Goal: Communication & Community: Participate in discussion

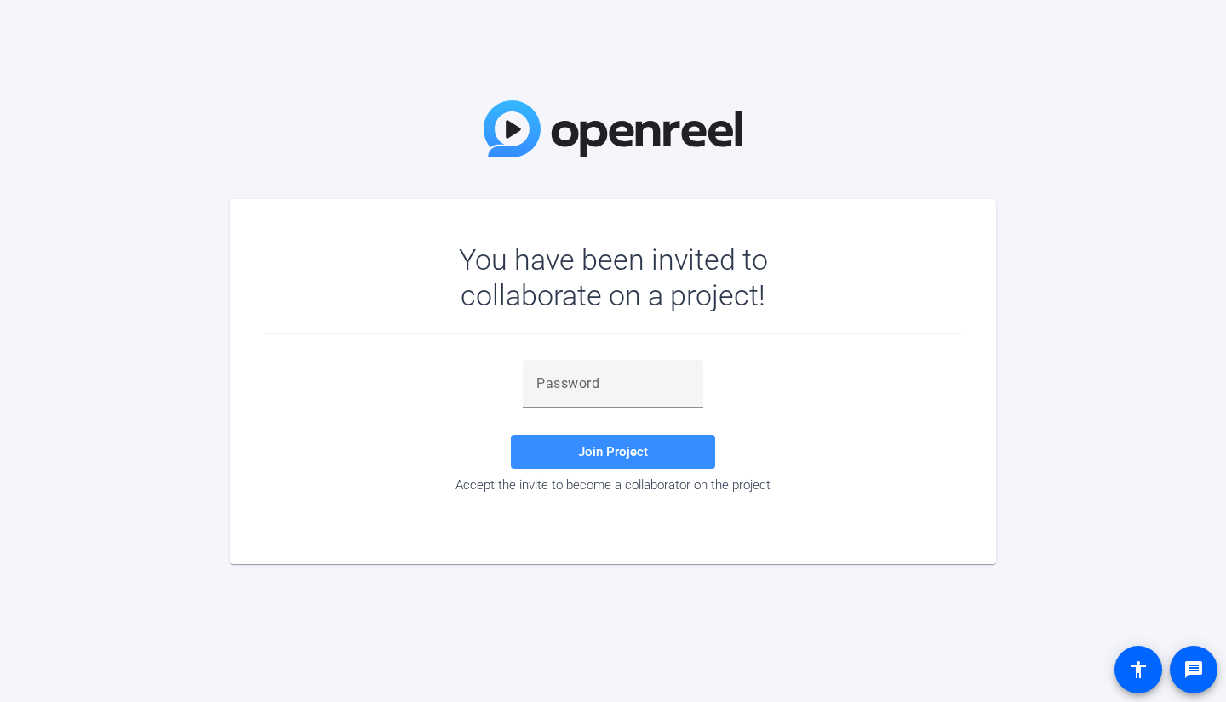
click at [563, 557] on mat-card "You have been invited to collaborate on a project! Join Project Accept the invi…" at bounding box center [613, 381] width 766 height 365
click at [581, 387] on input "text" at bounding box center [612, 384] width 153 height 20
paste input "G^qKH]"
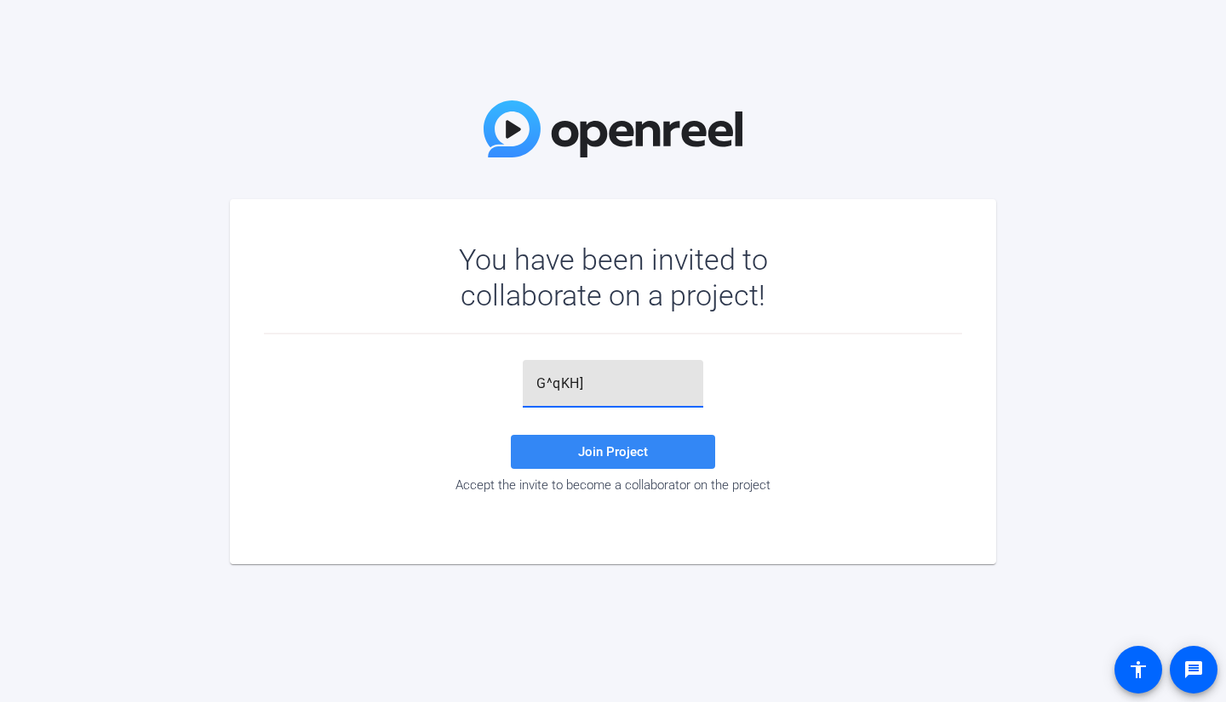
type input "G^qKH]"
click at [578, 454] on span "Join Project" at bounding box center [613, 451] width 70 height 15
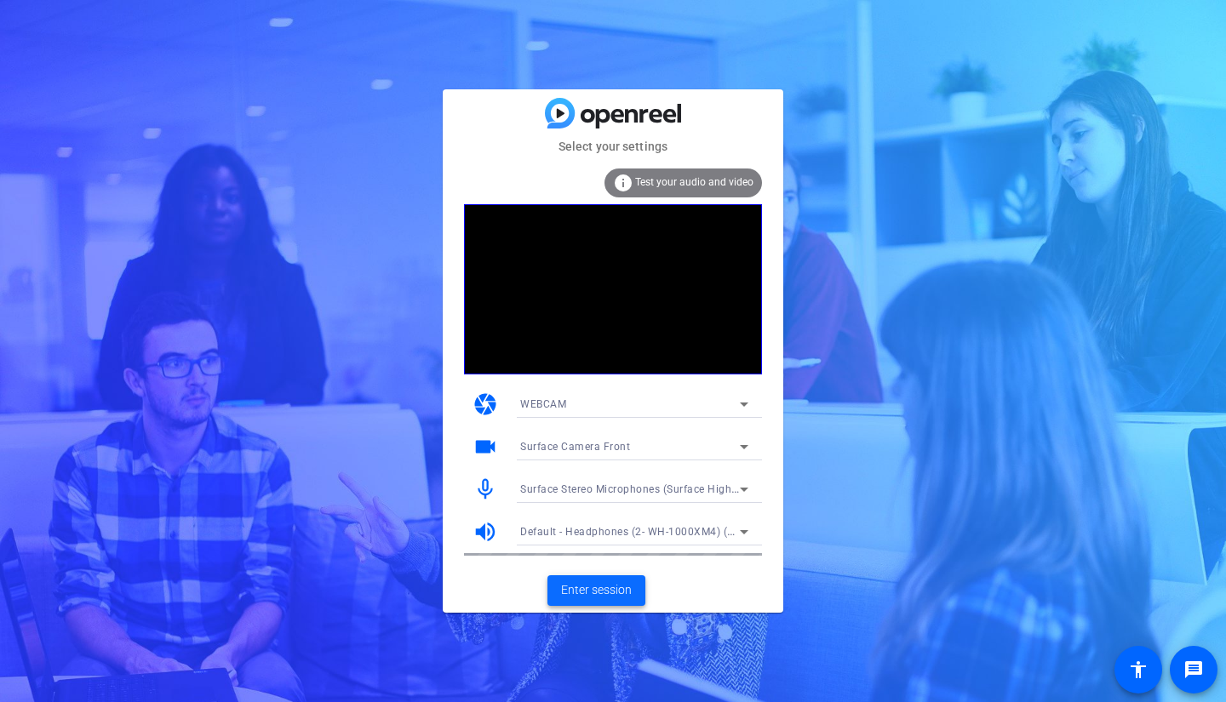
click at [606, 586] on span "Enter session" at bounding box center [596, 590] width 71 height 18
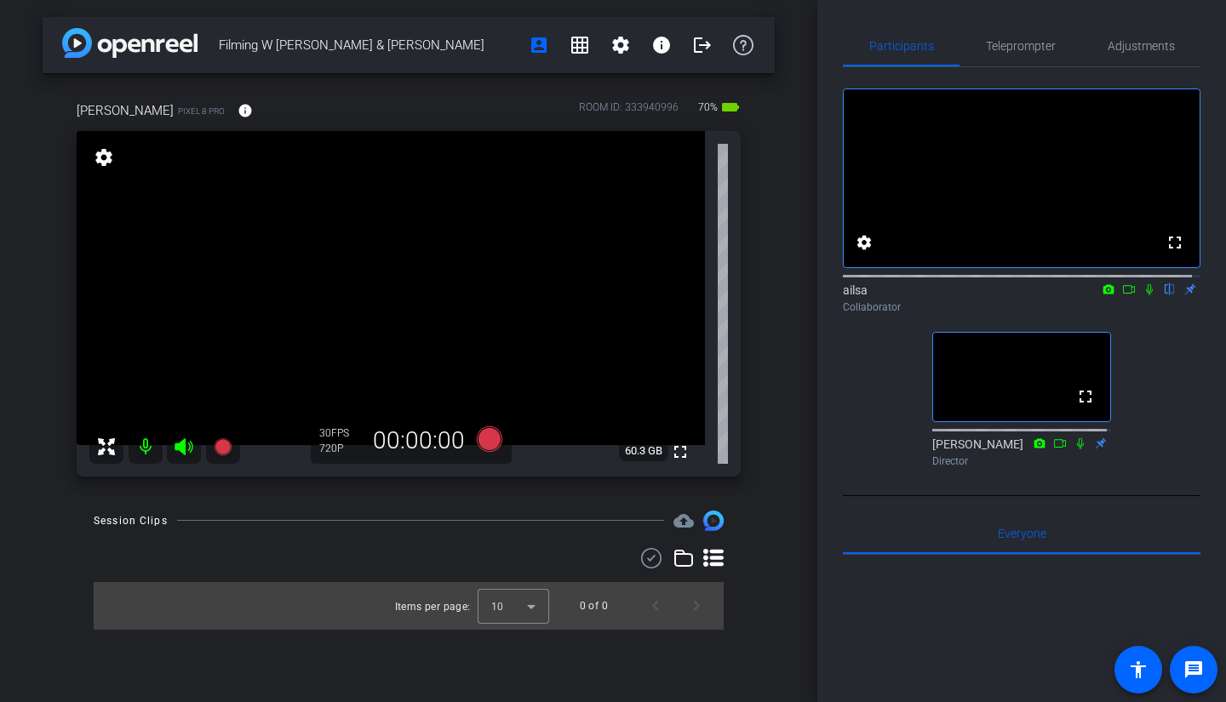
click at [1142, 295] on icon at bounding box center [1149, 289] width 14 height 12
click at [1140, 52] on span "Adjustments" at bounding box center [1140, 46] width 67 height 12
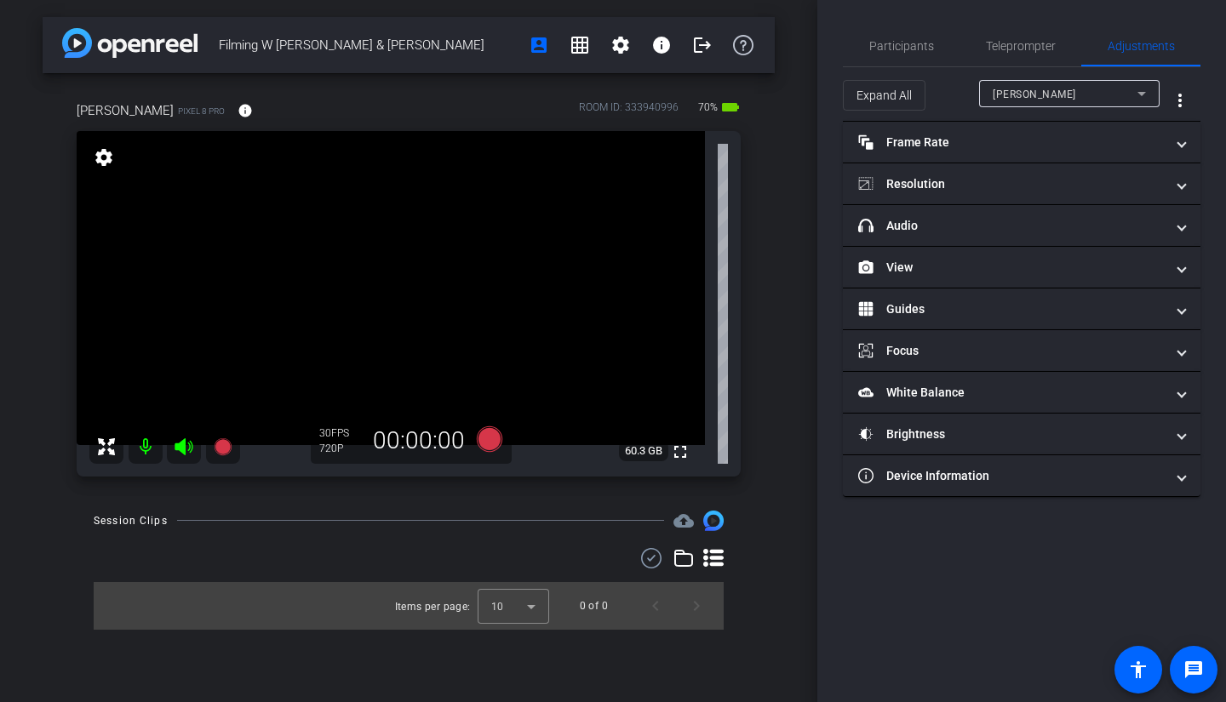
click at [1091, 88] on div "Cindy Becker" at bounding box center [1064, 93] width 145 height 21
click at [1091, 88] on div at bounding box center [613, 351] width 1226 height 702
click at [1032, 43] on span "Teleprompter" at bounding box center [1021, 46] width 70 height 12
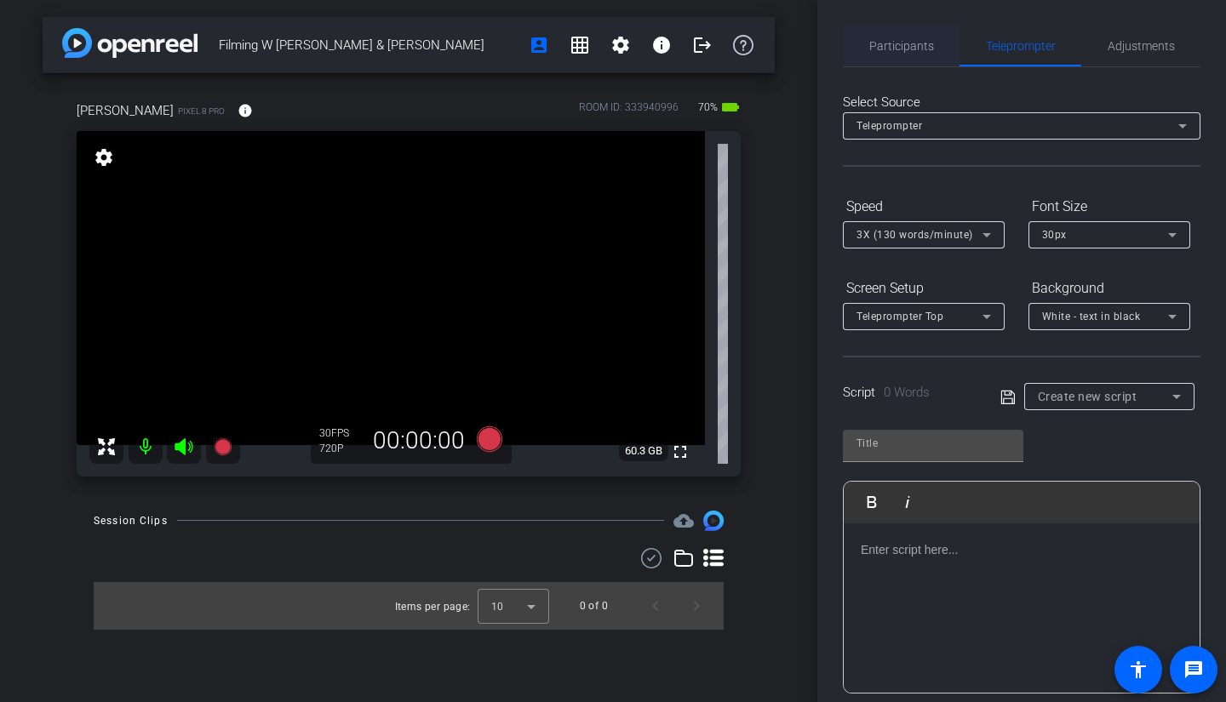
click at [891, 51] on span "Participants" at bounding box center [901, 46] width 65 height 12
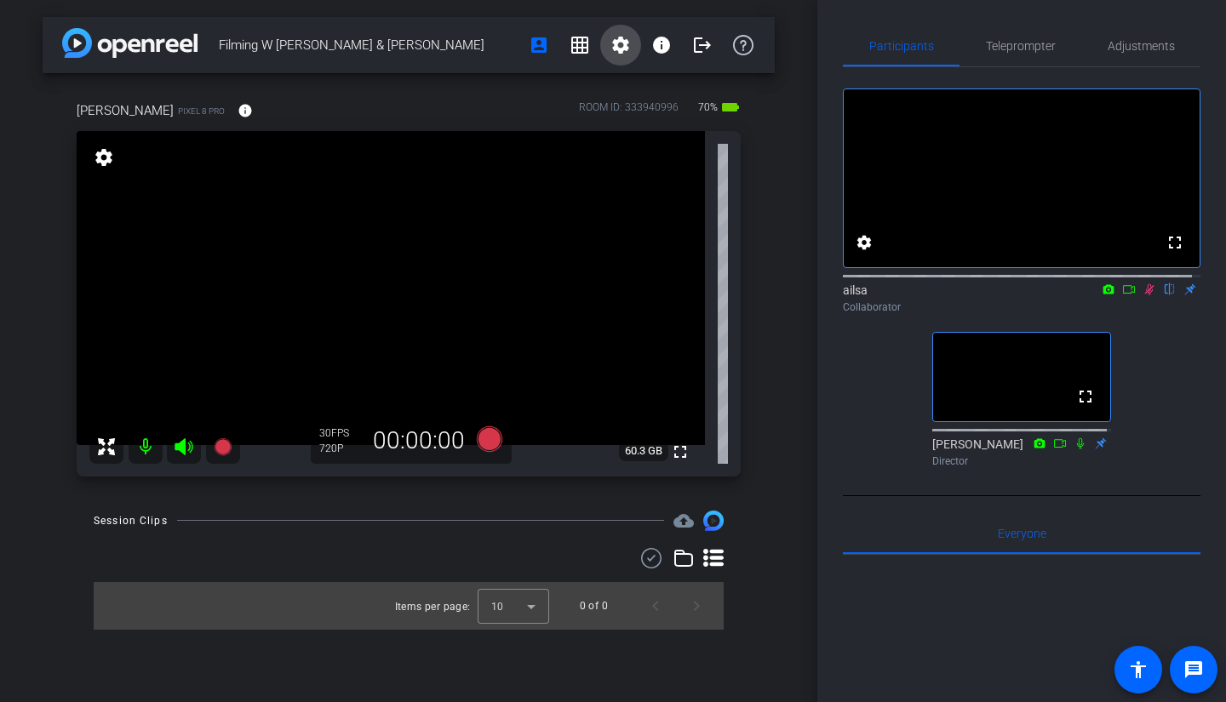
click at [620, 44] on mat-icon "settings" at bounding box center [620, 45] width 20 height 20
click at [620, 44] on div at bounding box center [613, 351] width 1226 height 702
click at [862, 252] on mat-icon "settings" at bounding box center [864, 242] width 20 height 20
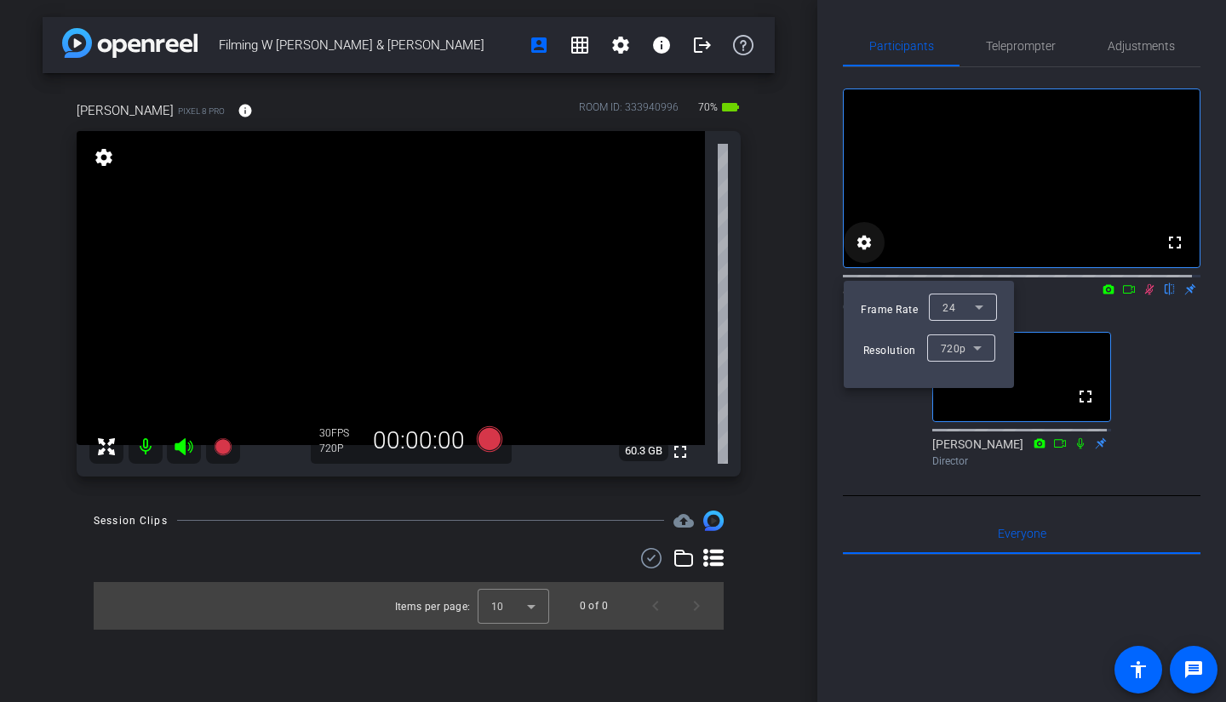
click at [862, 252] on div at bounding box center [613, 351] width 1226 height 702
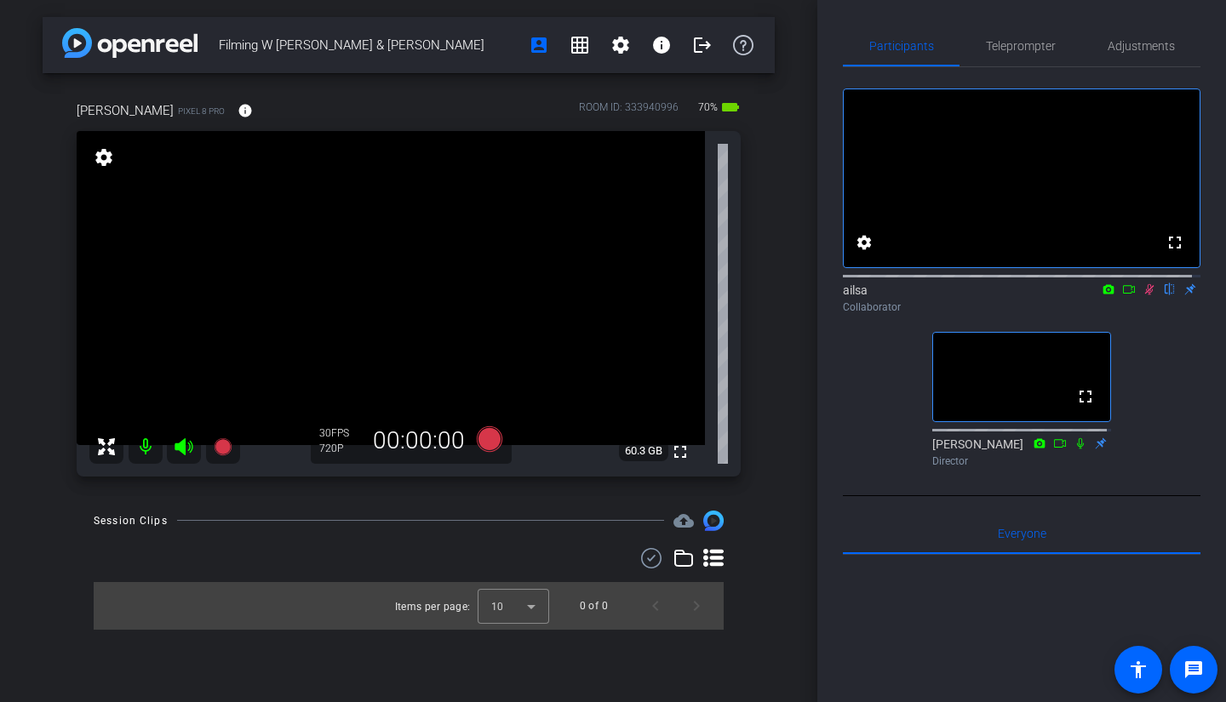
click at [1211, 117] on div "Participants Teleprompter Adjustments fullscreen settings ailsa flip Collaborat…" at bounding box center [1021, 351] width 409 height 702
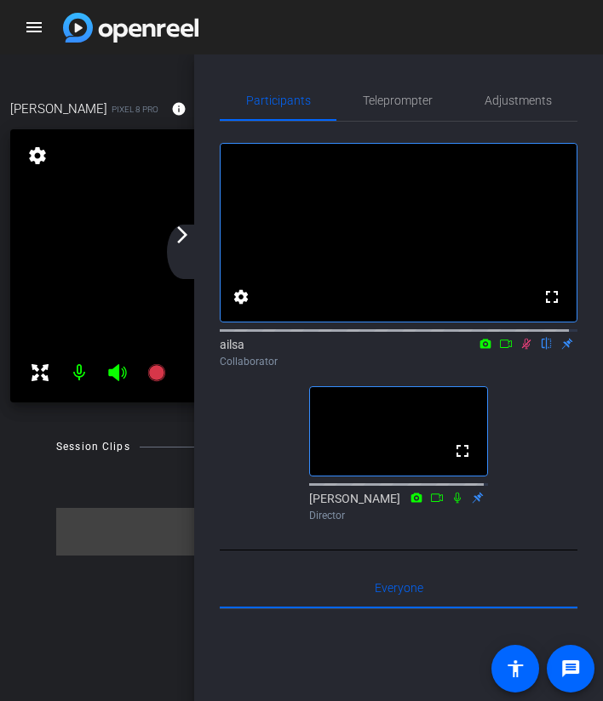
click at [180, 240] on mat-icon "arrow_forward_ios" at bounding box center [182, 235] width 20 height 20
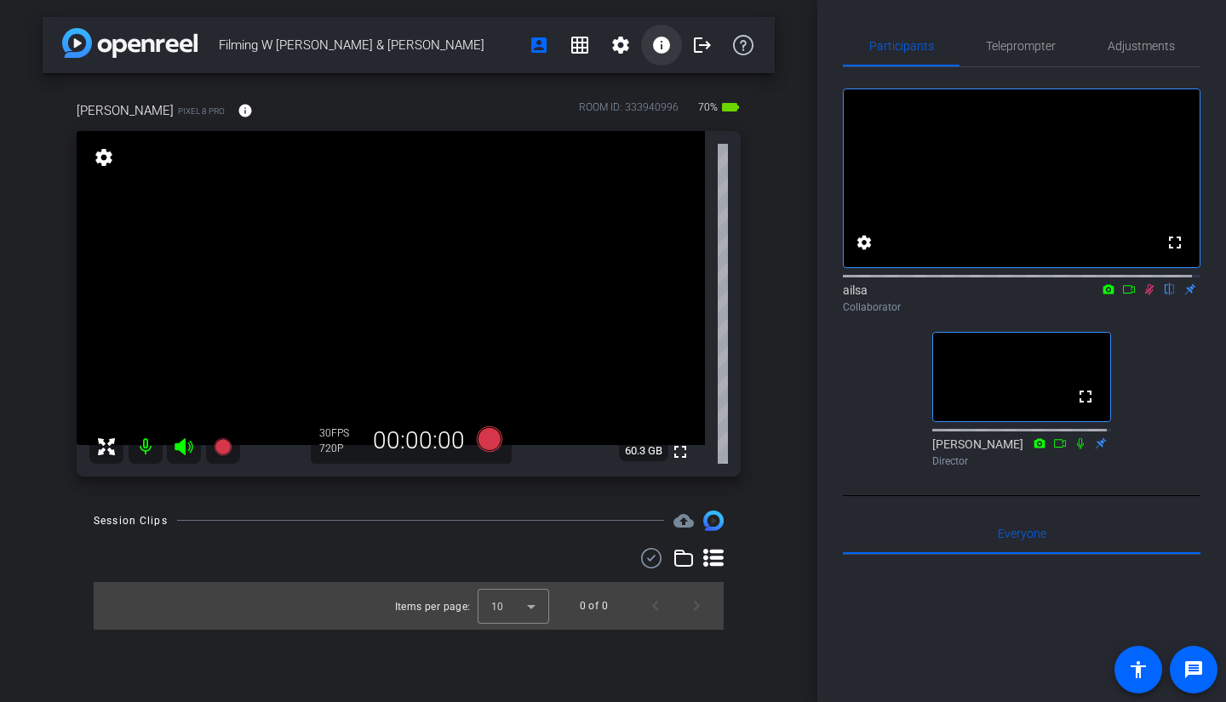
click at [655, 55] on span at bounding box center [661, 45] width 41 height 41
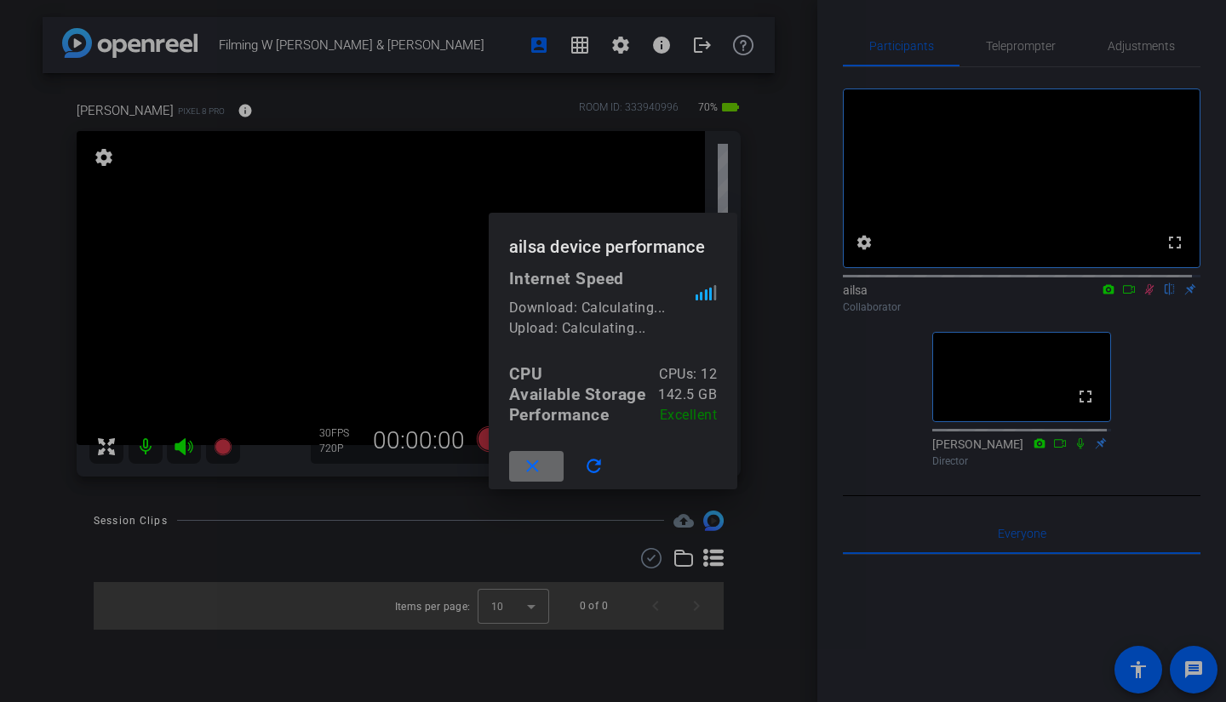
click at [533, 475] on mat-icon "close" at bounding box center [532, 466] width 21 height 21
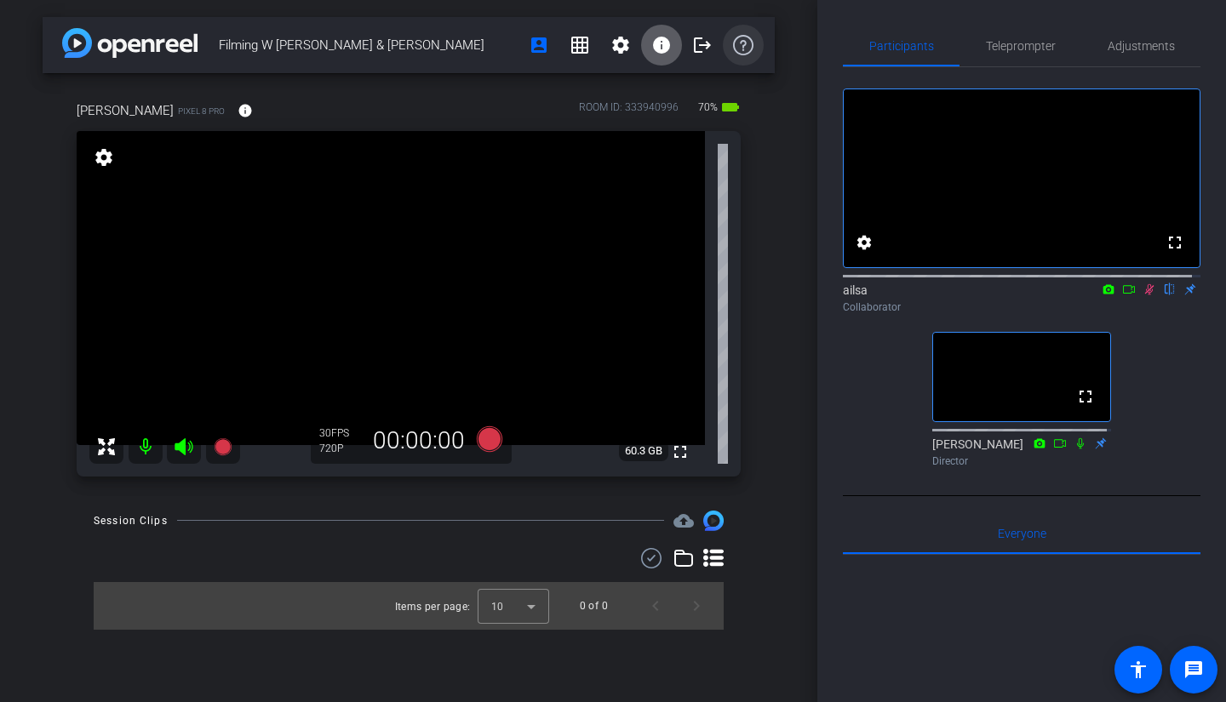
click at [741, 52] on icon at bounding box center [743, 45] width 20 height 20
click at [620, 52] on mat-icon "settings" at bounding box center [620, 45] width 20 height 20
click at [810, 62] on div at bounding box center [613, 351] width 1226 height 702
click at [870, 253] on mat-icon "settings" at bounding box center [864, 242] width 20 height 20
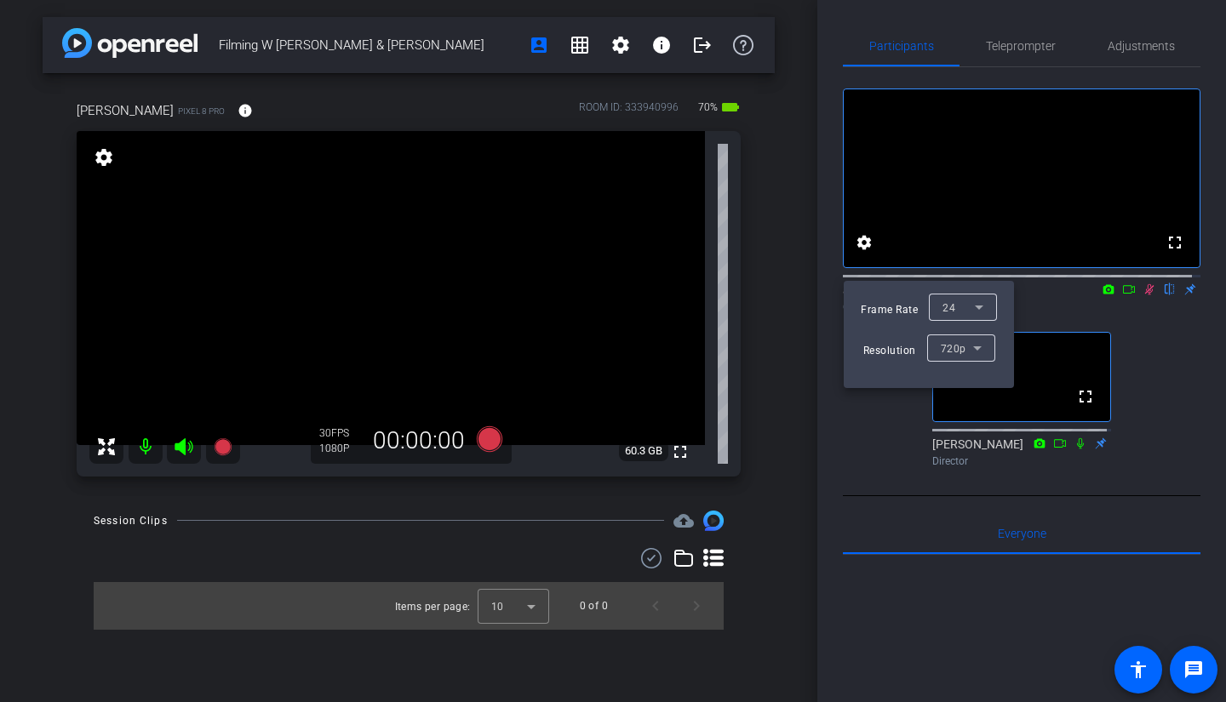
click at [1183, 338] on div at bounding box center [613, 351] width 1226 height 702
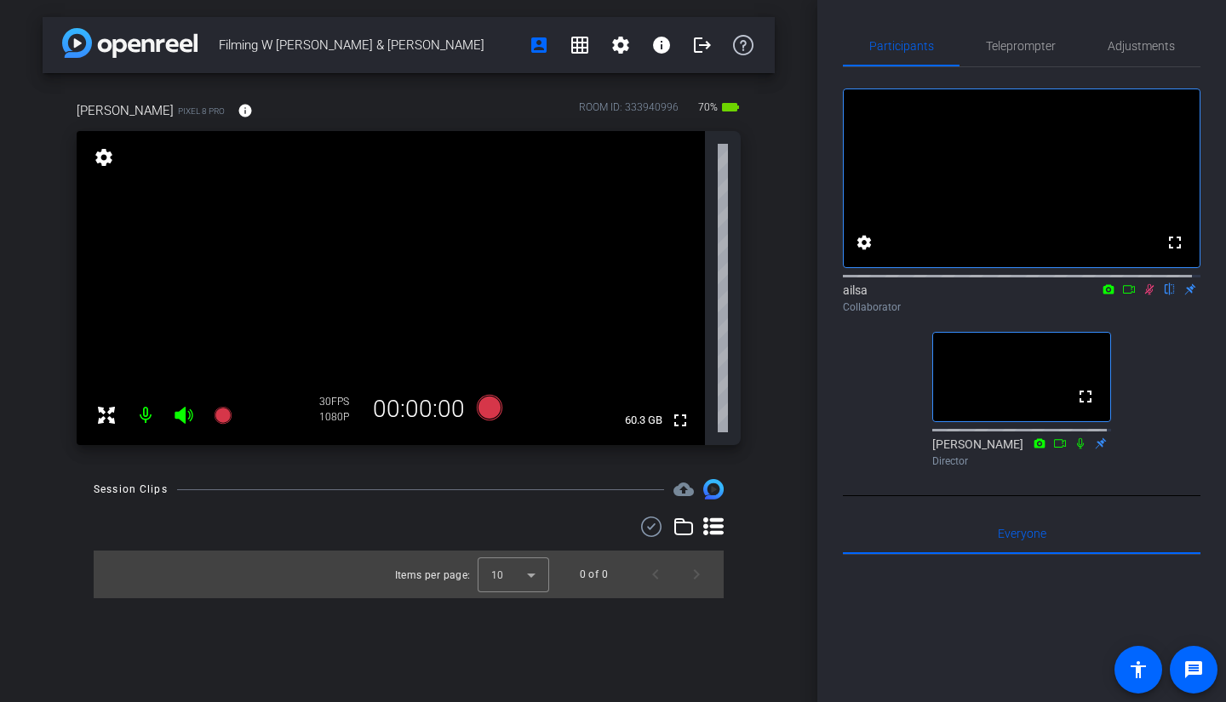
click at [1141, 297] on mat-icon at bounding box center [1149, 289] width 20 height 15
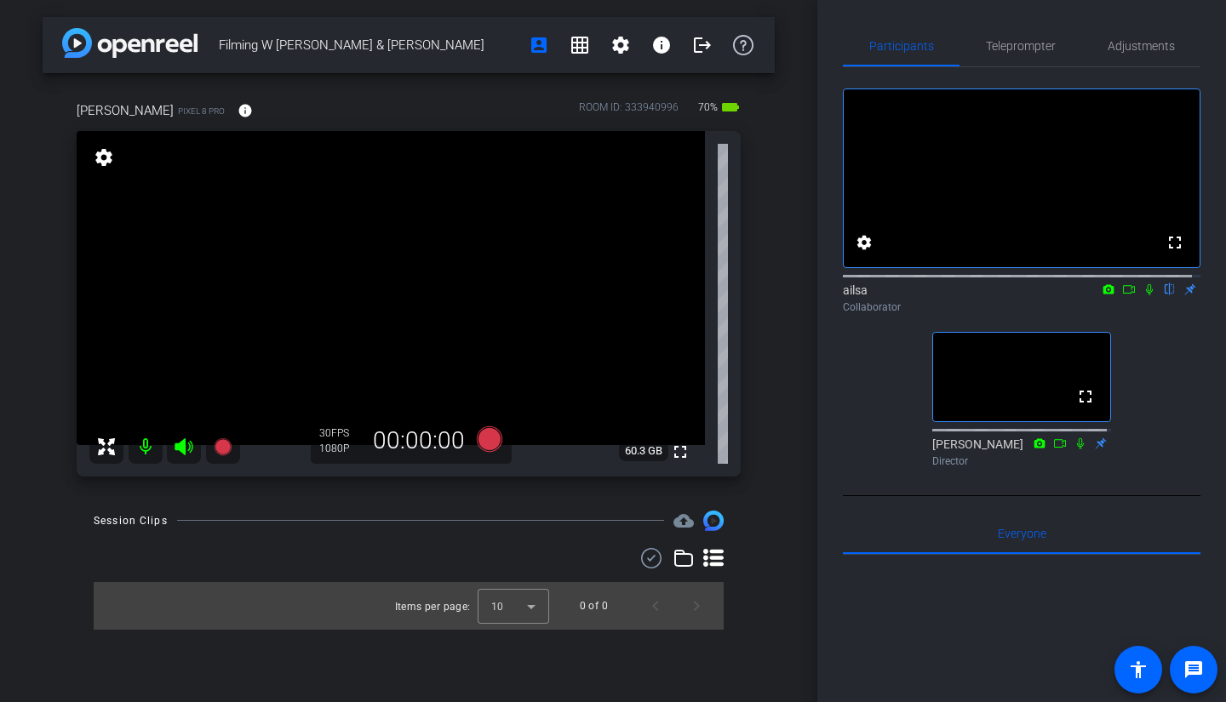
click at [1140, 297] on mat-icon at bounding box center [1149, 289] width 20 height 15
click at [1142, 295] on icon at bounding box center [1149, 289] width 14 height 12
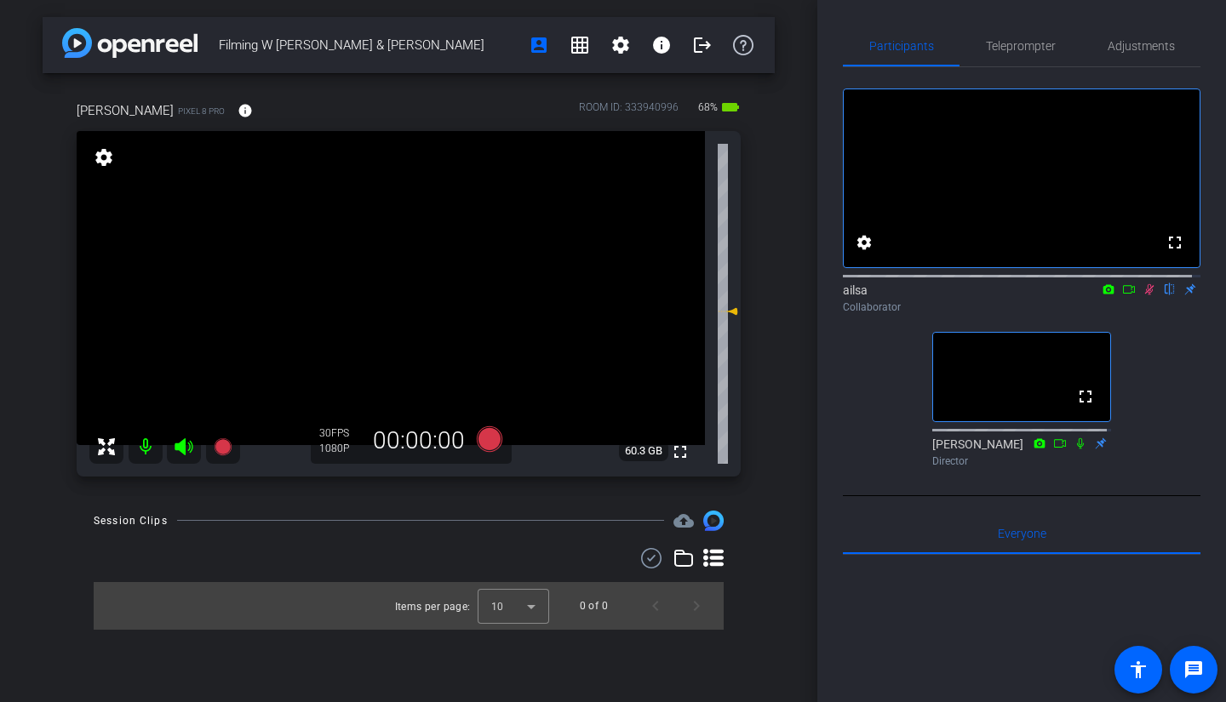
click at [1142, 295] on icon at bounding box center [1149, 289] width 14 height 12
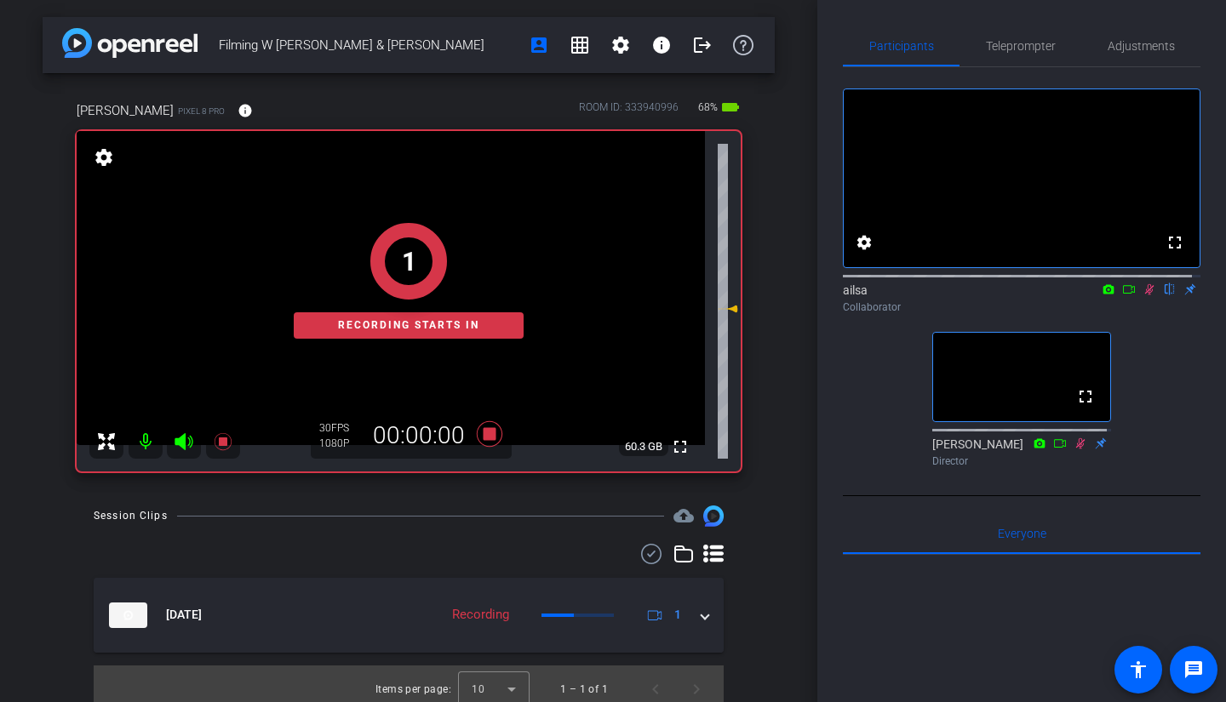
click at [1145, 295] on icon at bounding box center [1149, 289] width 9 height 11
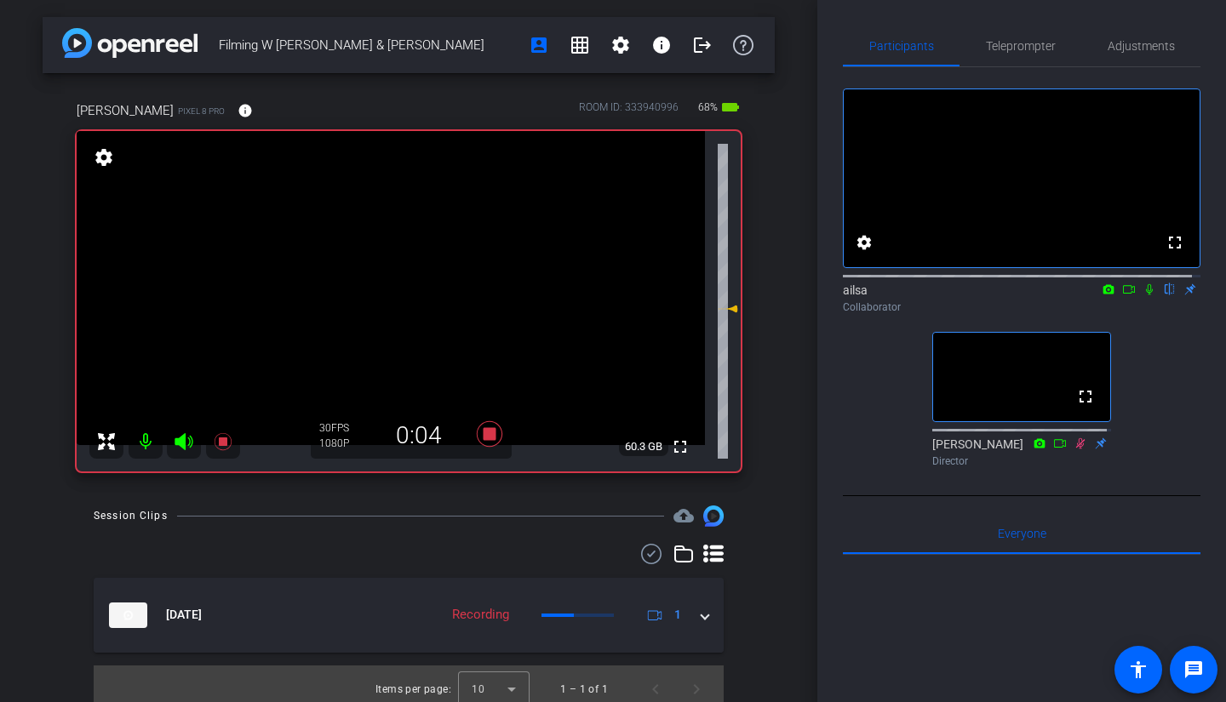
click at [1146, 295] on icon at bounding box center [1149, 289] width 7 height 11
click at [1145, 295] on icon at bounding box center [1149, 289] width 9 height 11
click at [1146, 295] on icon at bounding box center [1149, 289] width 7 height 11
click at [1137, 60] on span "Adjustments" at bounding box center [1140, 46] width 67 height 41
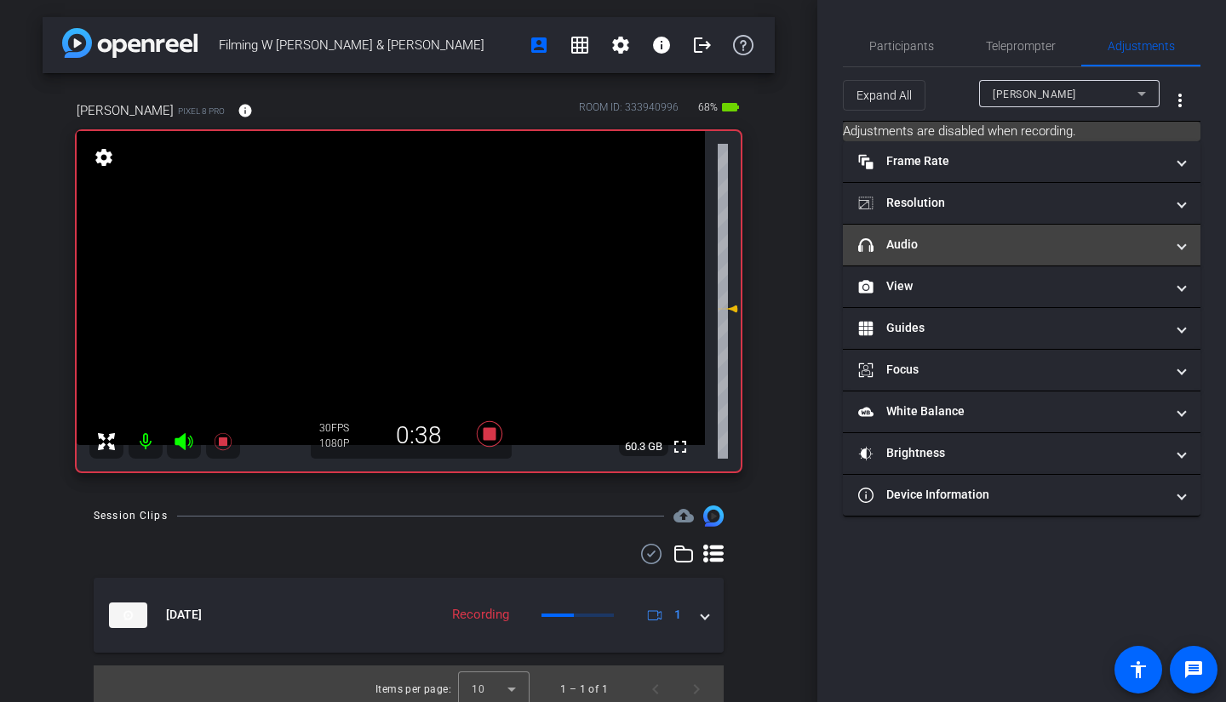
click at [1049, 254] on mat-expansion-panel-header "headphone icon Audio" at bounding box center [1021, 245] width 357 height 41
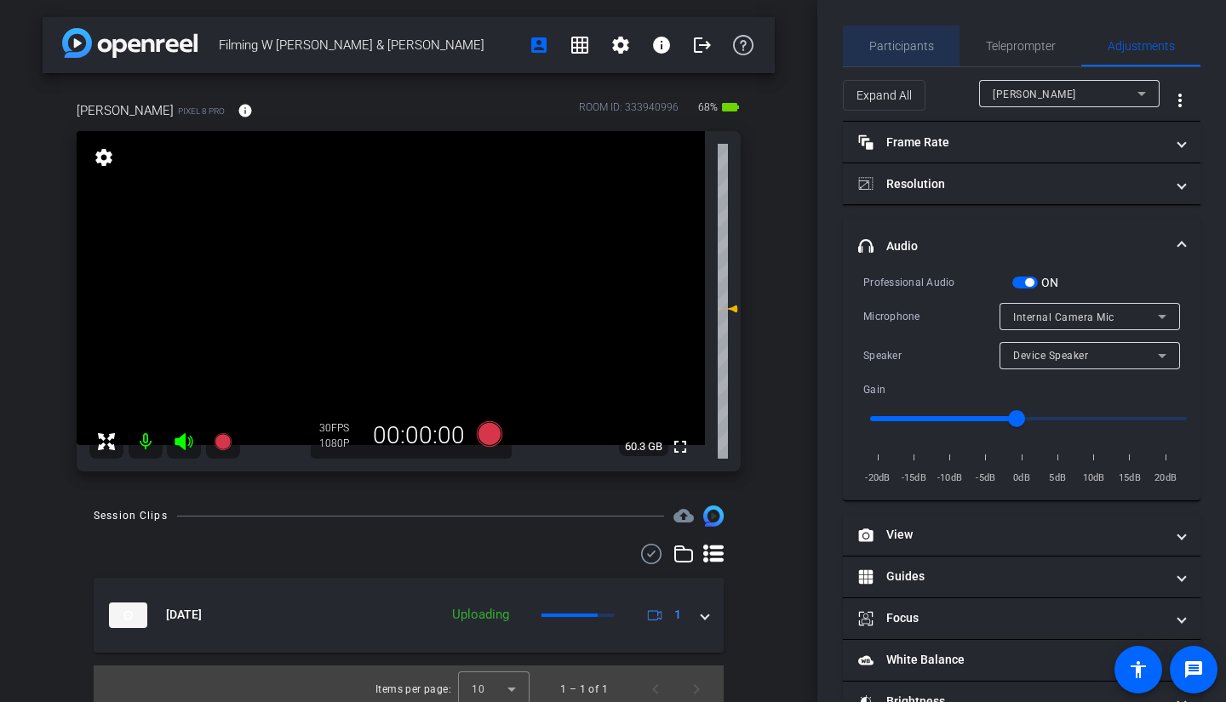
click at [902, 41] on span "Participants" at bounding box center [901, 46] width 65 height 12
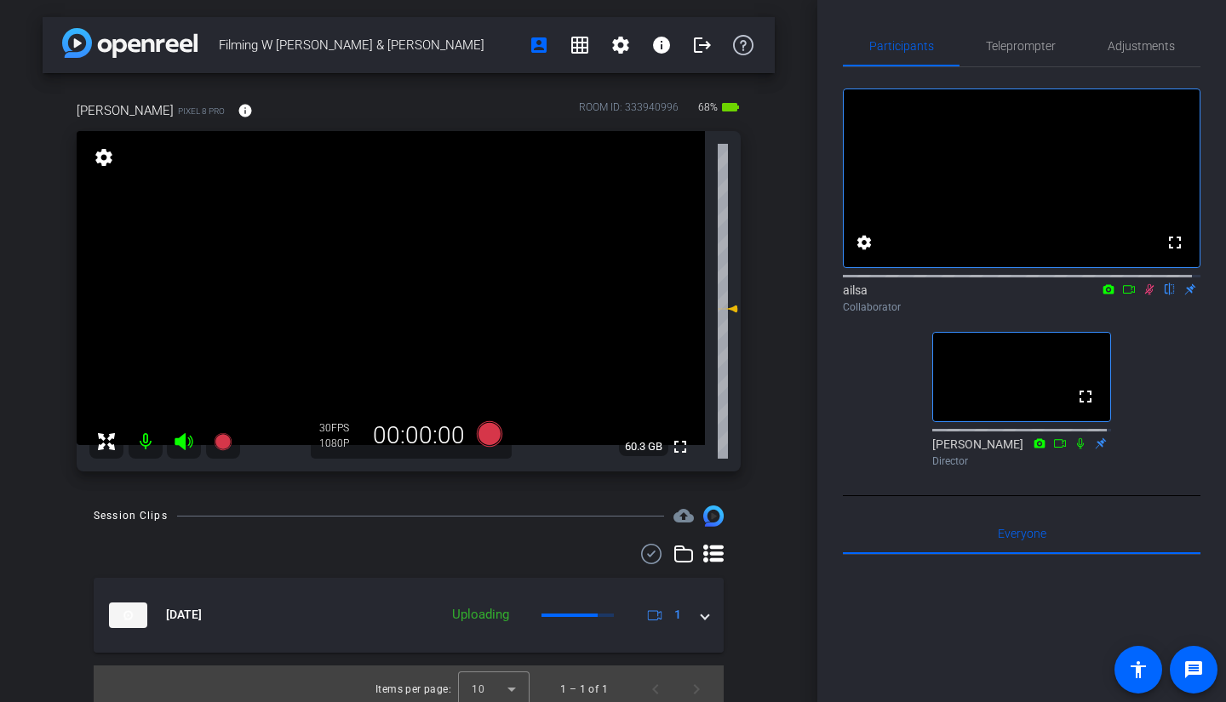
click at [1142, 295] on icon at bounding box center [1149, 289] width 14 height 12
click at [1132, 51] on span "Adjustments" at bounding box center [1140, 46] width 67 height 12
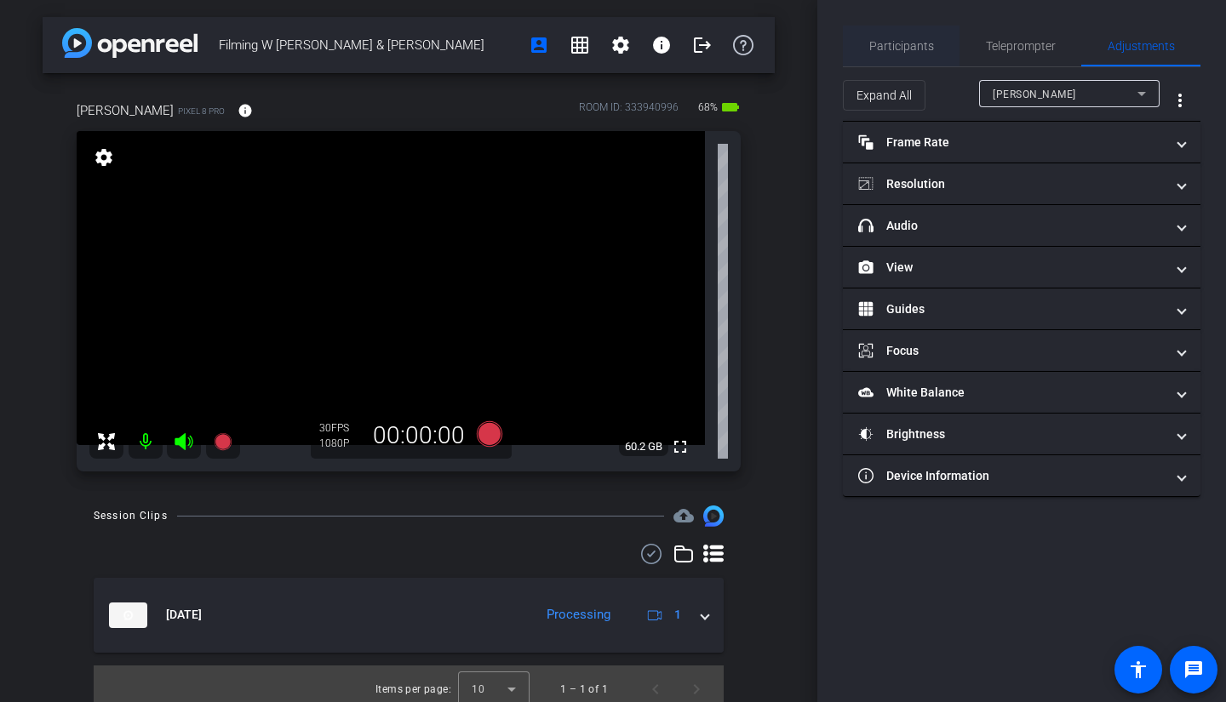
click at [906, 47] on span "Participants" at bounding box center [901, 46] width 65 height 12
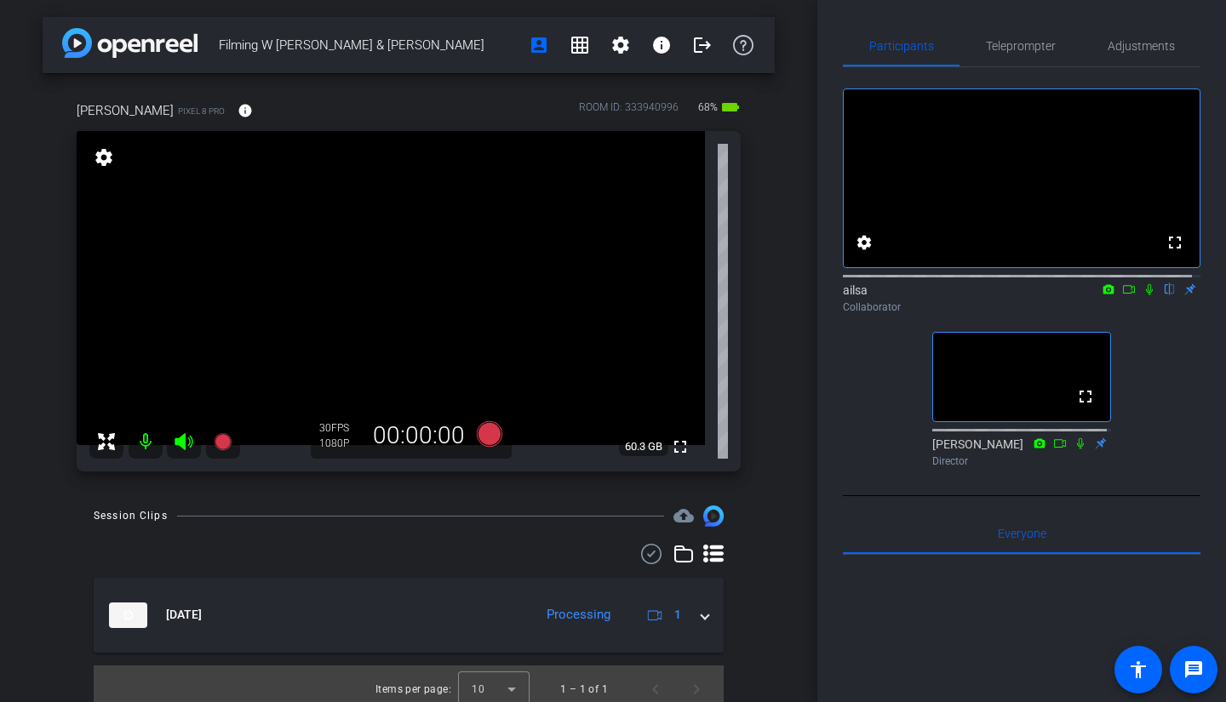
click at [1146, 295] on icon at bounding box center [1149, 289] width 7 height 11
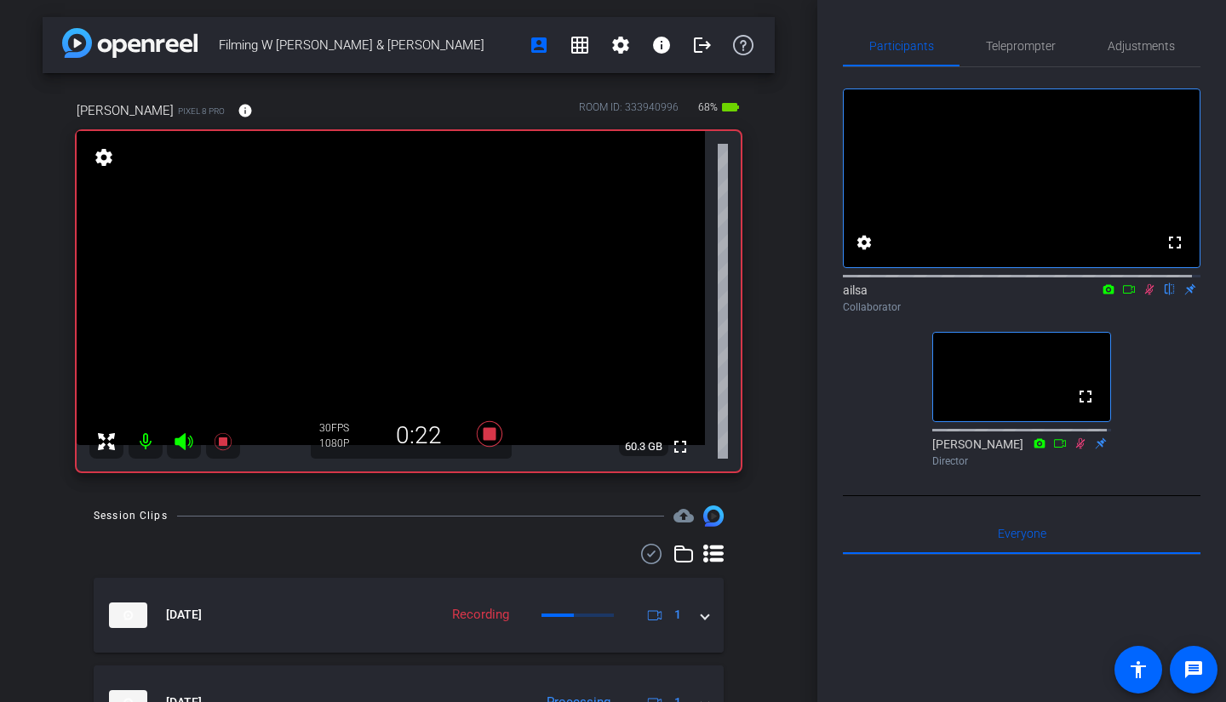
click at [1142, 295] on icon at bounding box center [1149, 289] width 14 height 12
click at [453, 34] on span "Filming W [PERSON_NAME] & [PERSON_NAME]" at bounding box center [369, 45] width 300 height 34
click at [1119, 49] on span "Adjustments" at bounding box center [1140, 46] width 67 height 12
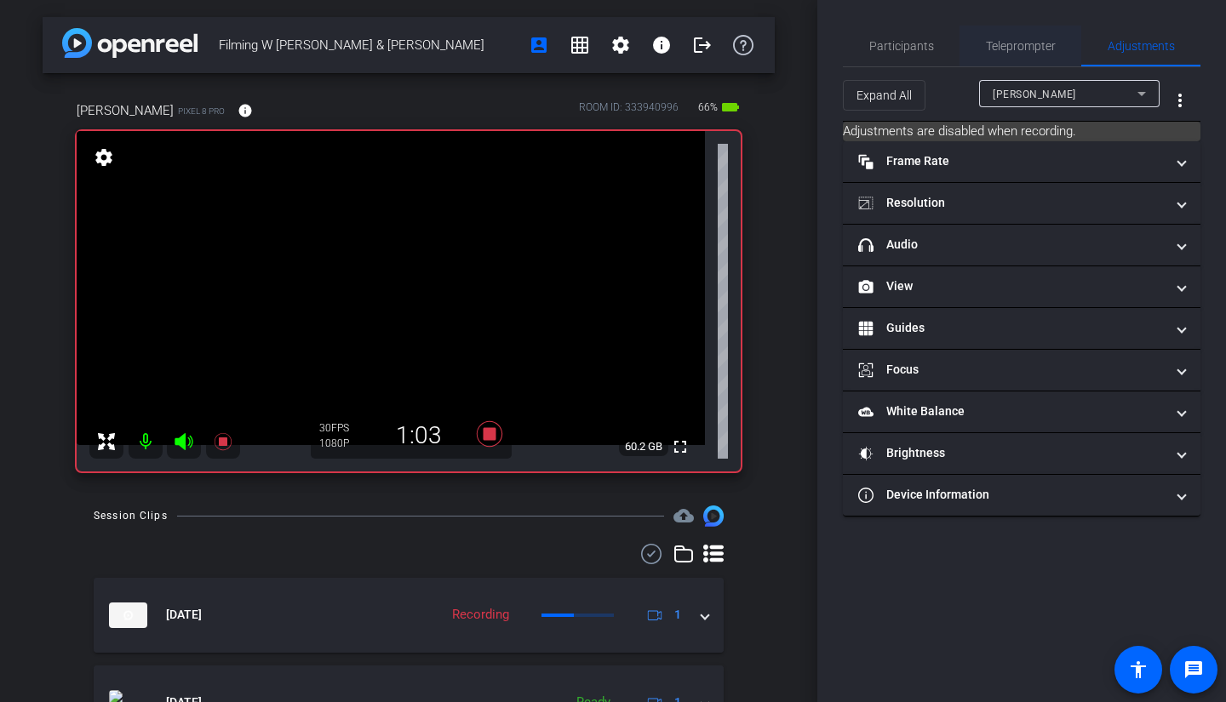
click at [986, 43] on span "Teleprompter" at bounding box center [1021, 46] width 70 height 12
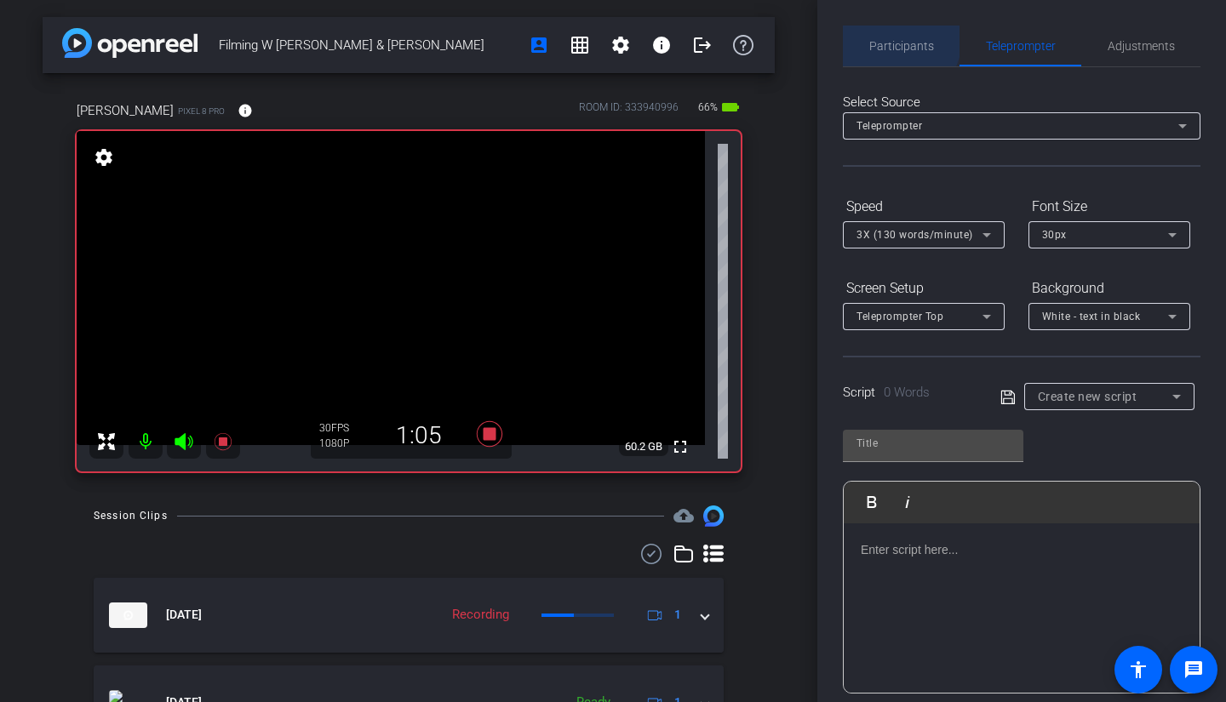
click at [893, 40] on span "Participants" at bounding box center [901, 46] width 65 height 12
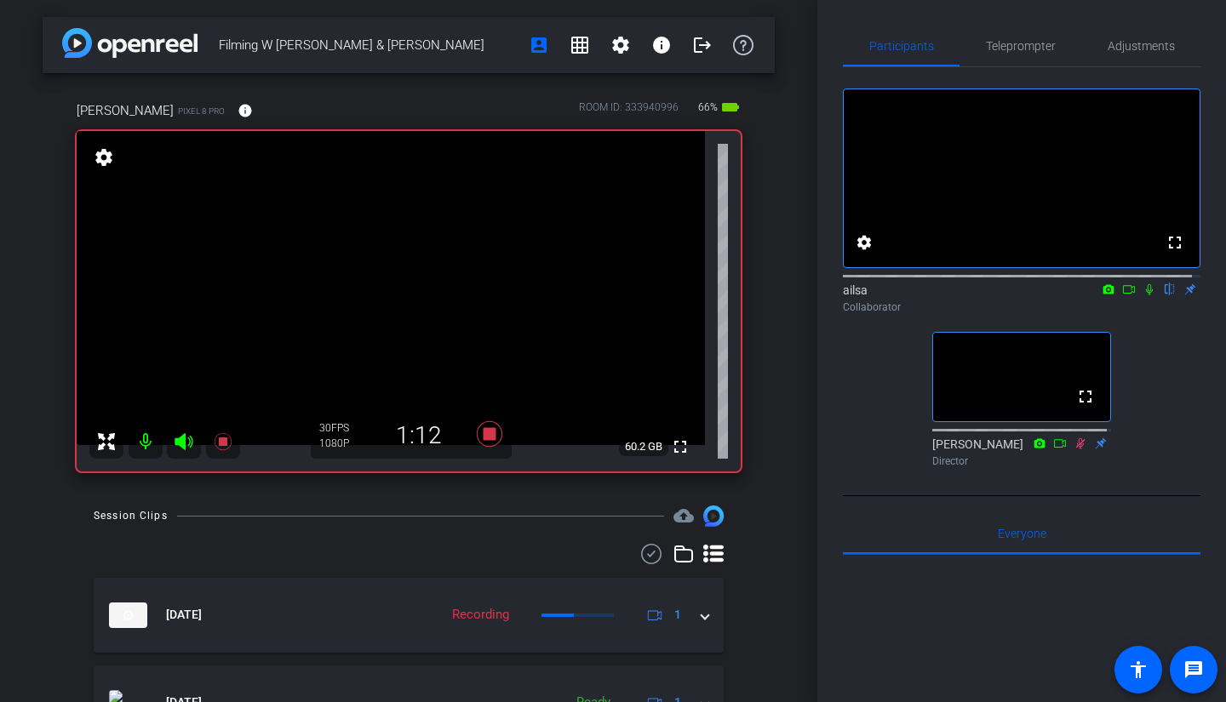
click at [1142, 295] on icon at bounding box center [1149, 289] width 14 height 12
click at [860, 253] on mat-icon "settings" at bounding box center [864, 242] width 20 height 20
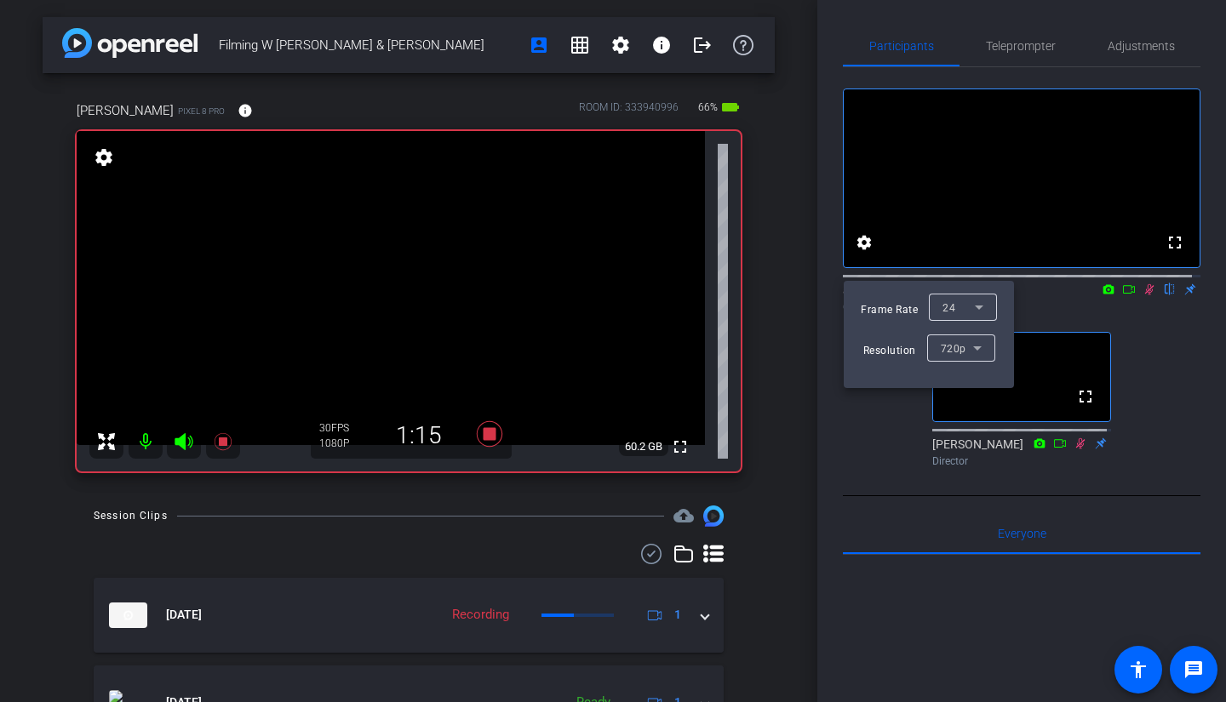
click at [1048, 26] on div at bounding box center [613, 351] width 1226 height 702
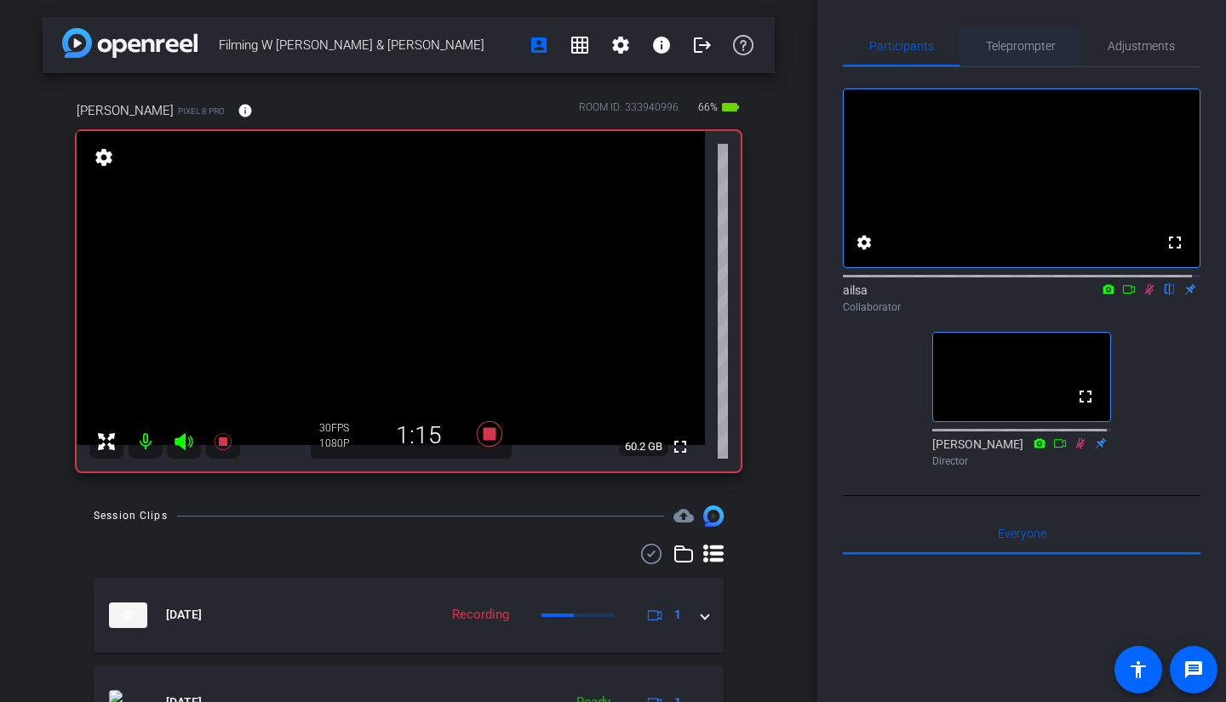
click at [1024, 36] on span "Teleprompter" at bounding box center [1021, 46] width 70 height 41
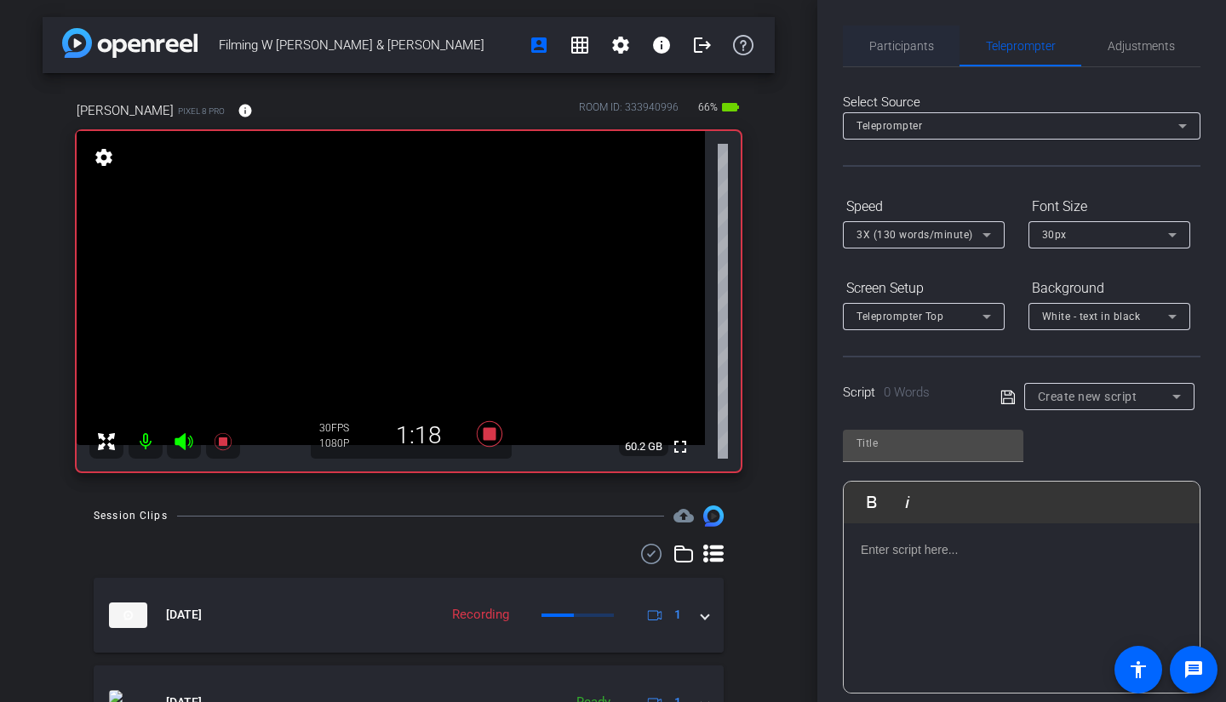
click at [897, 37] on span "Participants" at bounding box center [901, 46] width 65 height 41
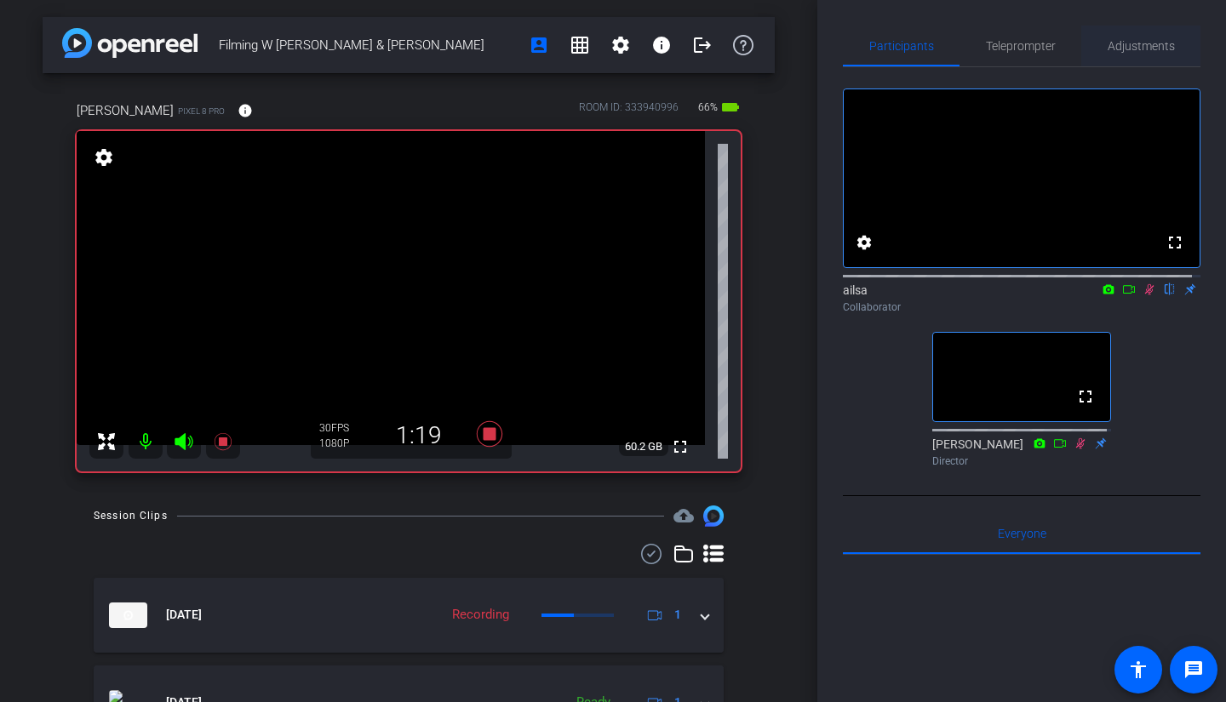
click at [1124, 47] on span "Adjustments" at bounding box center [1140, 46] width 67 height 12
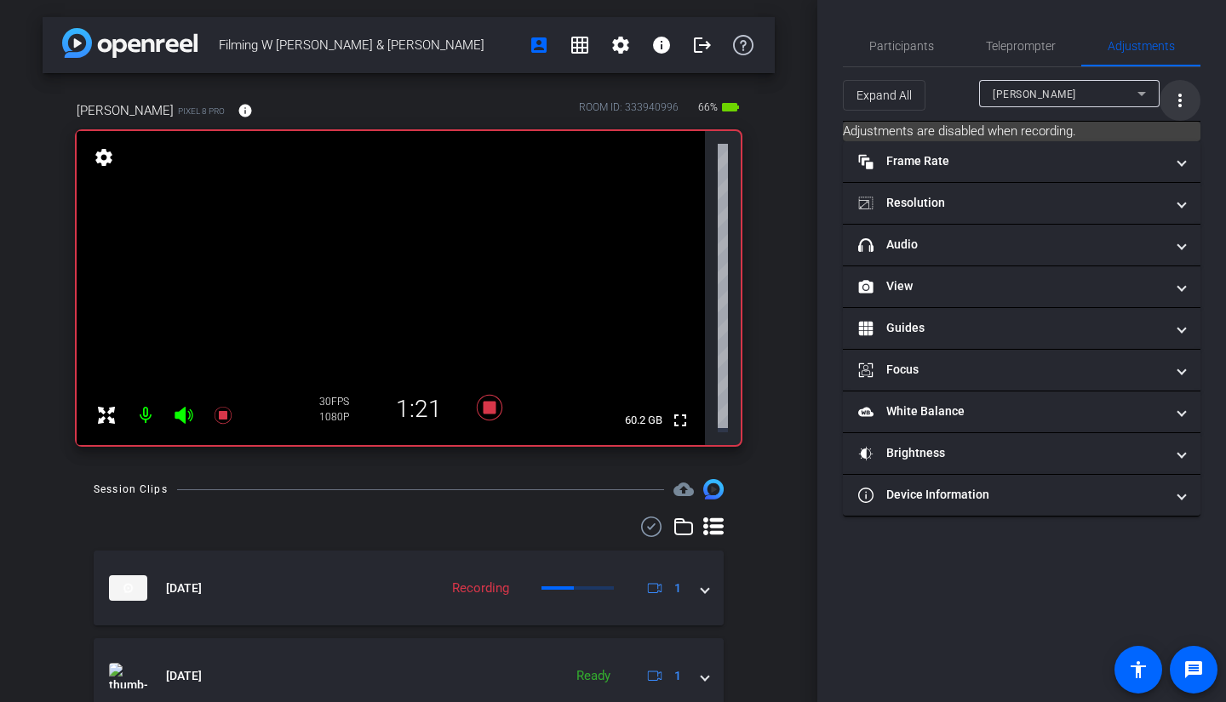
click at [1185, 100] on mat-icon "more_vert" at bounding box center [1179, 100] width 20 height 20
click at [1185, 100] on div at bounding box center [613, 351] width 1226 height 702
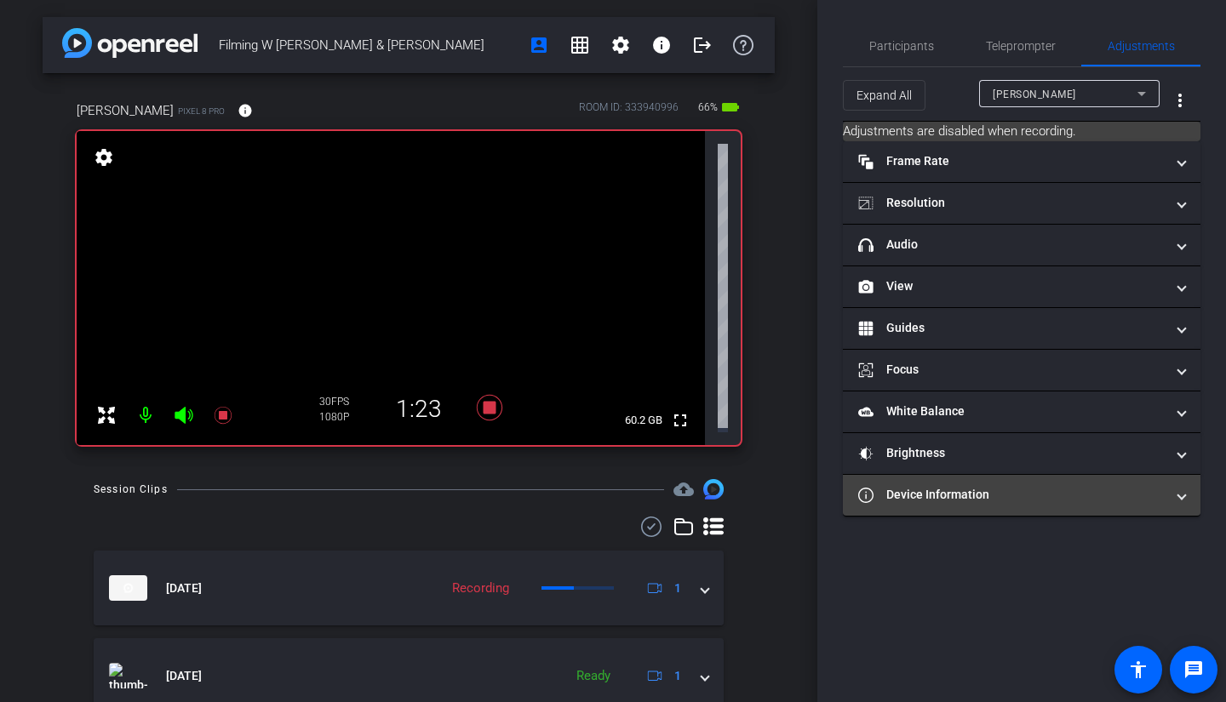
click at [907, 502] on mat-panel-title "Device Information" at bounding box center [1011, 495] width 306 height 18
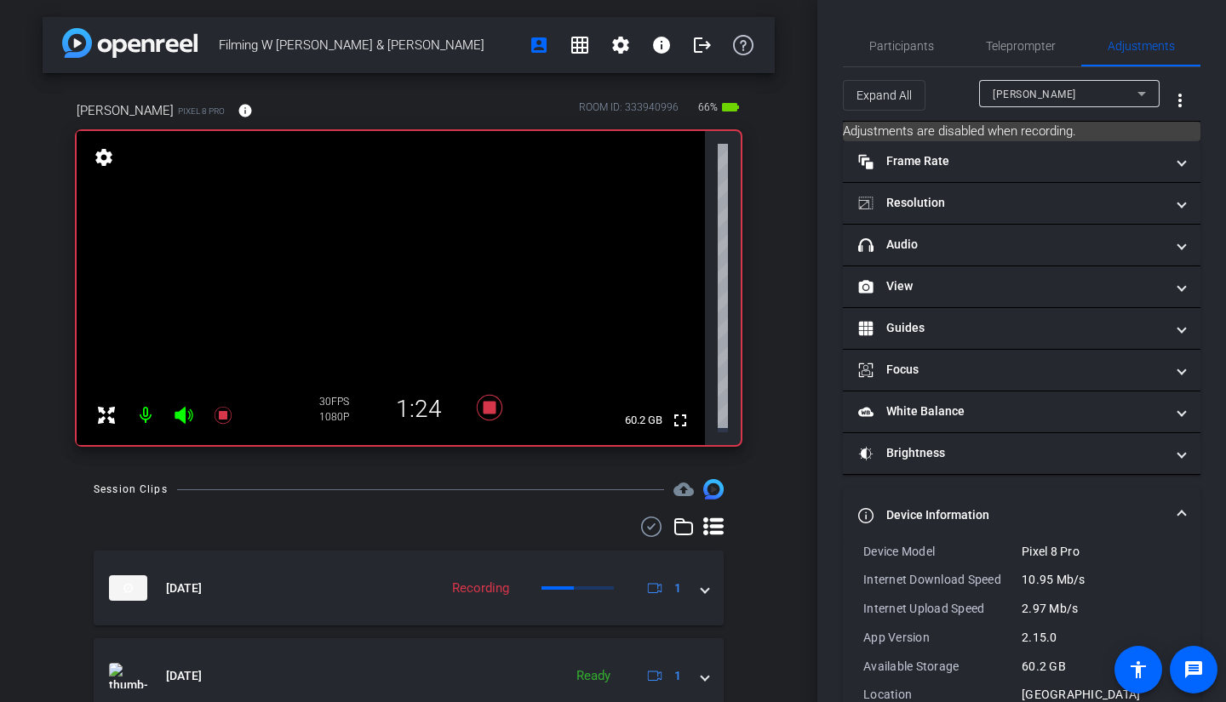
click at [904, 494] on mat-expansion-panel-header "Device Information" at bounding box center [1021, 516] width 357 height 54
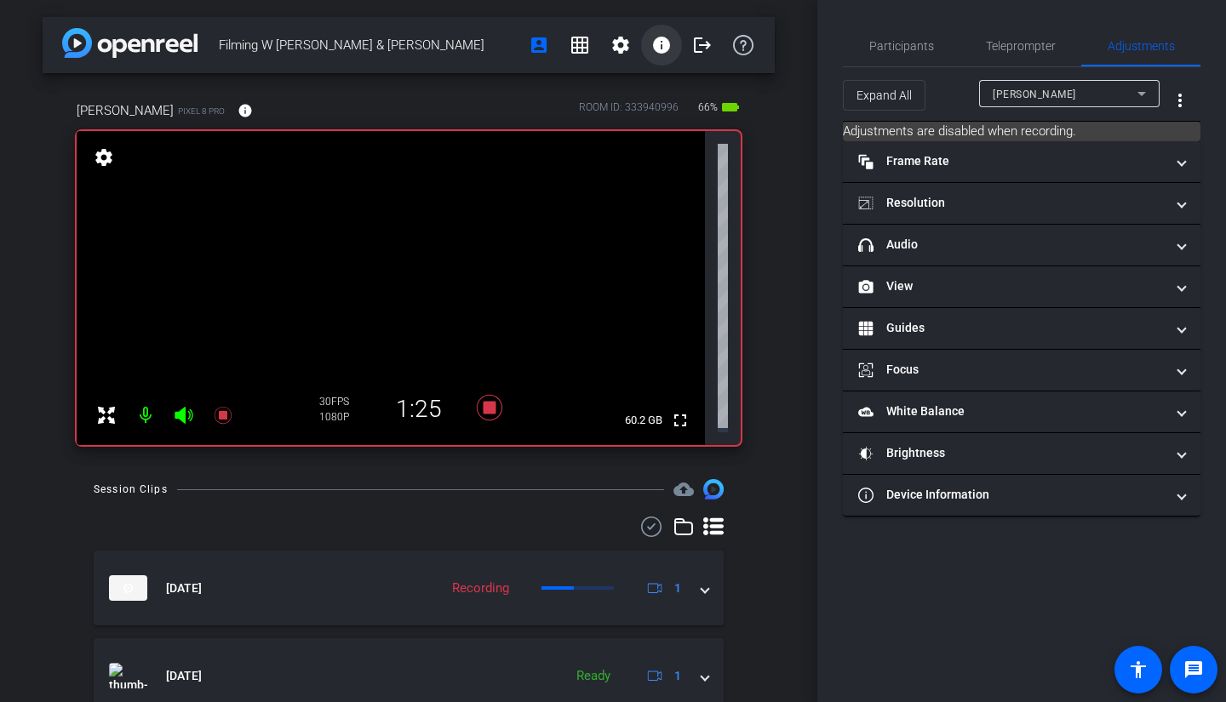
click at [651, 49] on mat-icon "info" at bounding box center [661, 45] width 20 height 20
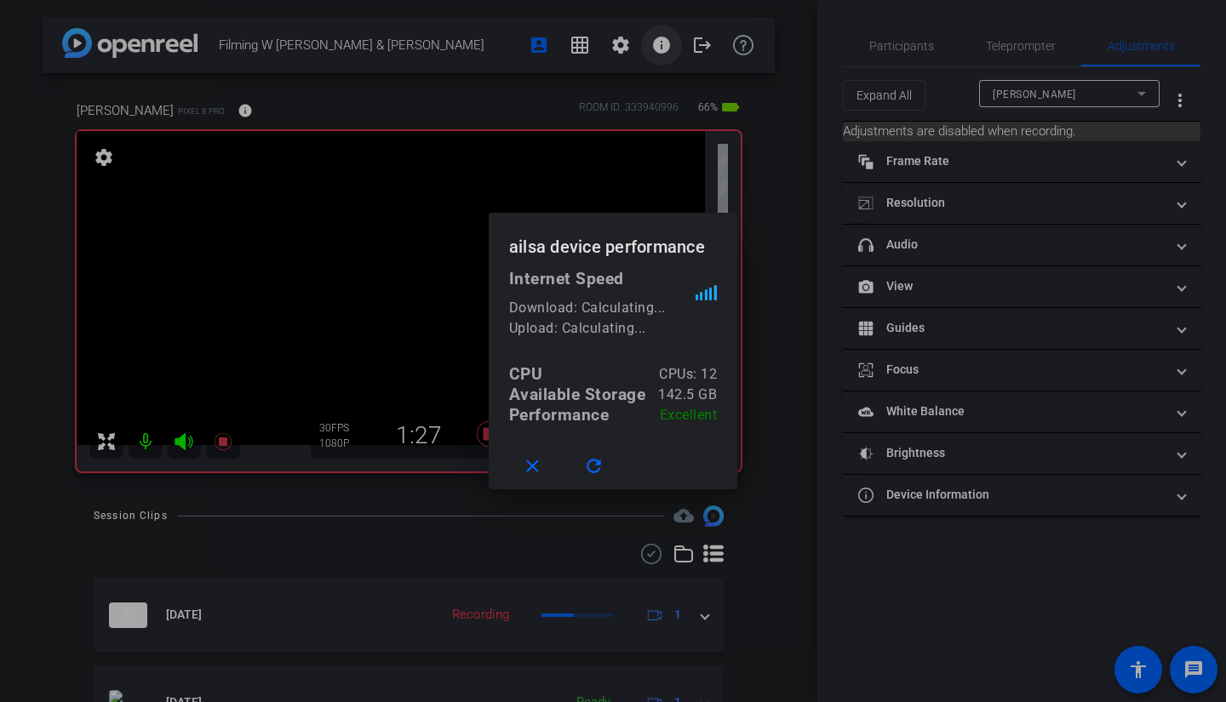
click at [647, 49] on div at bounding box center [613, 351] width 1226 height 702
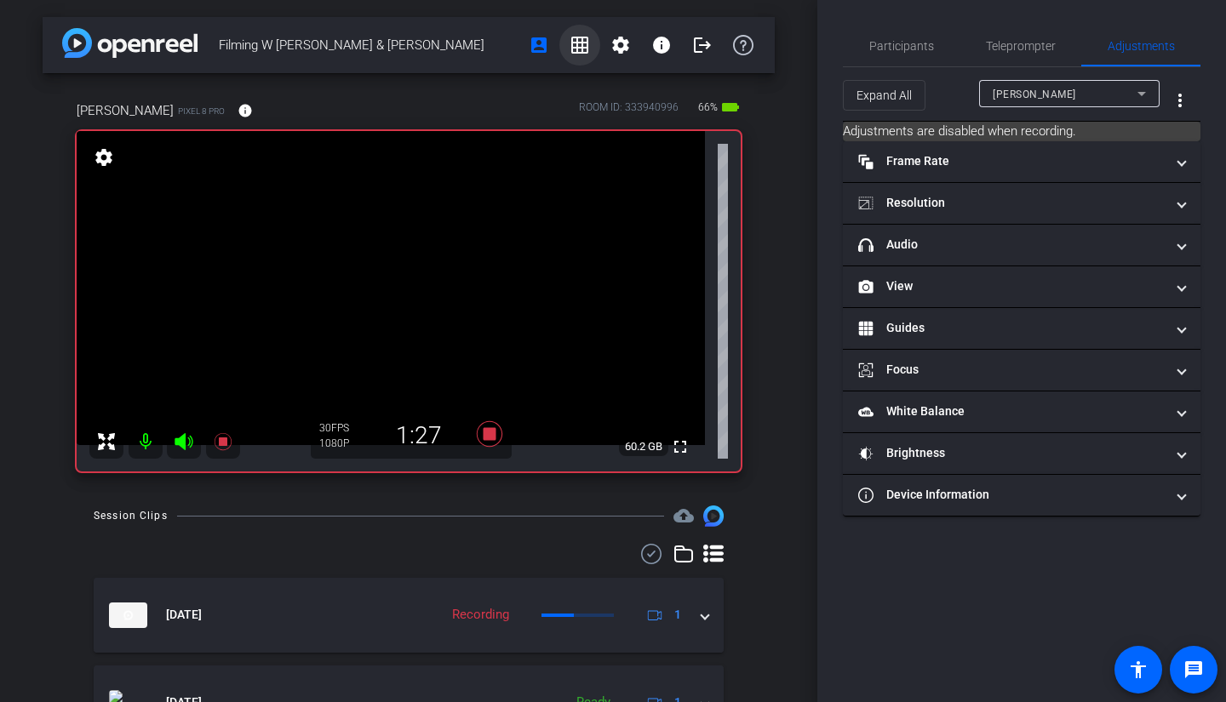
click at [574, 53] on mat-icon "grid_on" at bounding box center [579, 45] width 20 height 20
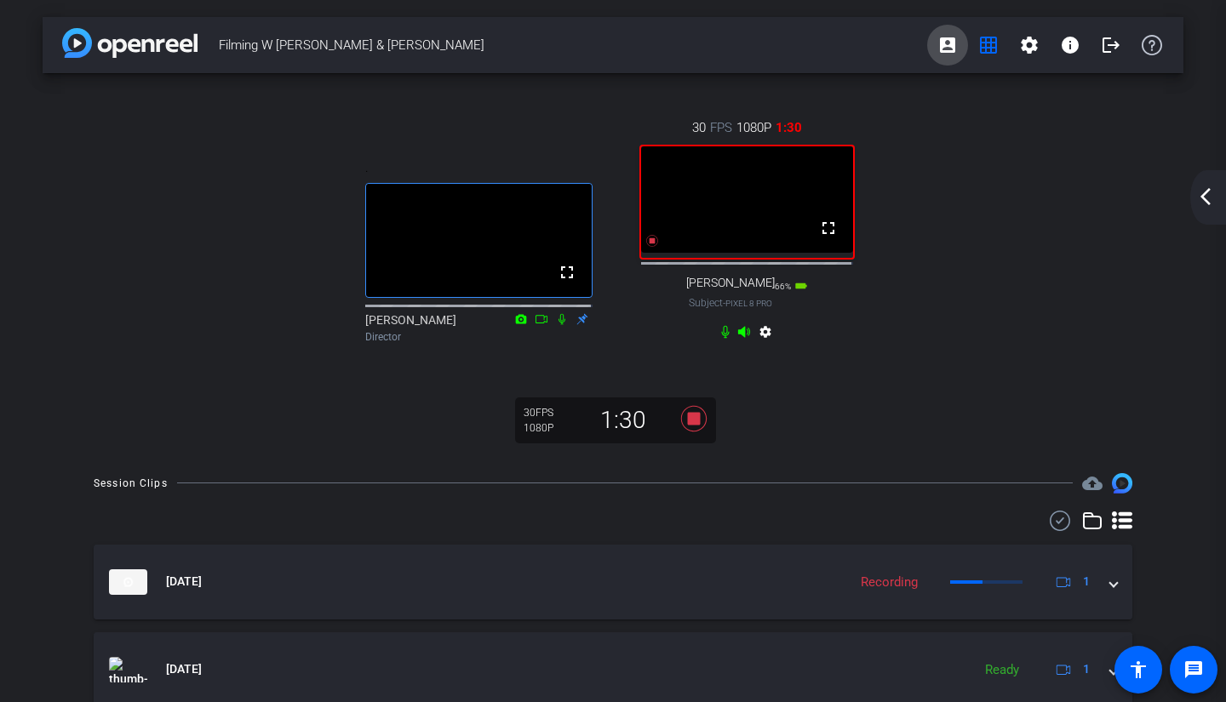
click at [947, 42] on mat-icon "account_box" at bounding box center [947, 45] width 20 height 20
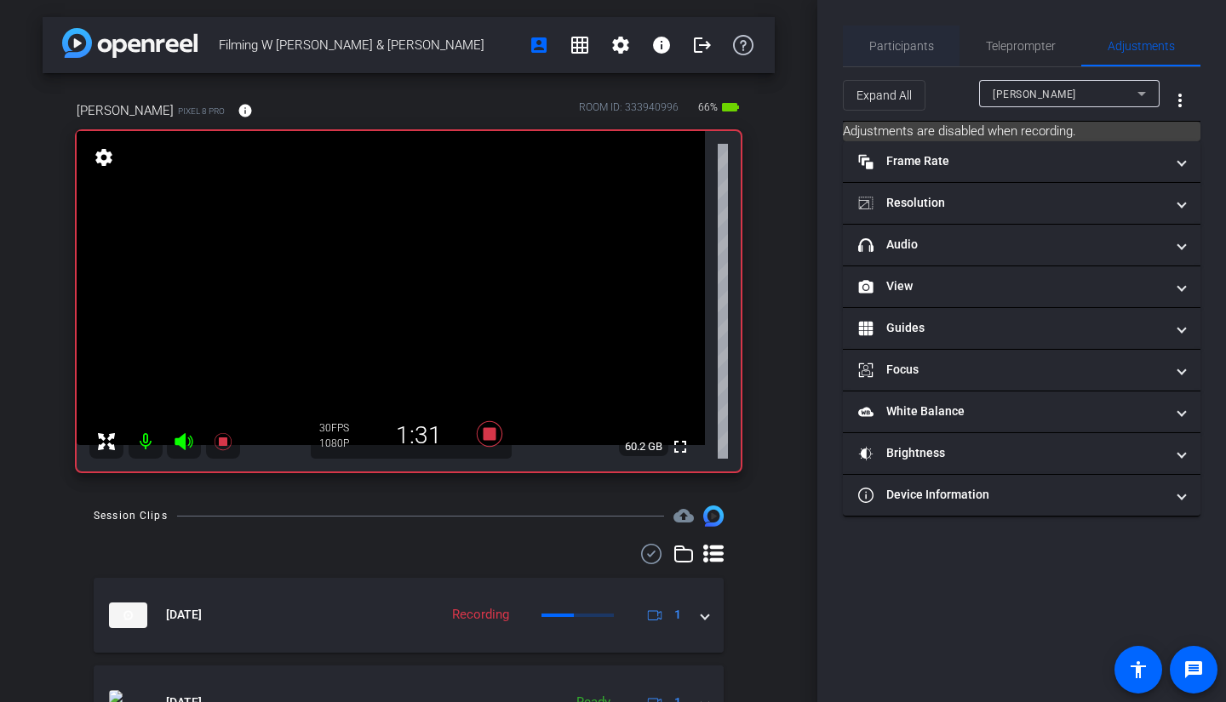
click at [903, 50] on span "Participants" at bounding box center [901, 46] width 65 height 12
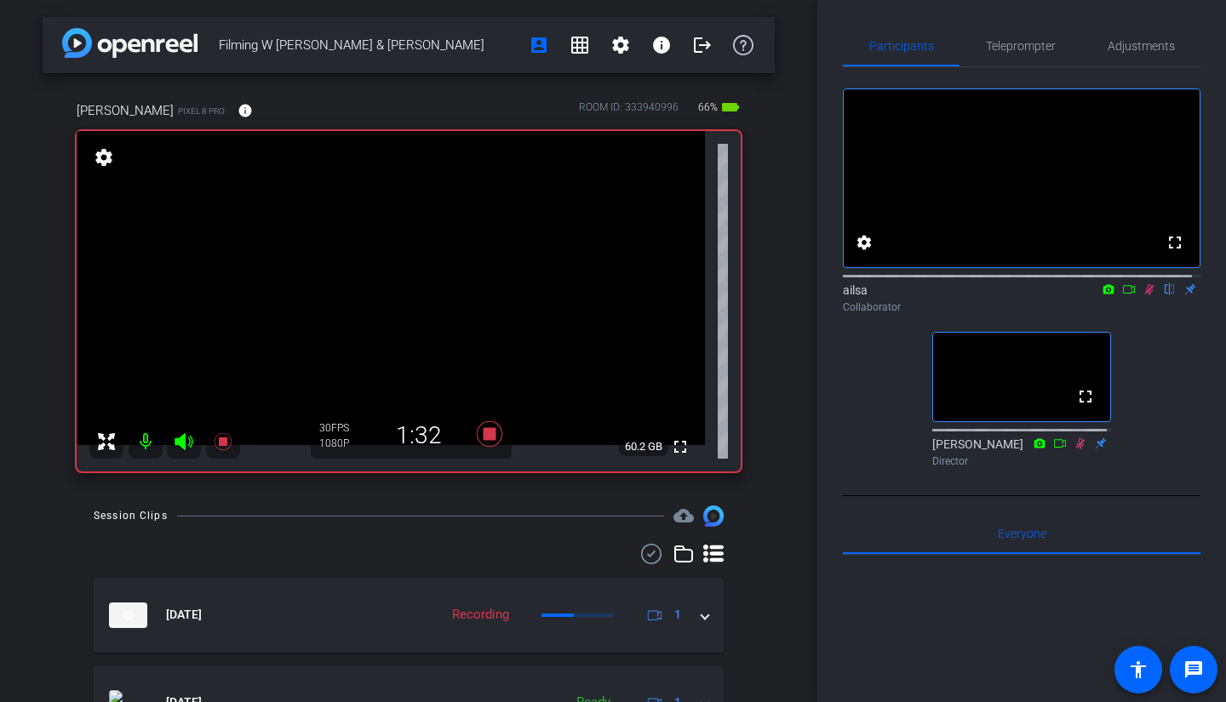
click at [1142, 295] on icon at bounding box center [1149, 289] width 14 height 12
click at [1145, 295] on icon at bounding box center [1149, 289] width 9 height 11
click at [1146, 295] on icon at bounding box center [1149, 289] width 7 height 11
click at [1145, 295] on icon at bounding box center [1149, 289] width 9 height 11
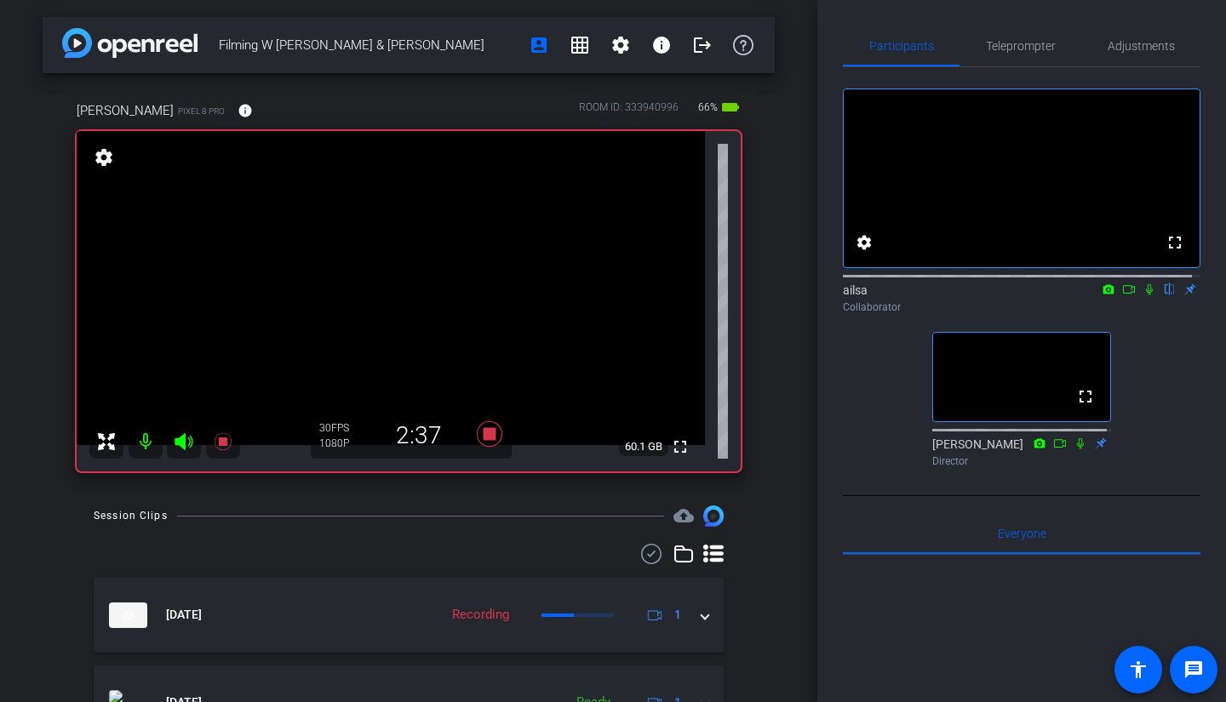
click at [1146, 295] on icon at bounding box center [1149, 289] width 7 height 11
click at [1142, 295] on icon at bounding box center [1149, 289] width 14 height 12
click at [1146, 295] on icon at bounding box center [1149, 289] width 7 height 11
click at [1142, 295] on icon at bounding box center [1149, 289] width 14 height 12
click at [1146, 295] on icon at bounding box center [1149, 289] width 7 height 11
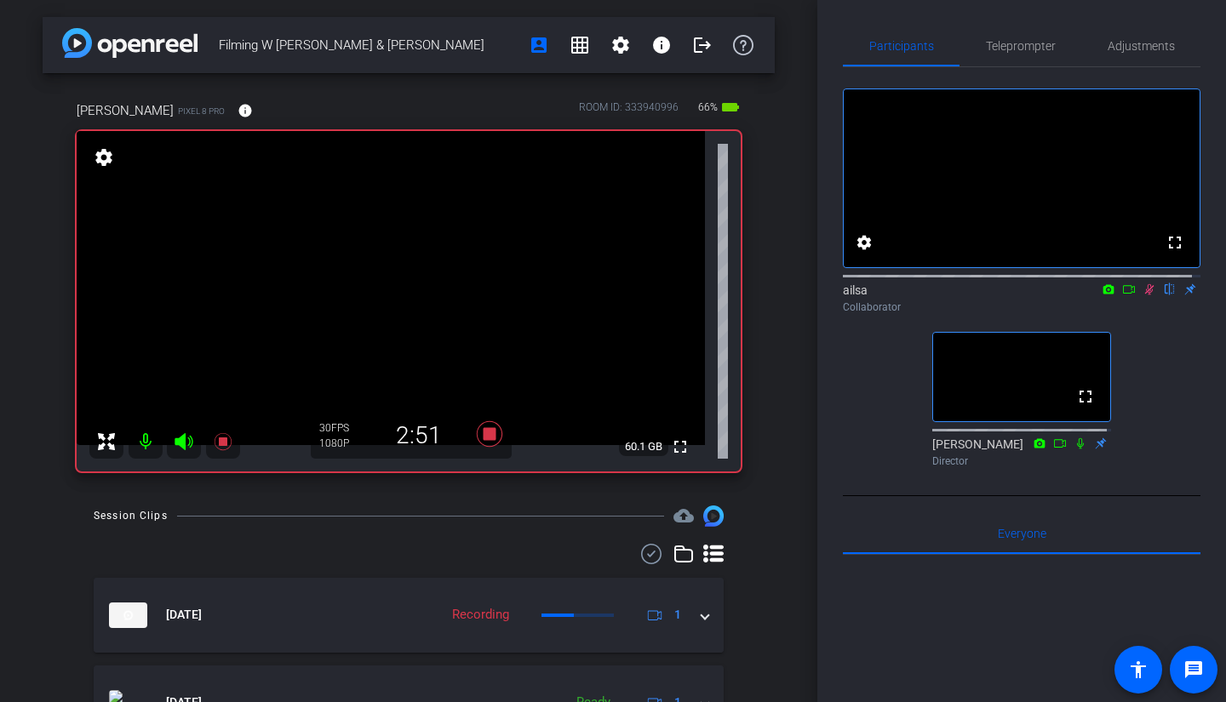
click at [1142, 295] on icon at bounding box center [1149, 289] width 14 height 12
click at [1146, 295] on icon at bounding box center [1149, 289] width 7 height 11
click at [0, 409] on div "Filming W Cindy & Anna account_box grid_on settings info logout Cindy Becker Pi…" at bounding box center [408, 351] width 817 height 702
click at [1145, 295] on icon at bounding box center [1149, 289] width 9 height 11
click at [0, 550] on div "Filming W Cindy & Anna account_box grid_on settings info logout Cindy Becker Pi…" at bounding box center [408, 351] width 817 height 702
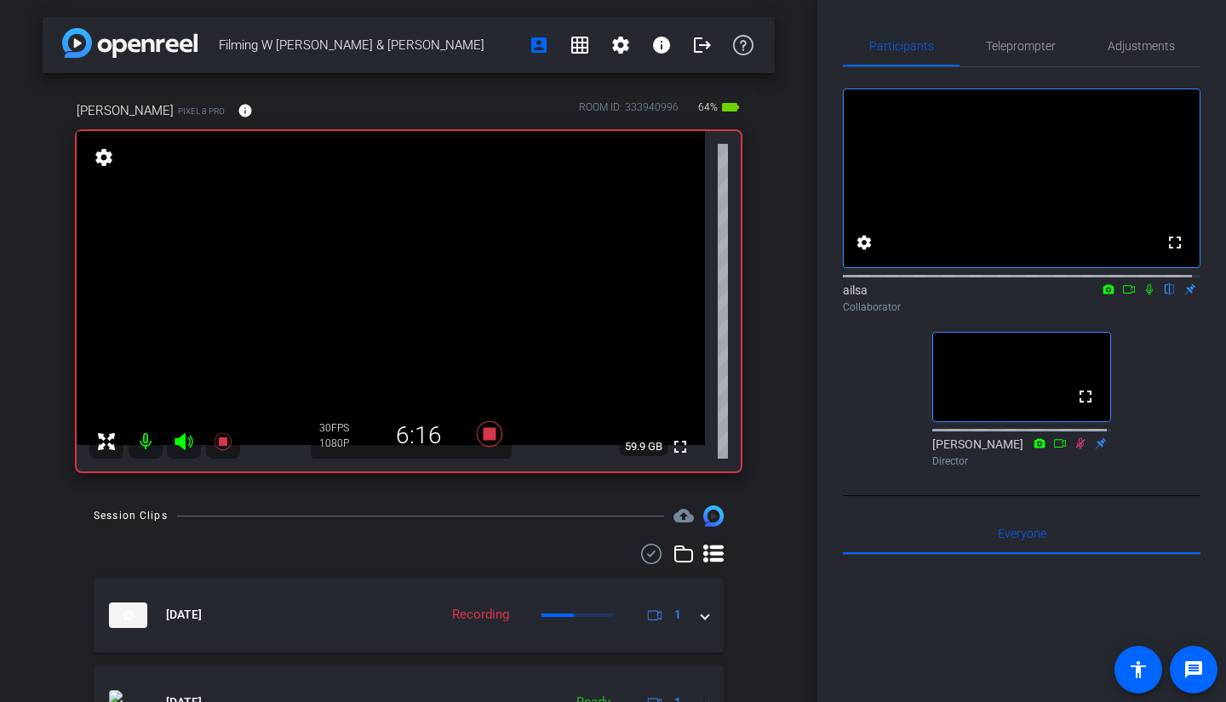
click at [33, 460] on div "Filming W Cindy & Anna account_box grid_on settings info logout Cindy Becker Pi…" at bounding box center [408, 351] width 817 height 702
click at [1142, 297] on mat-icon at bounding box center [1149, 289] width 20 height 15
click at [1142, 295] on icon at bounding box center [1149, 289] width 14 height 12
click at [1143, 295] on icon at bounding box center [1149, 289] width 14 height 12
click at [1145, 295] on icon at bounding box center [1149, 289] width 9 height 11
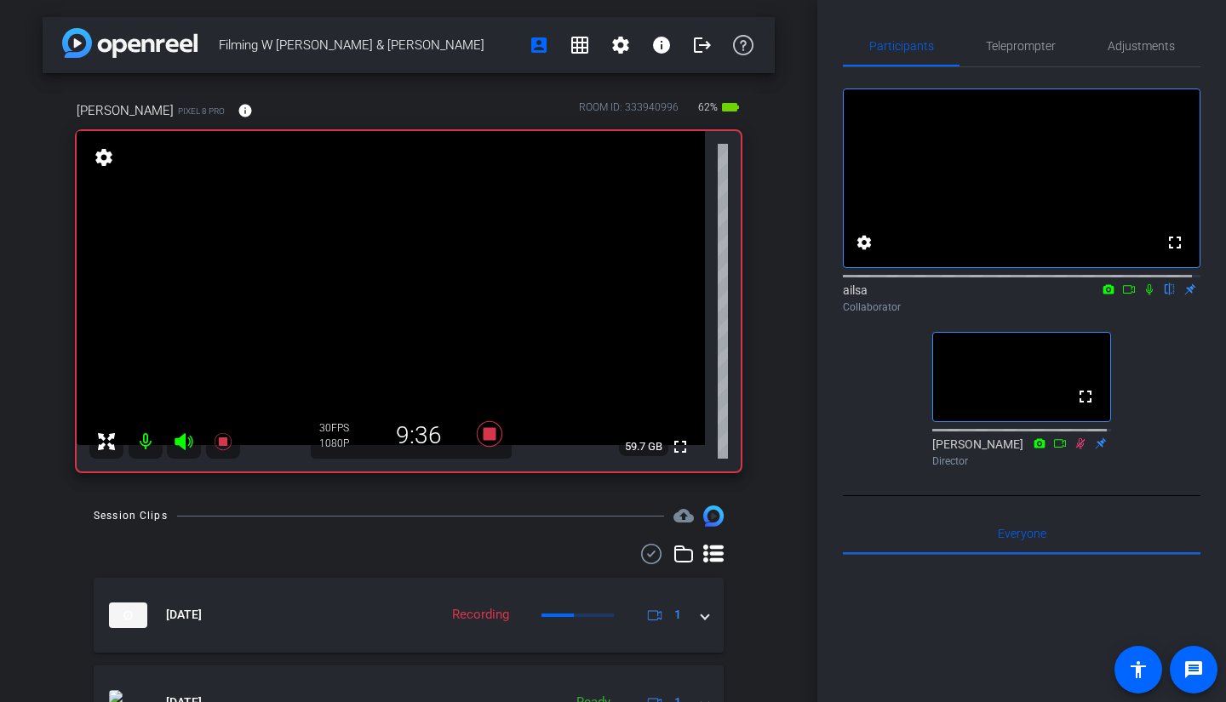
click at [1142, 295] on icon at bounding box center [1149, 289] width 14 height 12
click at [1146, 295] on icon at bounding box center [1149, 289] width 7 height 11
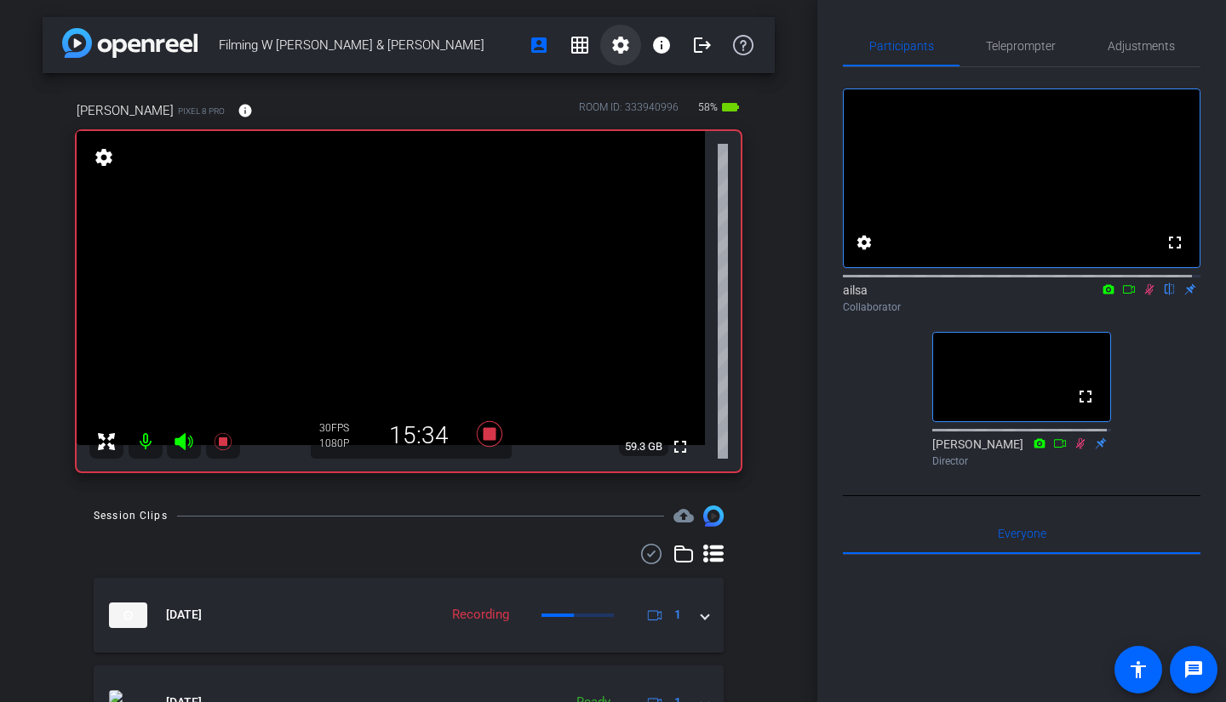
click at [619, 49] on mat-icon "settings" at bounding box center [620, 45] width 20 height 20
click at [648, 40] on div at bounding box center [613, 351] width 1226 height 702
click at [651, 40] on mat-icon "info" at bounding box center [661, 45] width 20 height 20
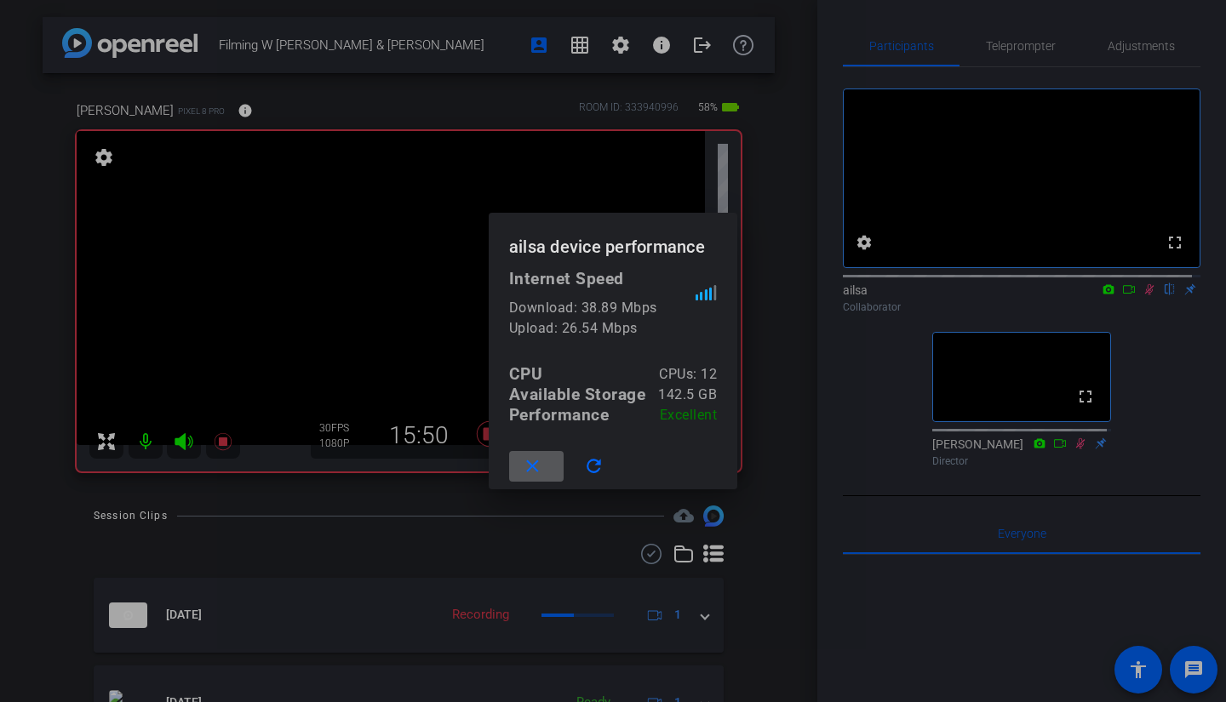
click at [648, 40] on div at bounding box center [613, 351] width 1226 height 702
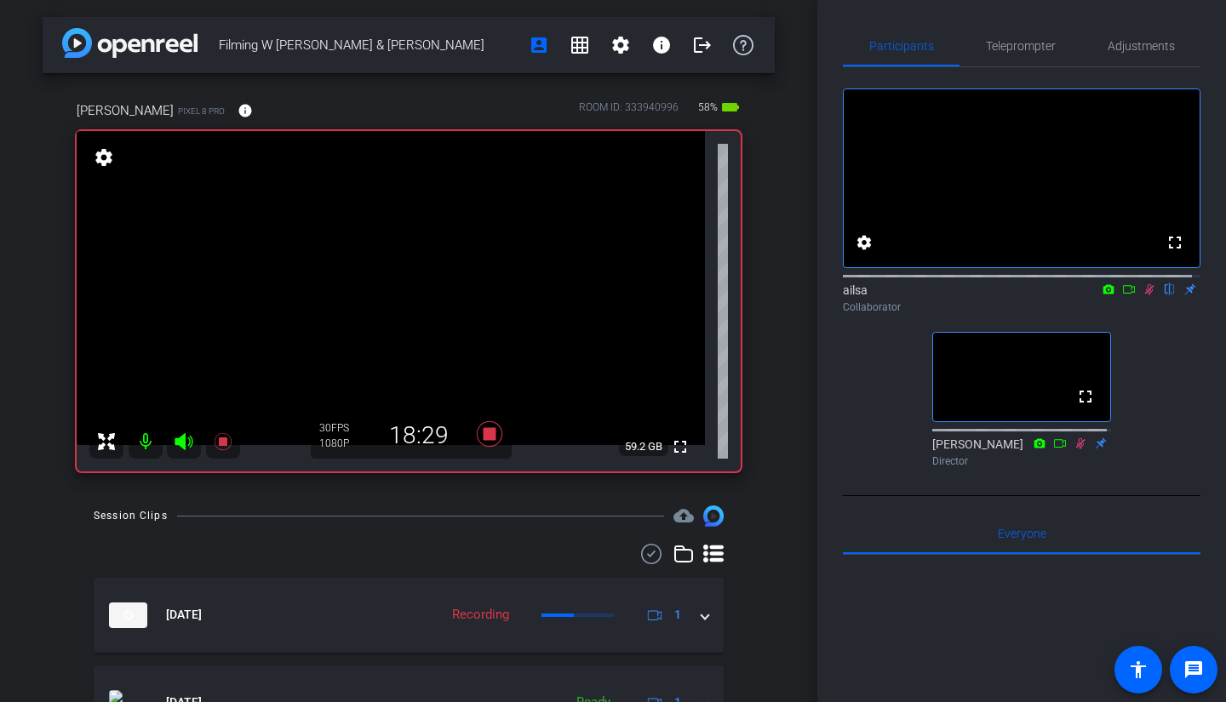
click at [853, 354] on div "fullscreen settings ailsa flip Collaborator fullscreen Alfie Lang Director" at bounding box center [1021, 270] width 357 height 407
click at [1145, 295] on icon at bounding box center [1149, 289] width 9 height 11
click at [1142, 295] on icon at bounding box center [1149, 289] width 14 height 12
click at [237, 114] on mat-icon "info" at bounding box center [244, 110] width 15 height 15
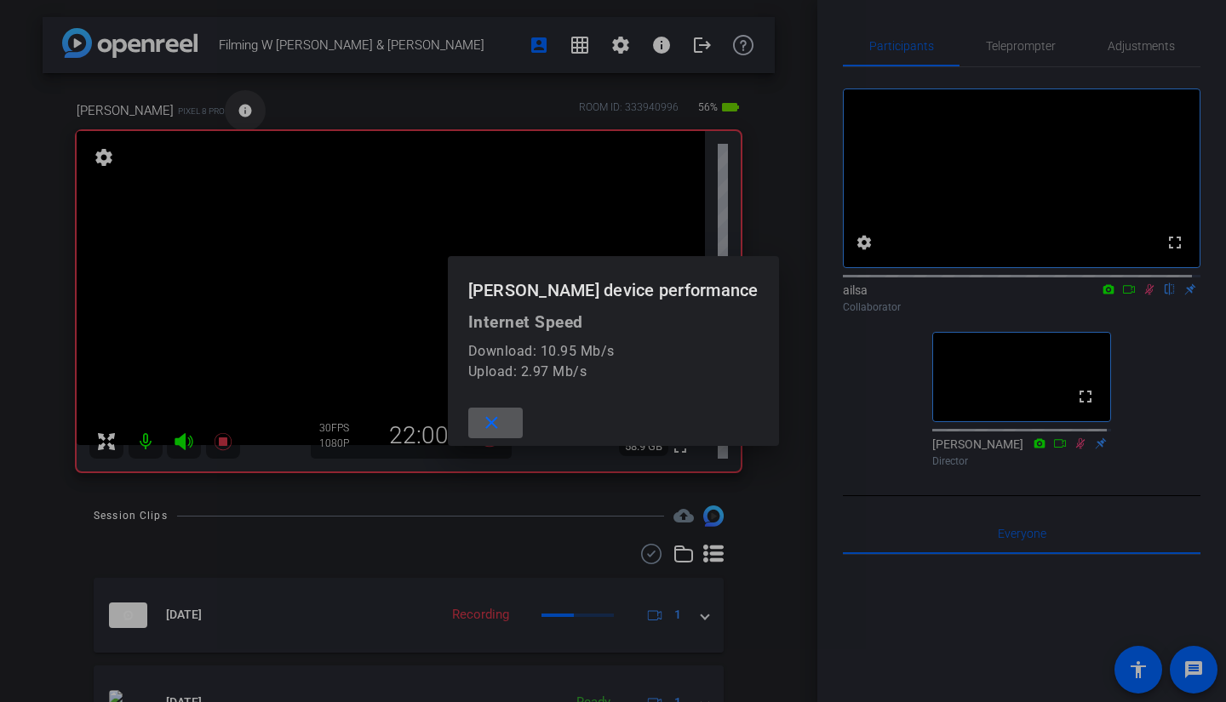
click at [226, 114] on div at bounding box center [613, 351] width 1226 height 702
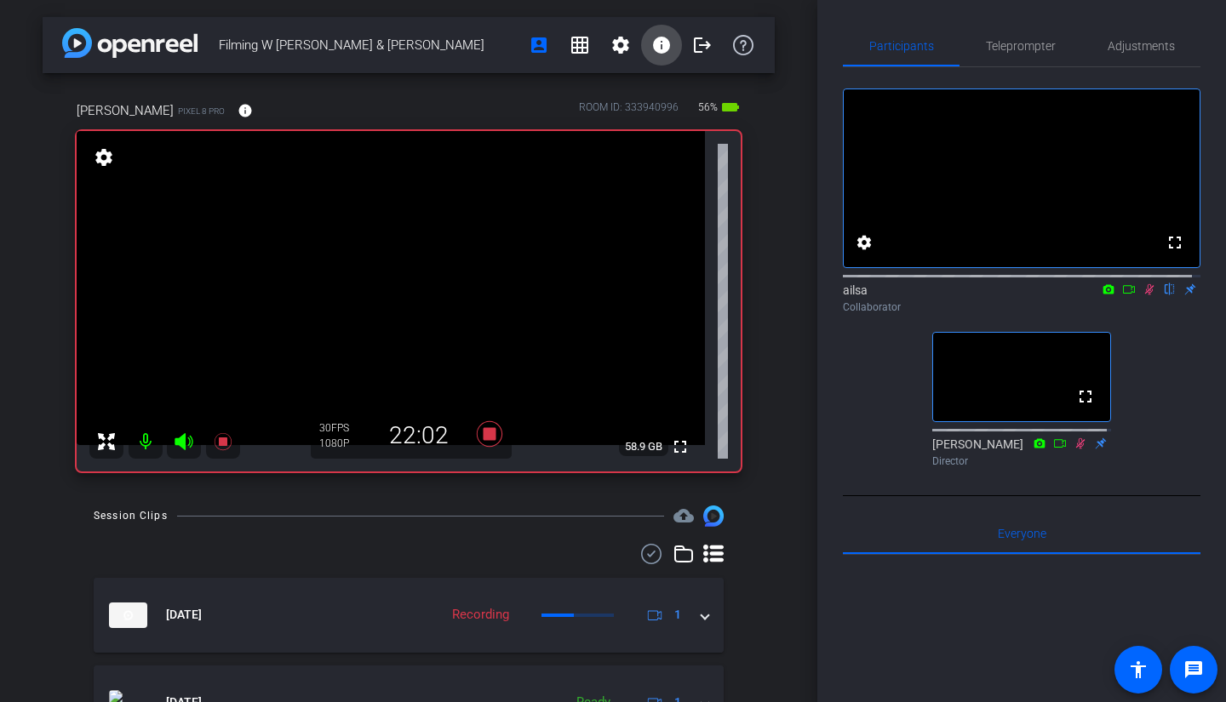
click at [656, 47] on mat-icon "info" at bounding box center [661, 45] width 20 height 20
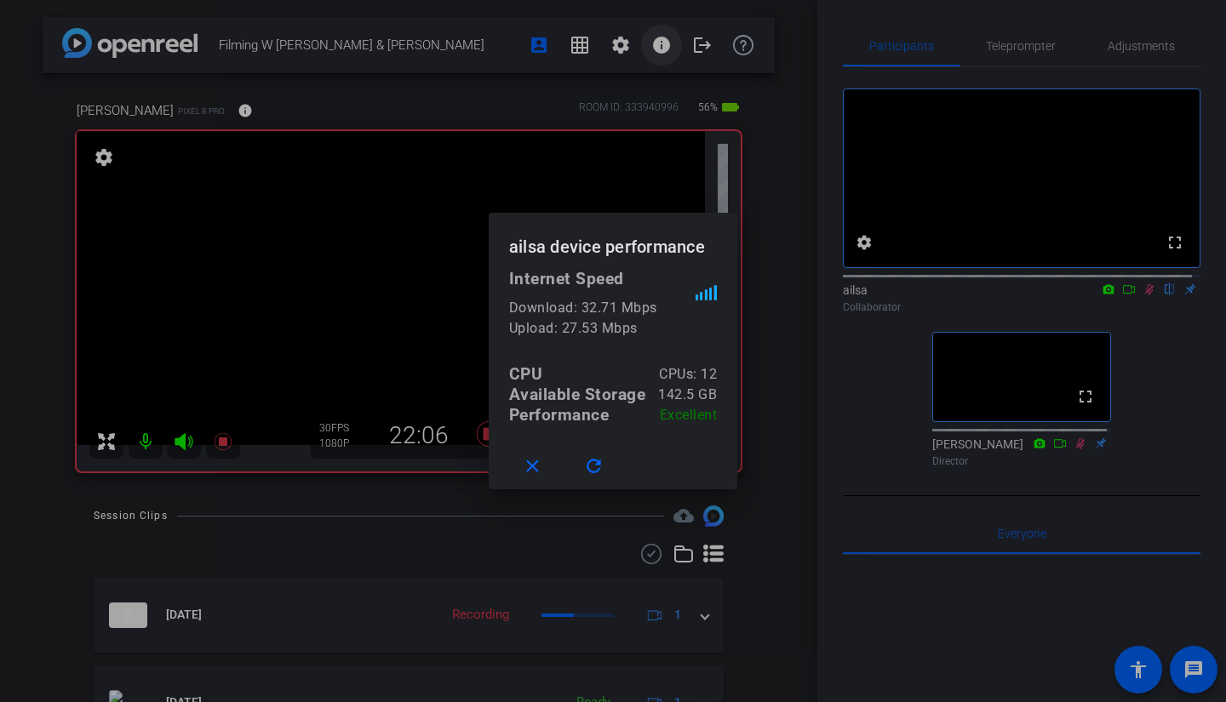
click at [656, 47] on div at bounding box center [613, 351] width 1226 height 702
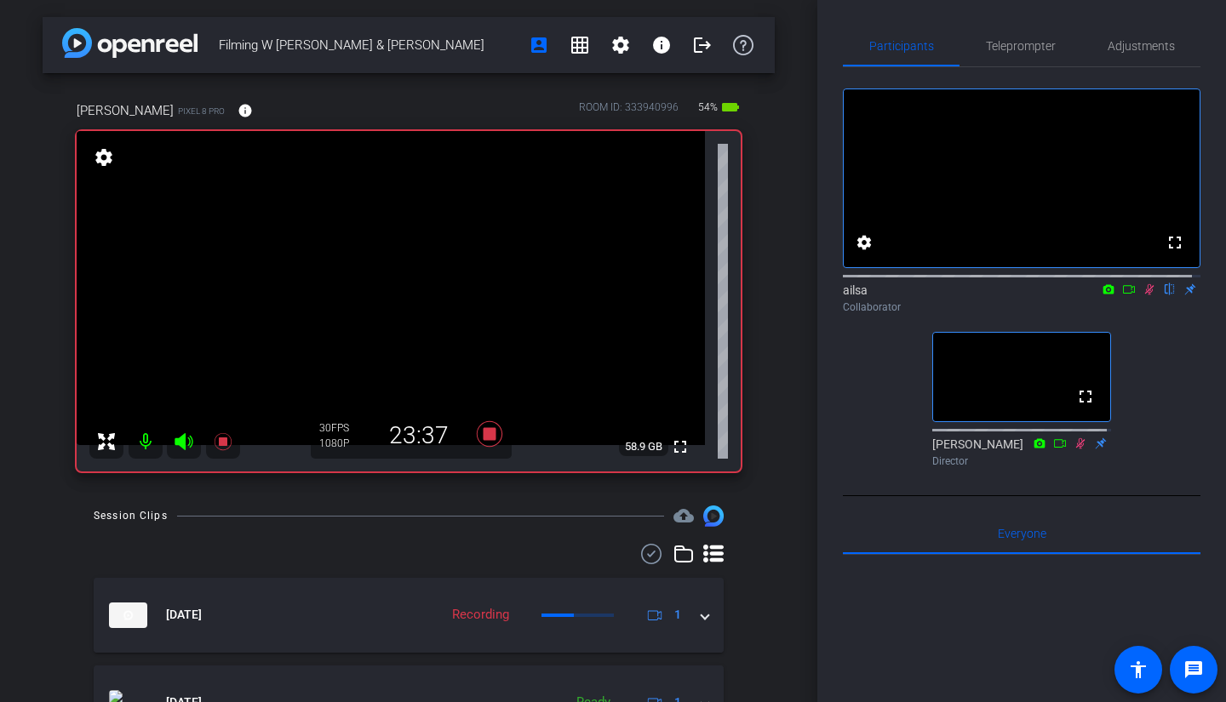
click at [1142, 295] on icon at bounding box center [1149, 289] width 14 height 12
click at [1146, 295] on icon at bounding box center [1149, 289] width 7 height 11
click at [1145, 295] on icon at bounding box center [1149, 289] width 9 height 11
click at [1143, 295] on icon at bounding box center [1149, 289] width 14 height 12
click at [1142, 297] on mat-icon at bounding box center [1149, 289] width 20 height 15
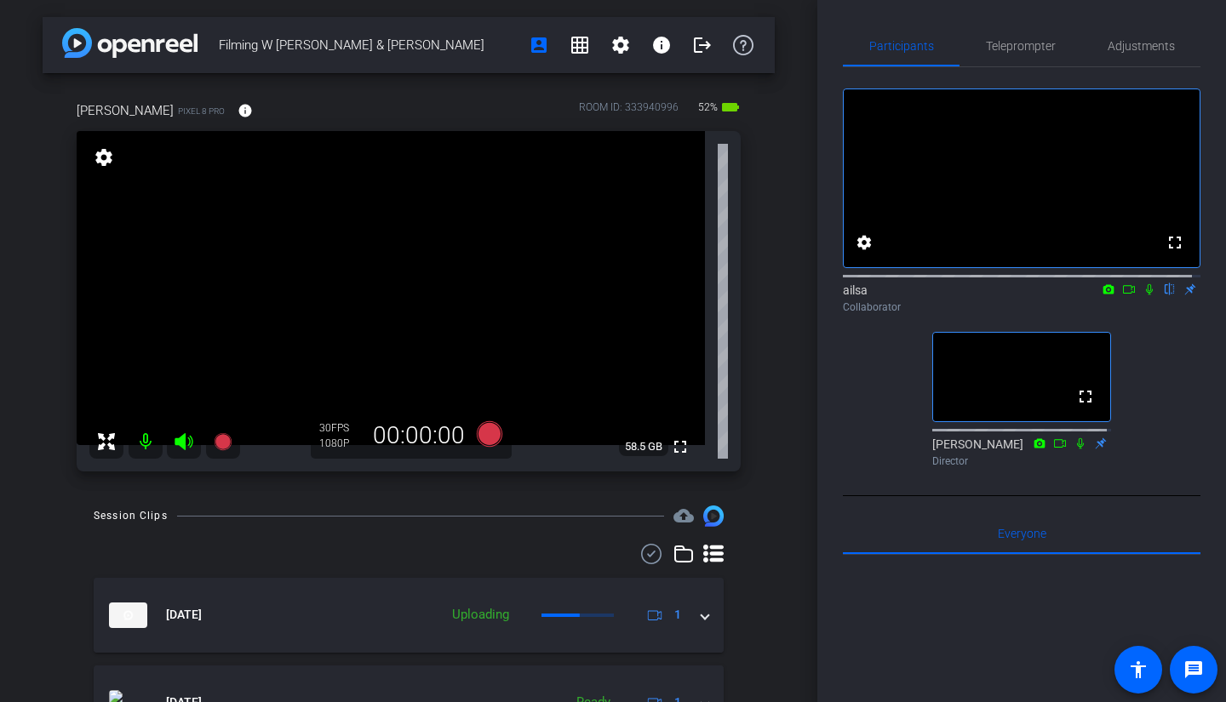
click at [1142, 295] on icon at bounding box center [1149, 289] width 14 height 12
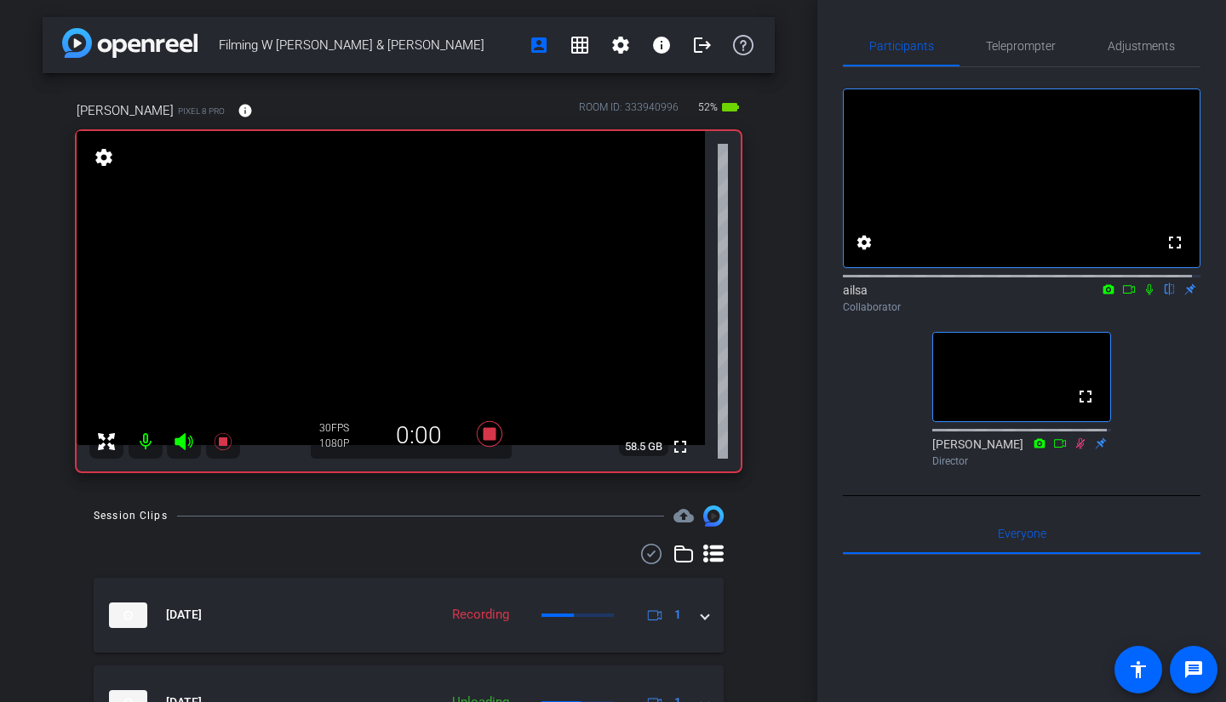
click at [1146, 295] on icon at bounding box center [1149, 289] width 7 height 11
click at [1142, 295] on icon at bounding box center [1149, 289] width 14 height 12
click at [1146, 295] on icon at bounding box center [1149, 289] width 7 height 11
click at [1139, 297] on mat-icon at bounding box center [1149, 289] width 20 height 15
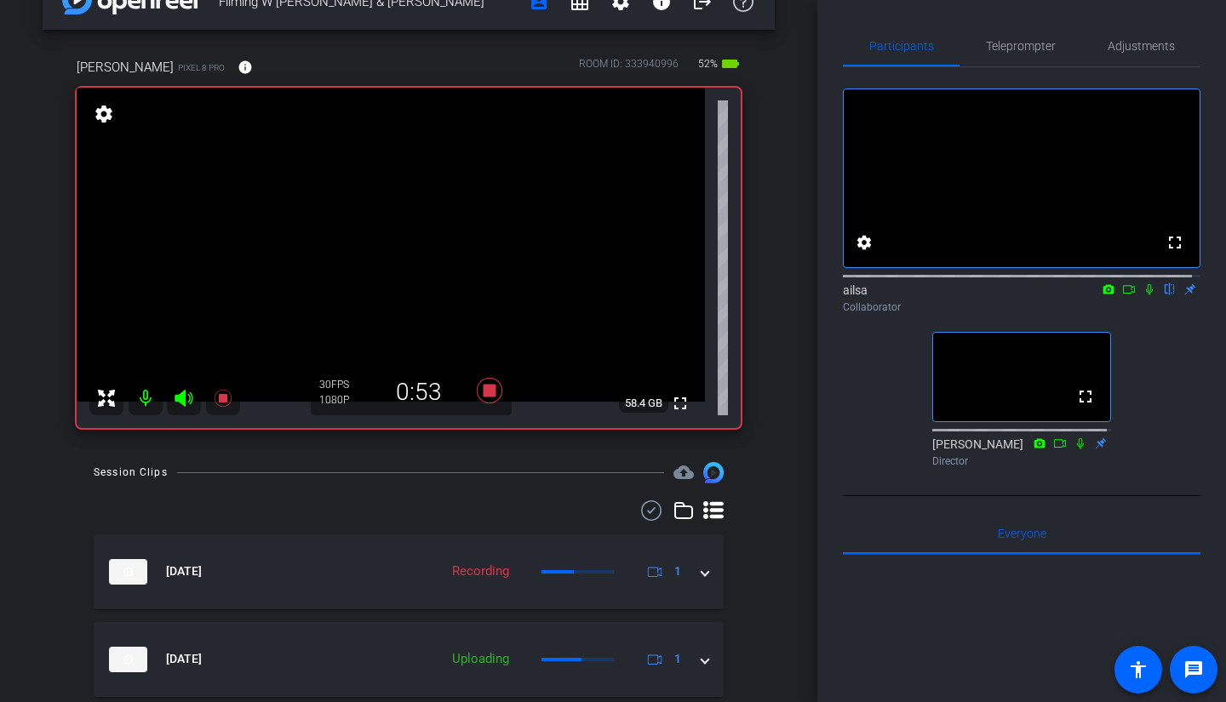
scroll to position [44, 0]
click at [1142, 295] on icon at bounding box center [1149, 289] width 14 height 12
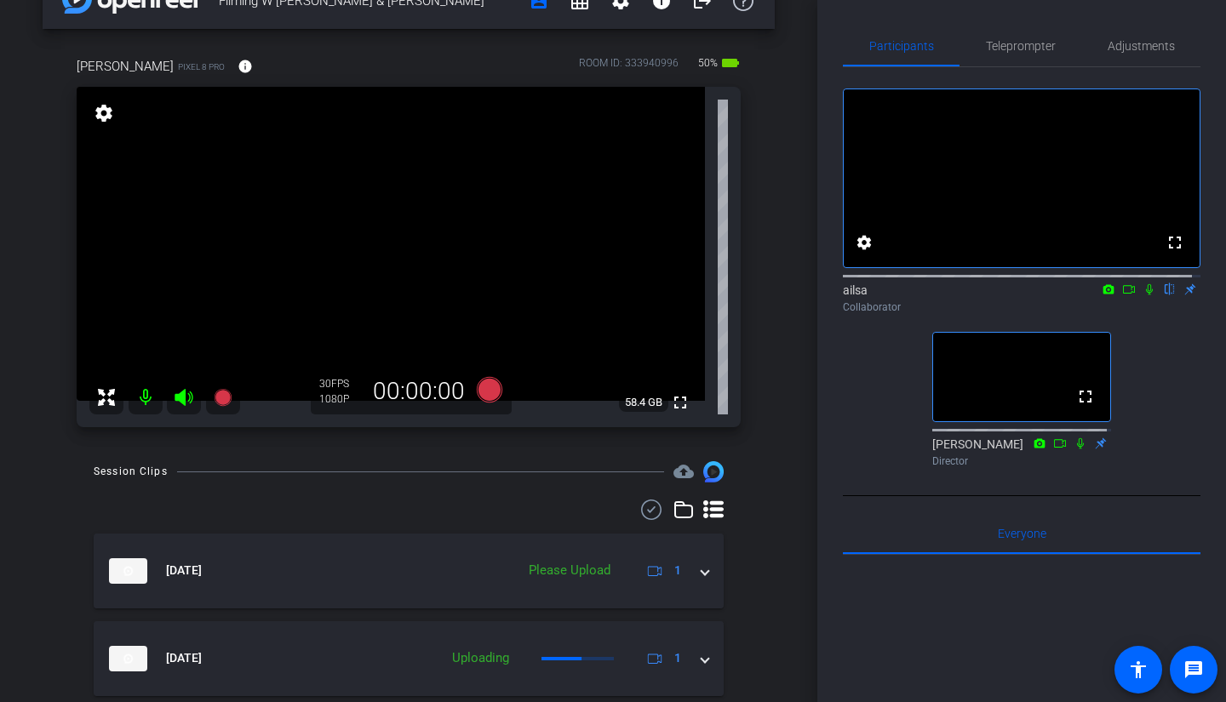
click at [1142, 295] on icon at bounding box center [1149, 289] width 14 height 12
click at [1145, 295] on icon at bounding box center [1149, 289] width 9 height 11
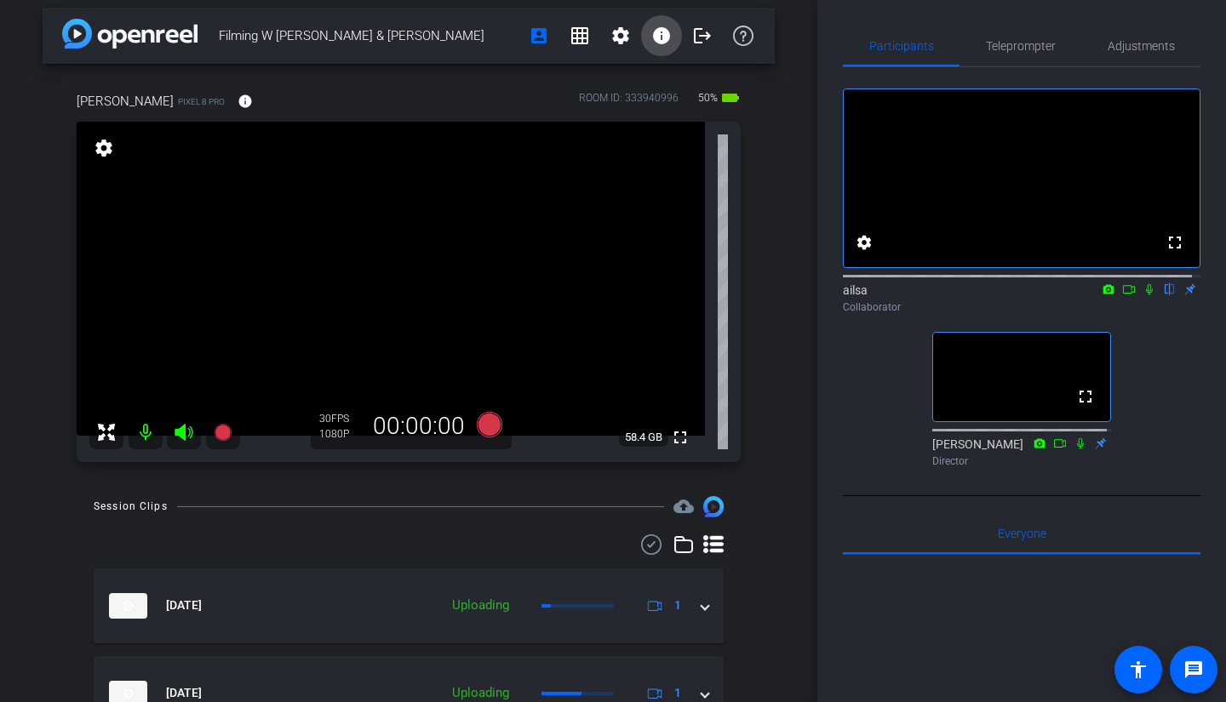
click at [660, 49] on span at bounding box center [661, 35] width 41 height 41
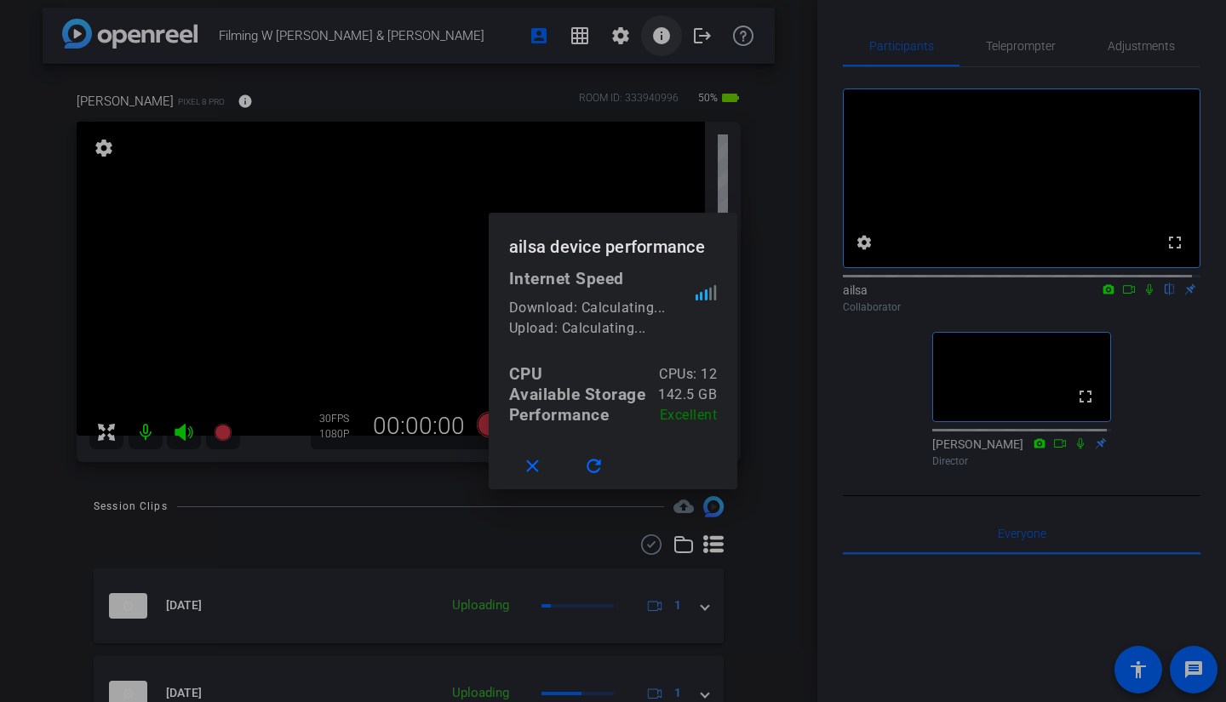
click at [660, 49] on div at bounding box center [613, 351] width 1226 height 702
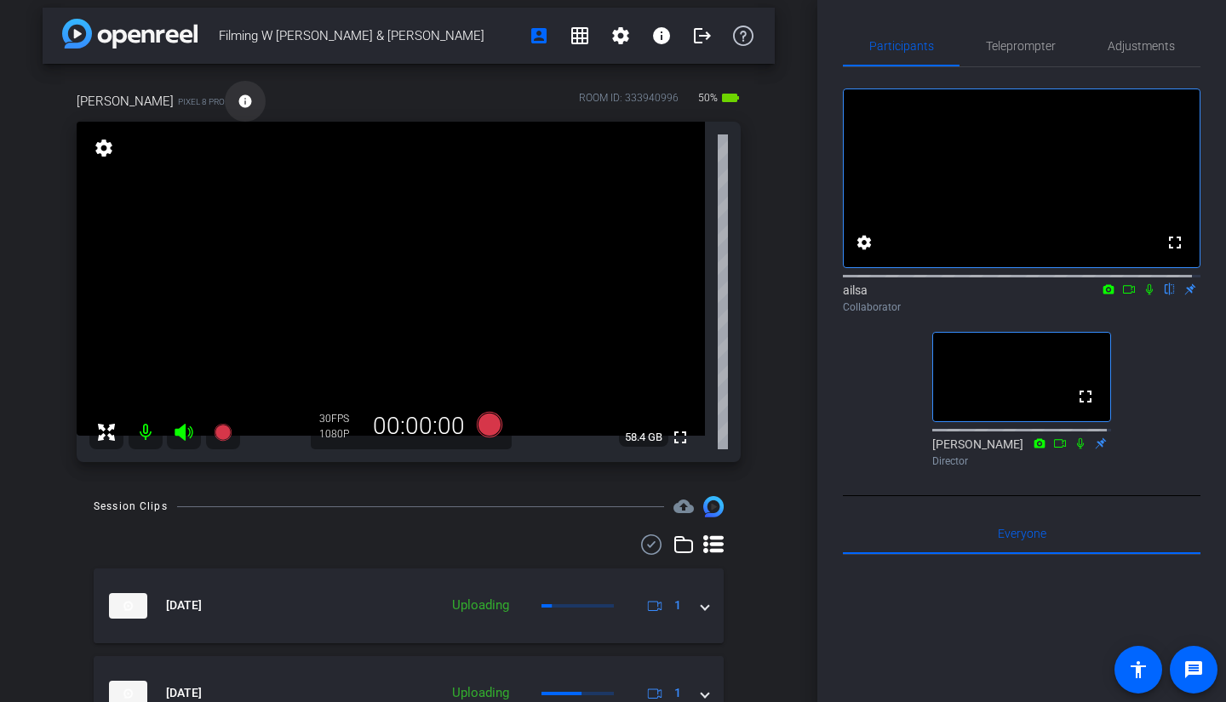
click at [225, 109] on span at bounding box center [245, 101] width 41 height 41
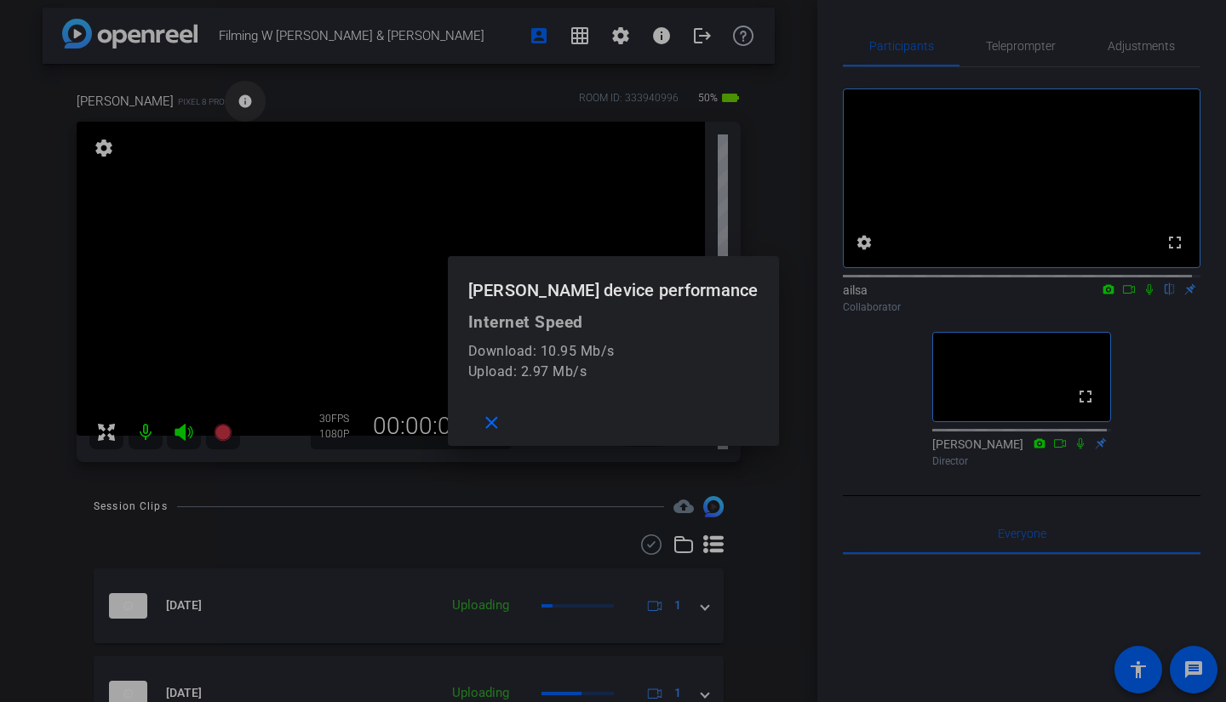
click at [224, 109] on div at bounding box center [613, 351] width 1226 height 702
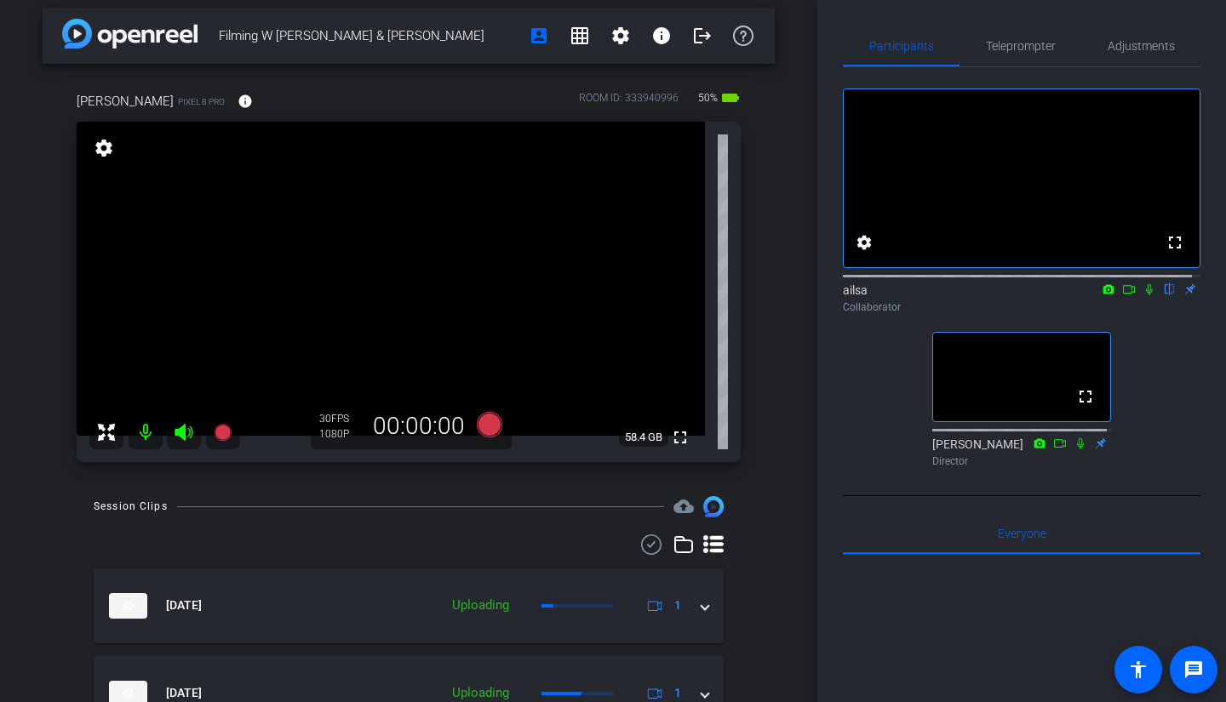
click at [1142, 295] on icon at bounding box center [1149, 289] width 14 height 12
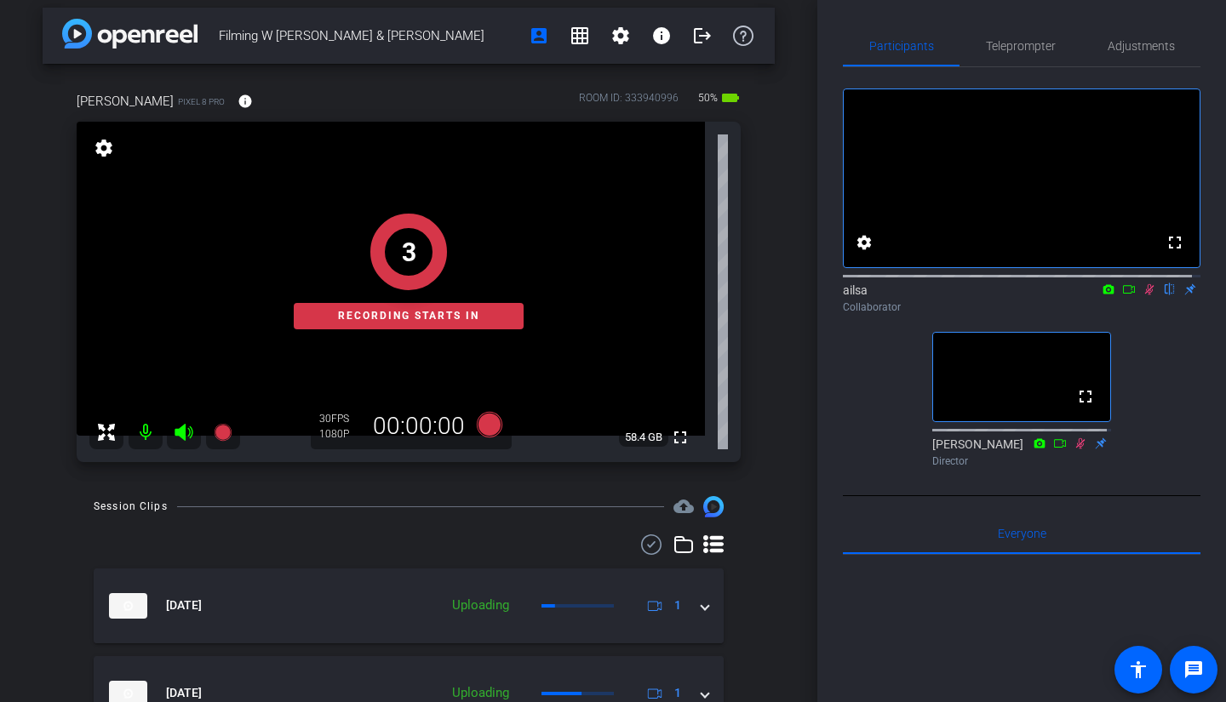
click at [1142, 295] on icon at bounding box center [1149, 289] width 14 height 12
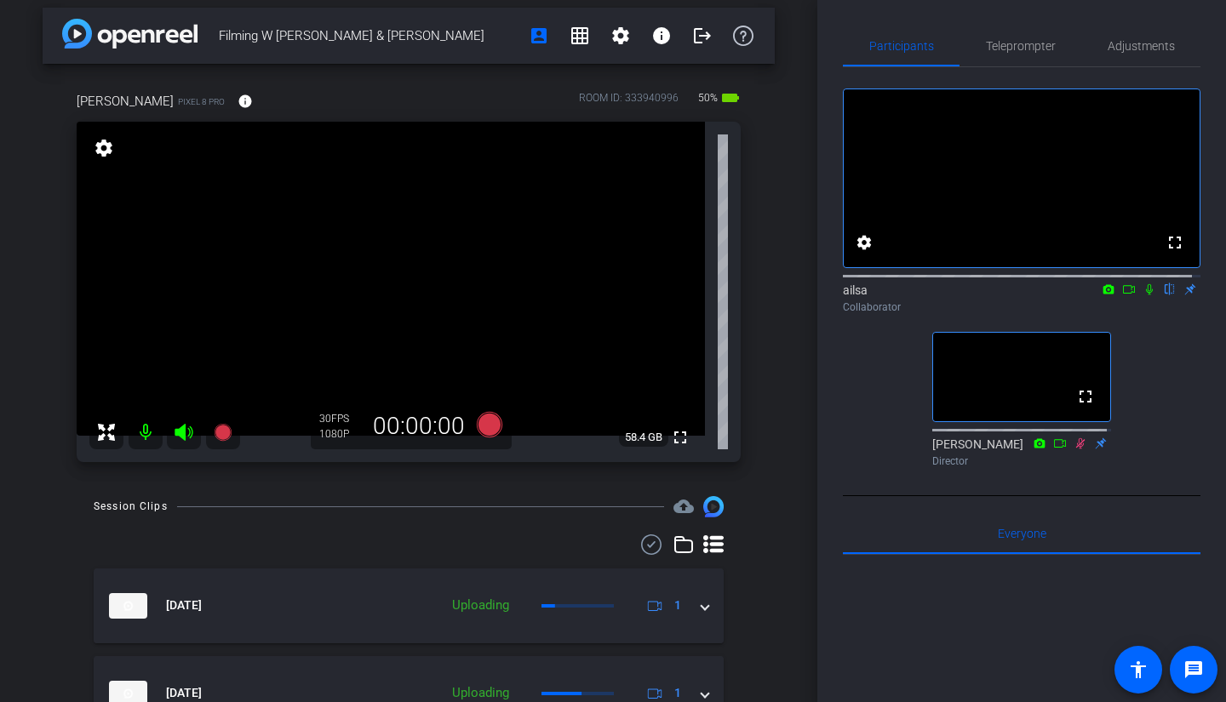
click at [1142, 295] on icon at bounding box center [1149, 289] width 14 height 12
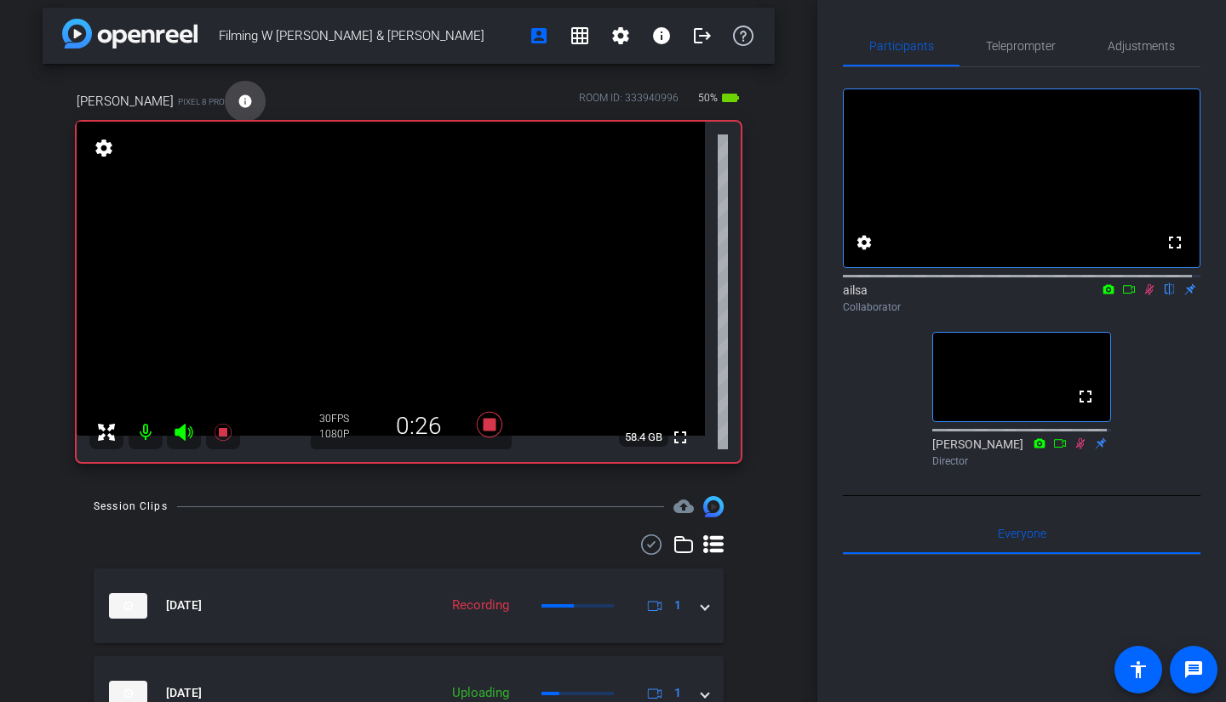
click at [237, 107] on mat-icon "info" at bounding box center [244, 101] width 15 height 15
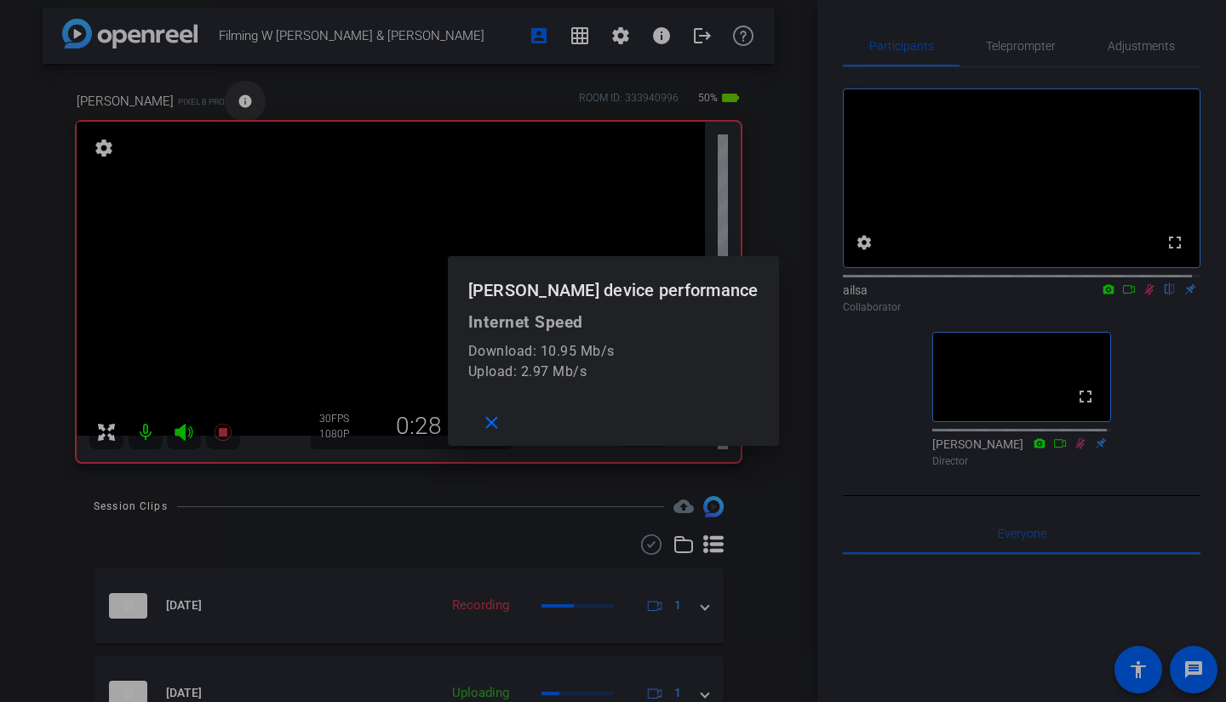
click at [220, 107] on div at bounding box center [613, 351] width 1226 height 702
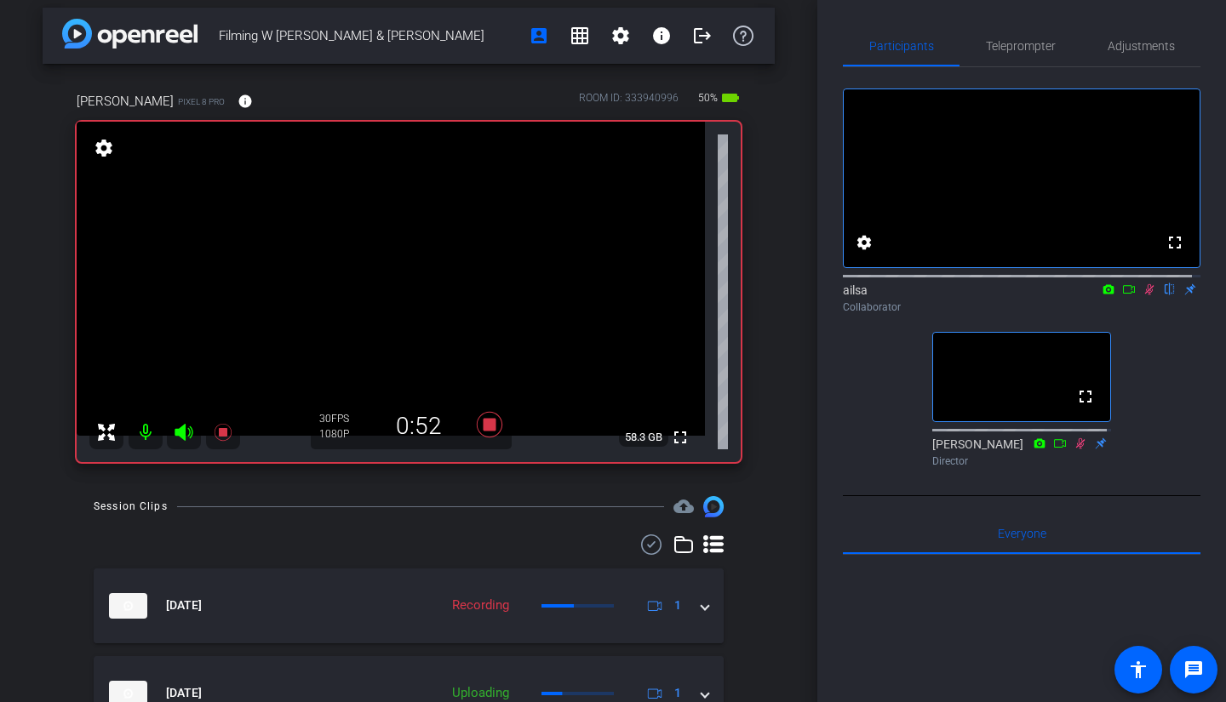
click at [1142, 295] on icon at bounding box center [1149, 289] width 14 height 12
click at [1145, 295] on icon at bounding box center [1149, 289] width 9 height 11
click at [1146, 295] on icon at bounding box center [1149, 289] width 7 height 11
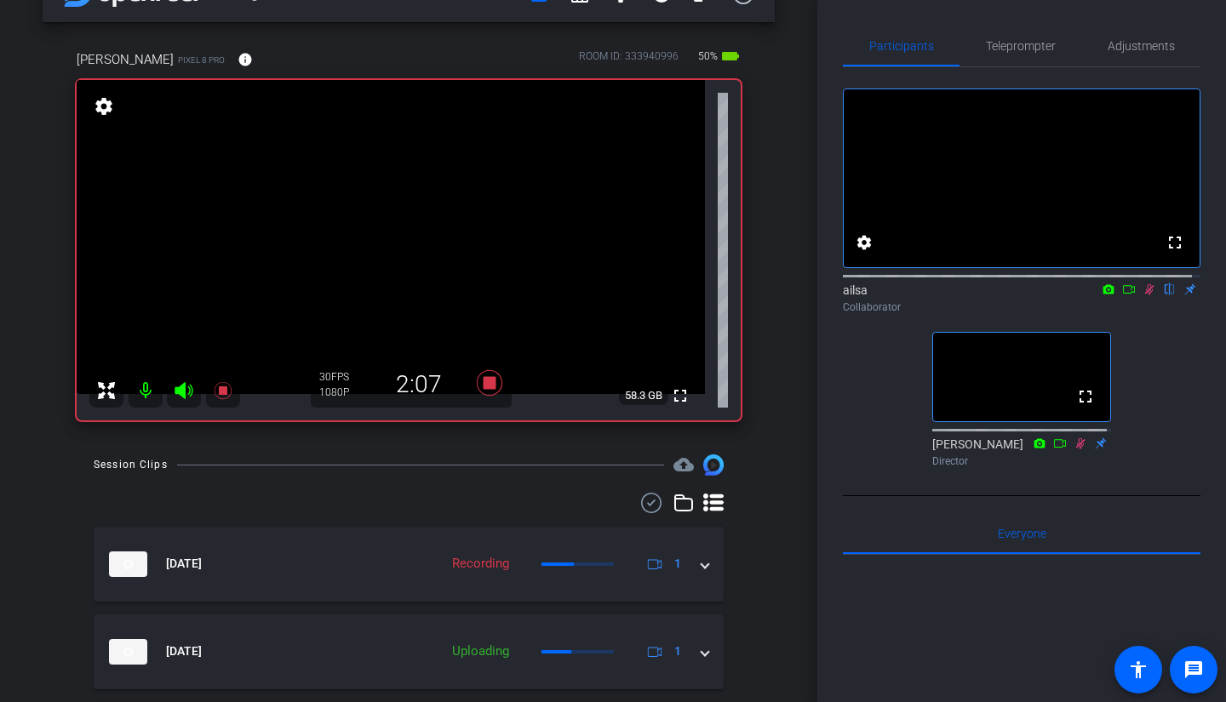
scroll to position [50, 0]
click at [1145, 295] on icon at bounding box center [1149, 289] width 9 height 11
click at [1146, 295] on icon at bounding box center [1149, 289] width 7 height 11
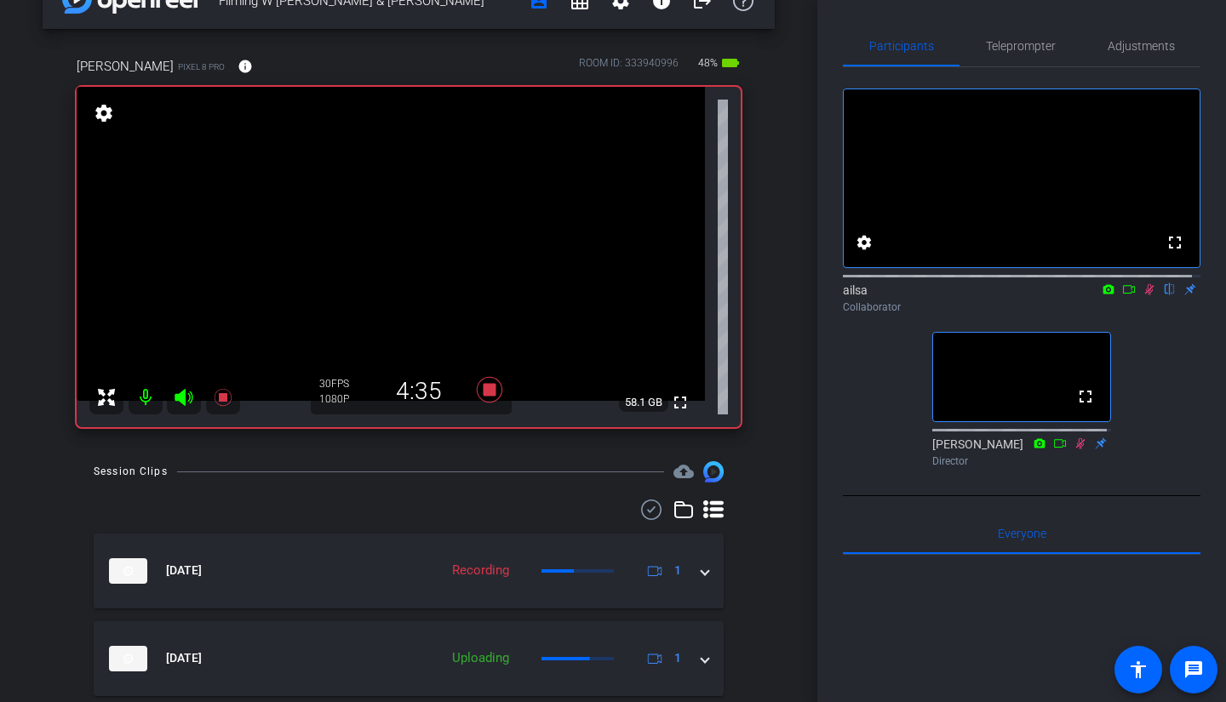
scroll to position [43, 0]
click at [1143, 297] on mat-icon at bounding box center [1149, 289] width 20 height 15
click at [1057, 14] on div "Participants Teleprompter Adjustments fullscreen settings ailsa flip Collaborat…" at bounding box center [1021, 351] width 409 height 702
click at [1146, 295] on icon at bounding box center [1149, 289] width 7 height 11
click at [1144, 295] on icon at bounding box center [1149, 289] width 14 height 12
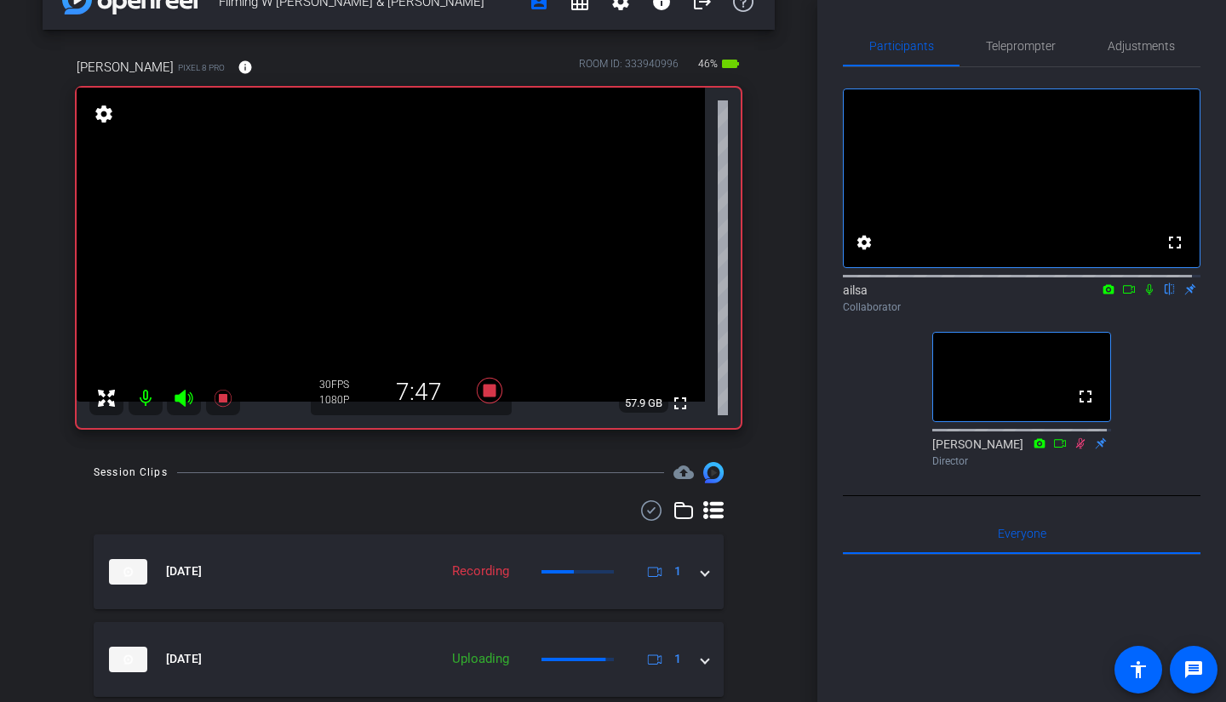
click at [1145, 295] on icon at bounding box center [1149, 289] width 14 height 12
click at [1142, 295] on icon at bounding box center [1149, 289] width 14 height 12
click at [1144, 295] on icon at bounding box center [1149, 289] width 14 height 12
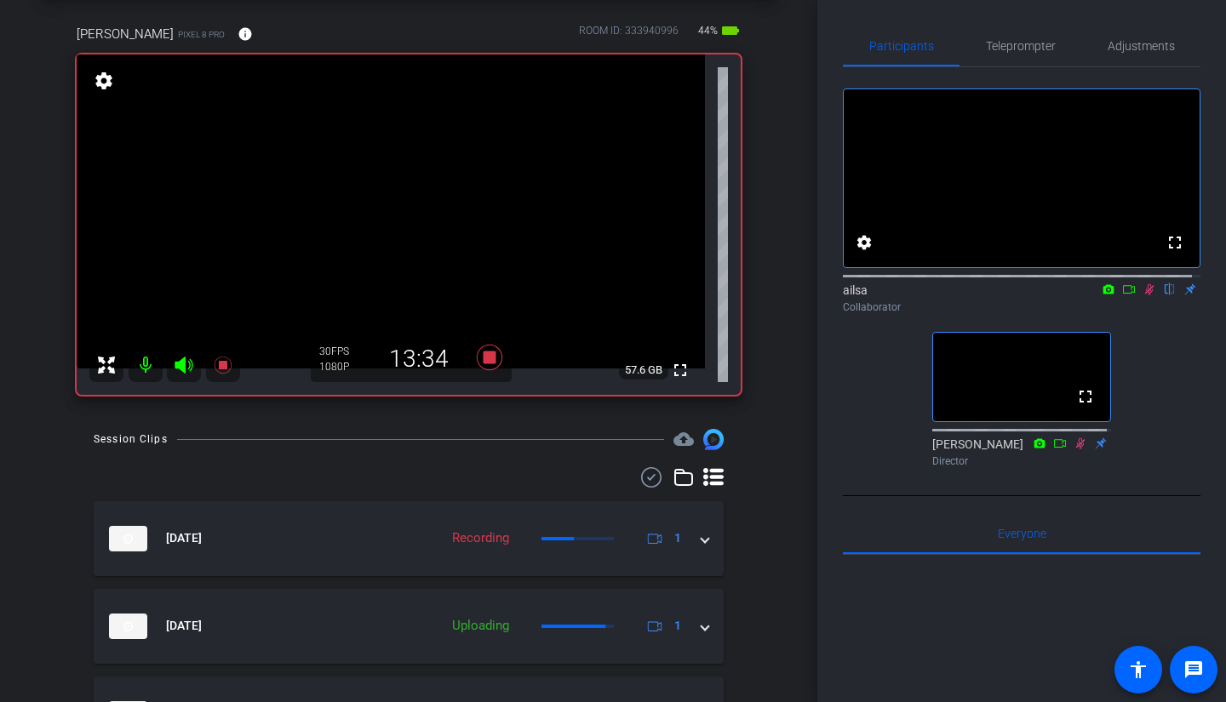
scroll to position [77, 0]
click at [1142, 295] on icon at bounding box center [1149, 289] width 14 height 12
click at [1146, 295] on icon at bounding box center [1149, 289] width 7 height 11
click at [758, 354] on div "Cindy Becker Pixel 8 Pro info ROOM ID: 333940996 44% battery_std fullscreen set…" at bounding box center [409, 204] width 732 height 415
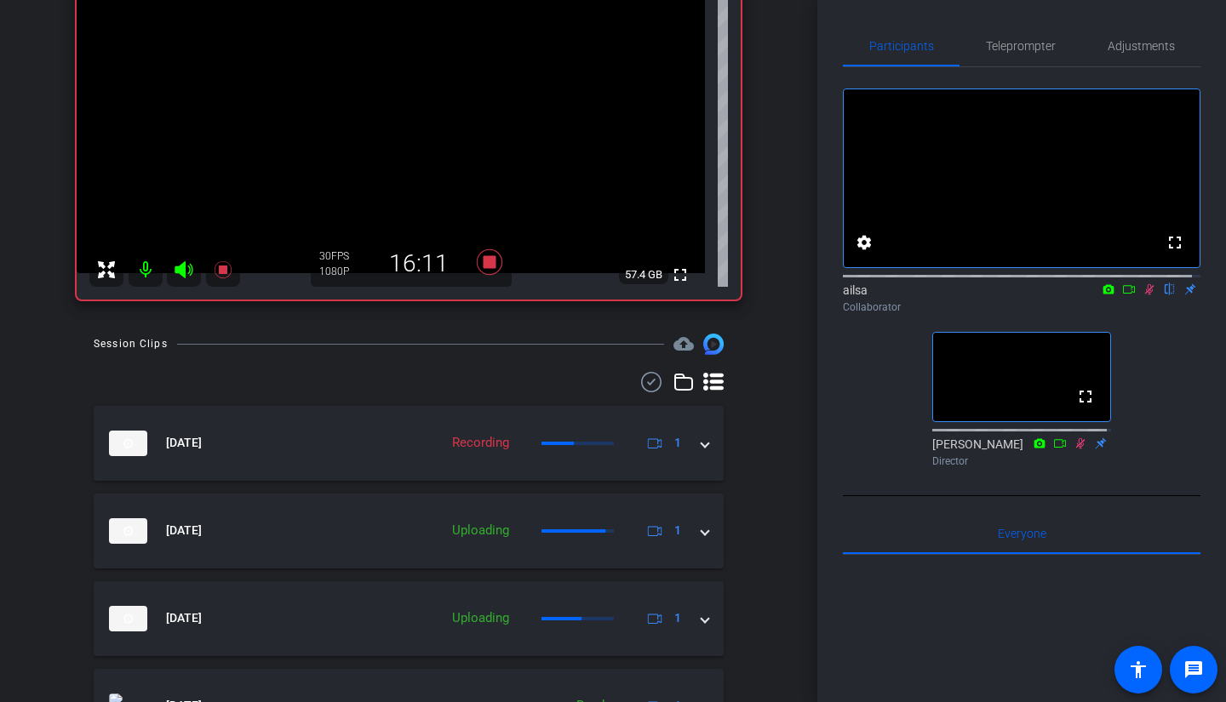
scroll to position [171, 0]
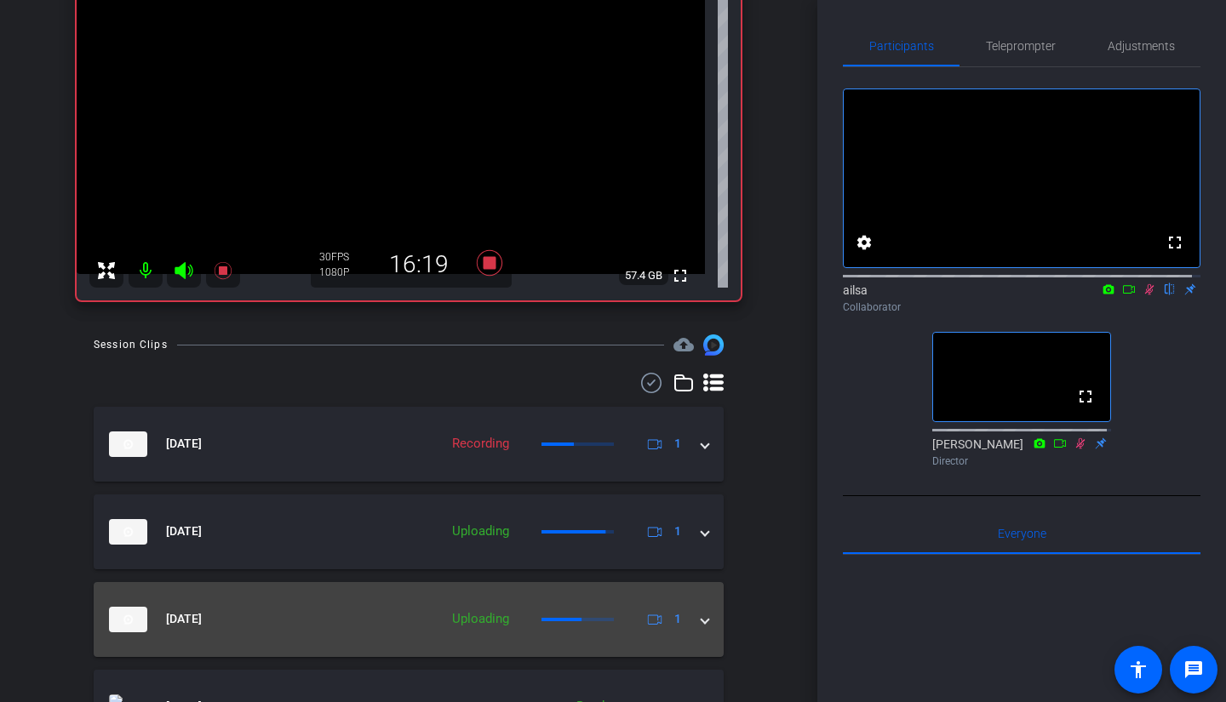
click at [690, 631] on div "Oct 1, 2025 Uploading 1" at bounding box center [405, 620] width 592 height 26
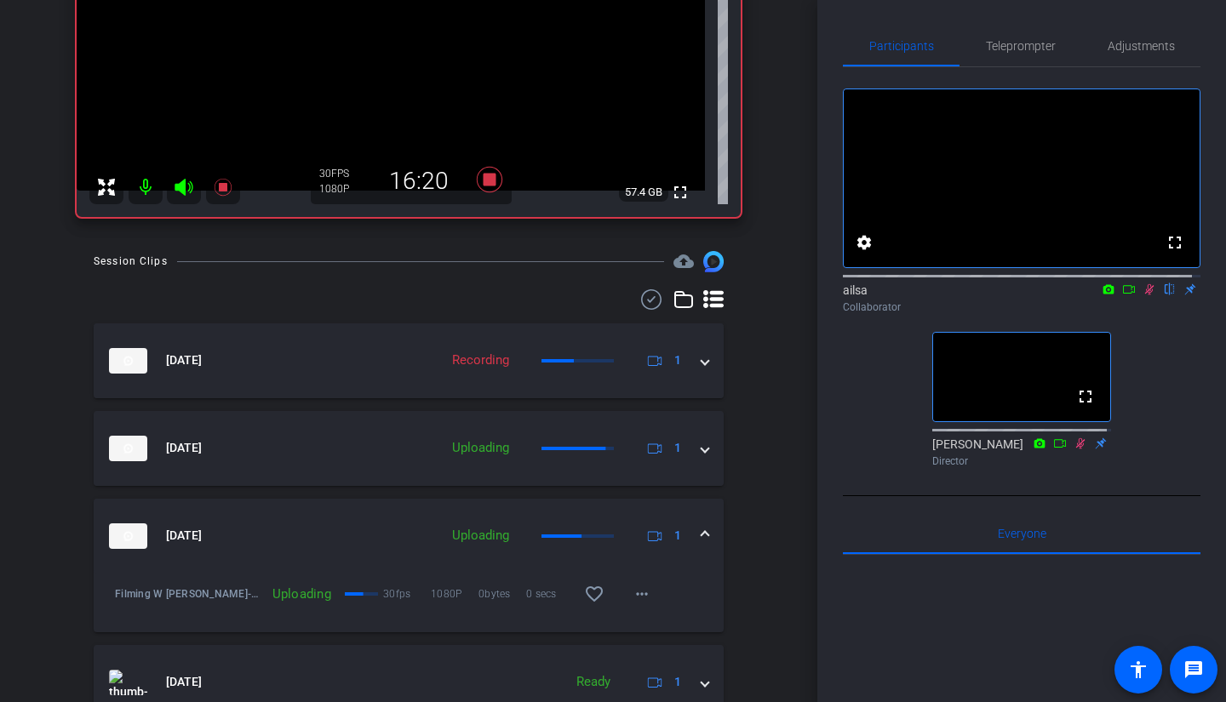
scroll to position [258, 0]
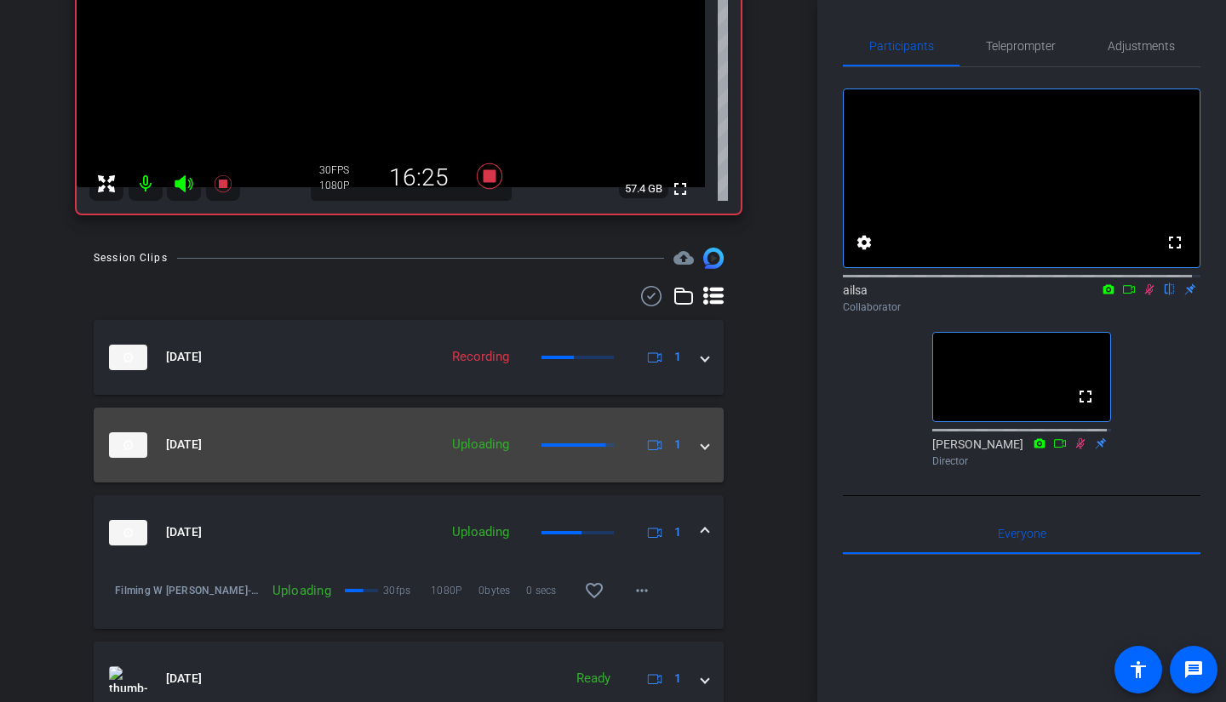
click at [701, 453] on span at bounding box center [704, 445] width 7 height 18
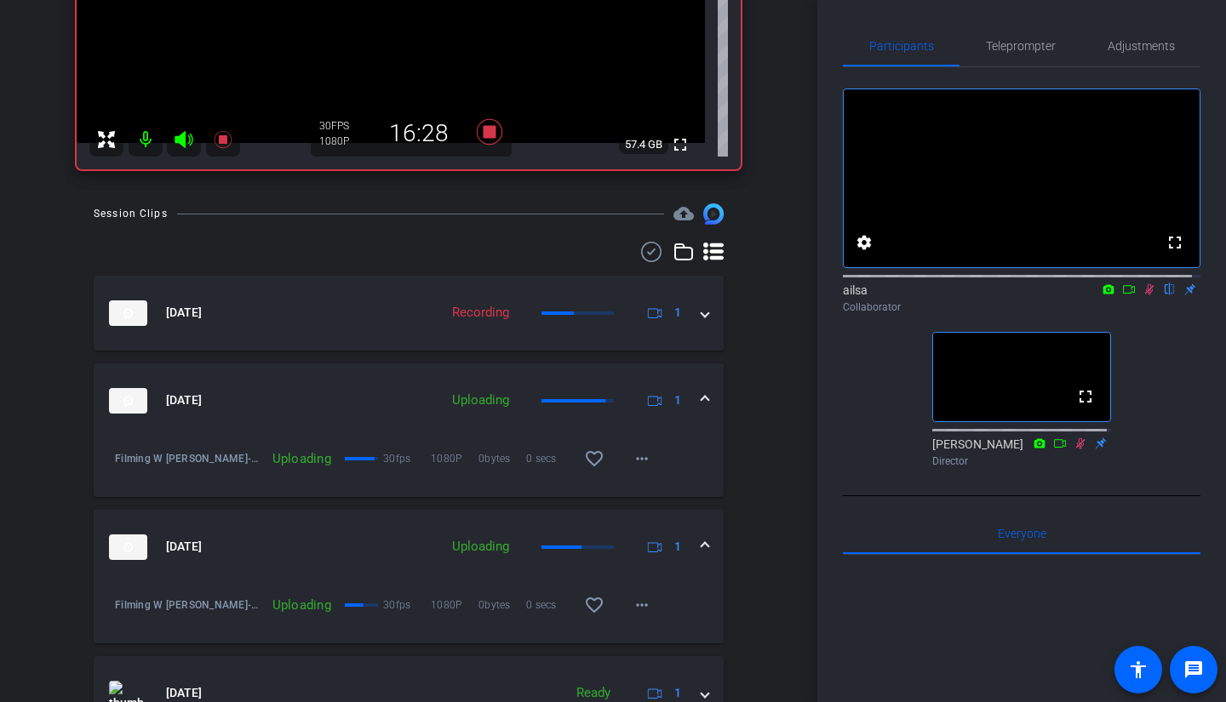
scroll to position [302, 0]
click at [701, 395] on span at bounding box center [704, 401] width 7 height 18
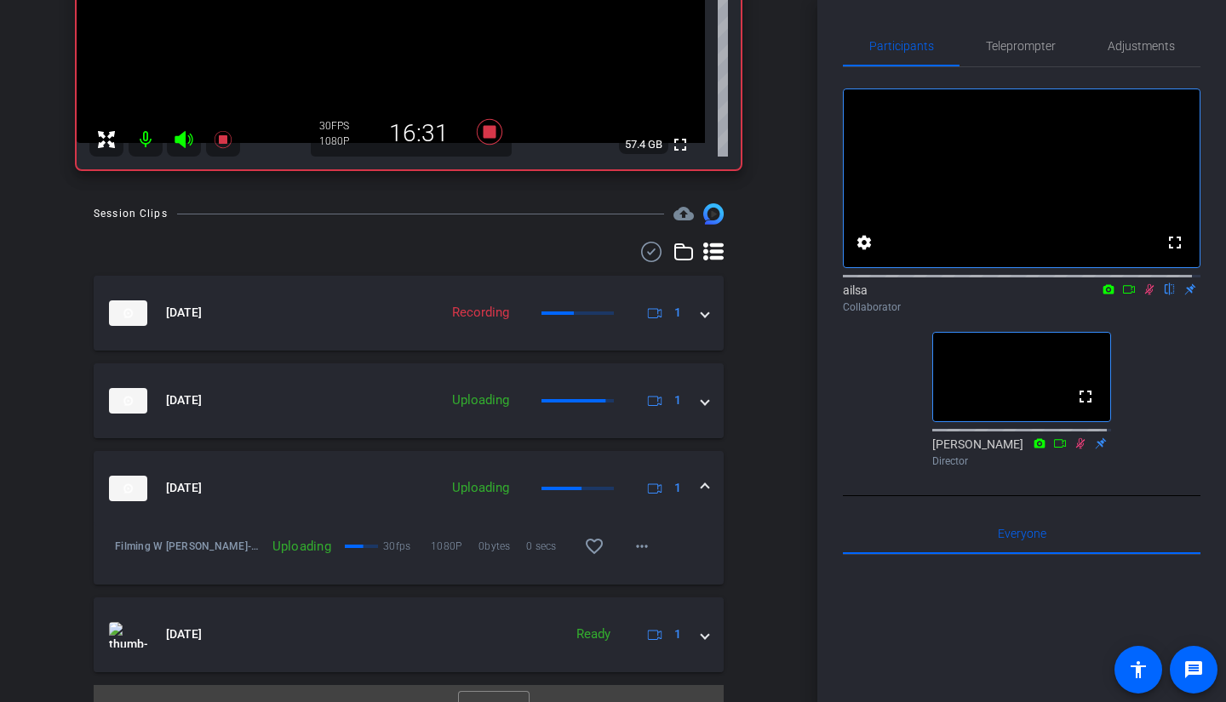
click at [701, 482] on span at bounding box center [704, 488] width 7 height 18
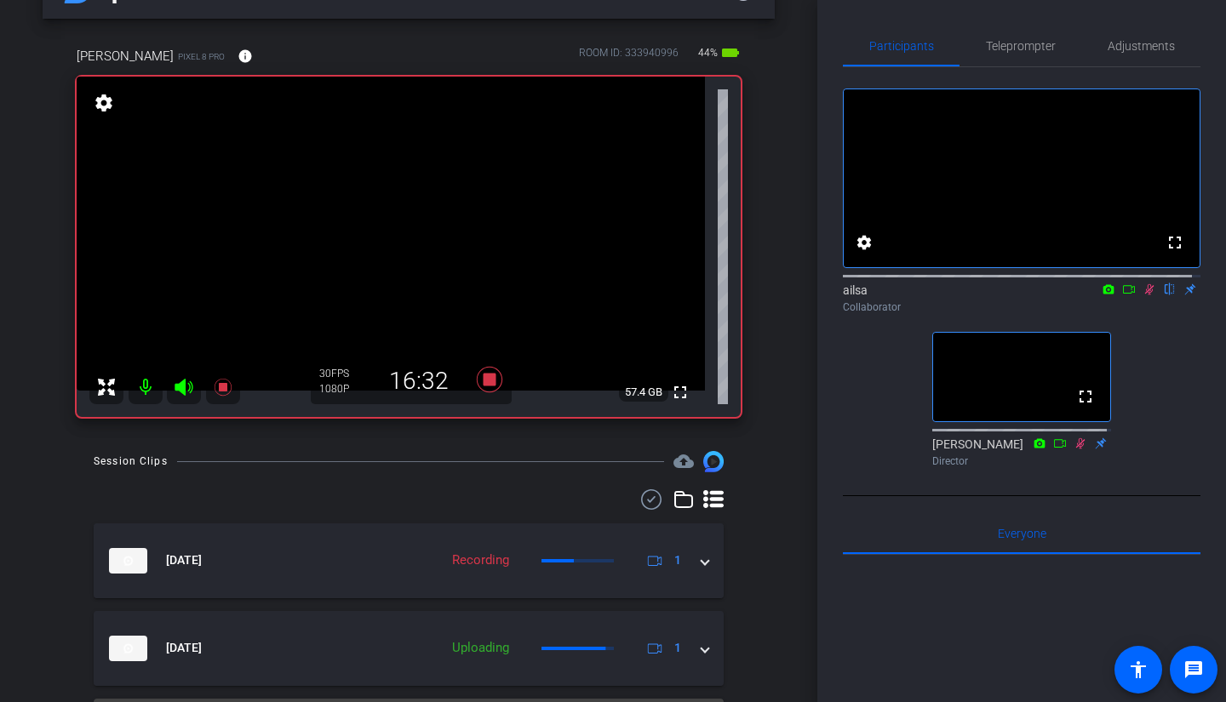
scroll to position [54, 0]
click at [1143, 295] on icon at bounding box center [1149, 289] width 14 height 12
click at [1144, 295] on icon at bounding box center [1149, 289] width 14 height 12
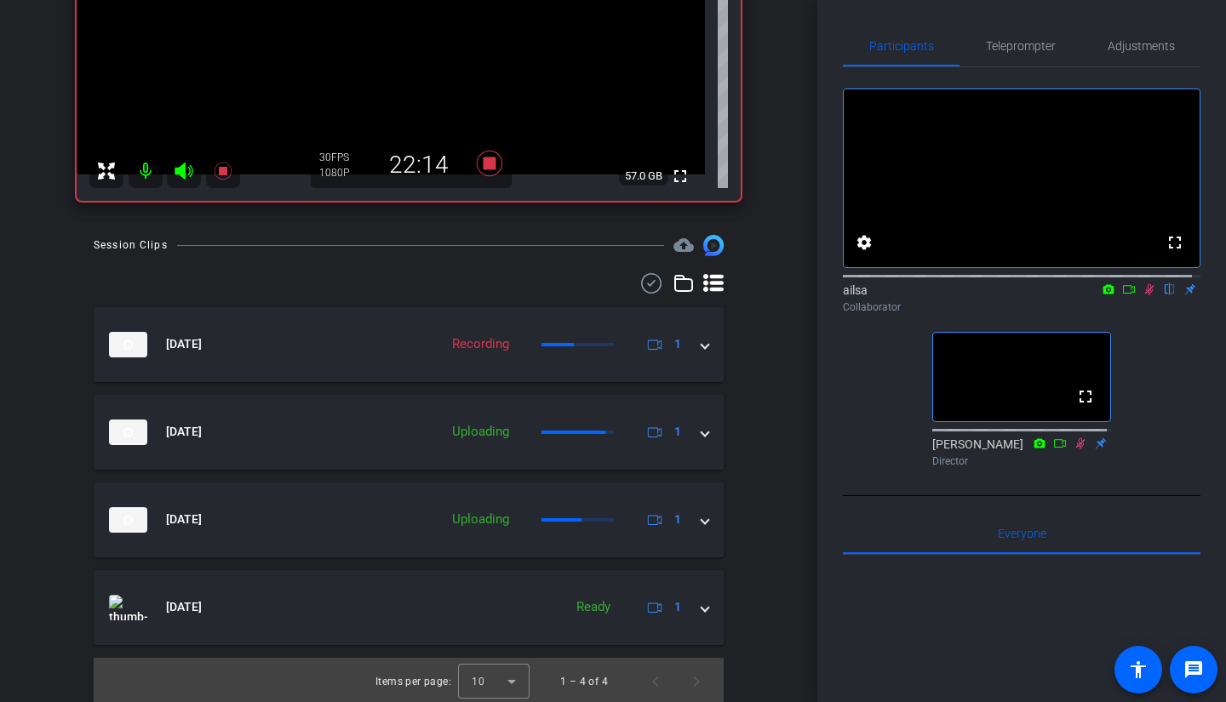
scroll to position [272, 0]
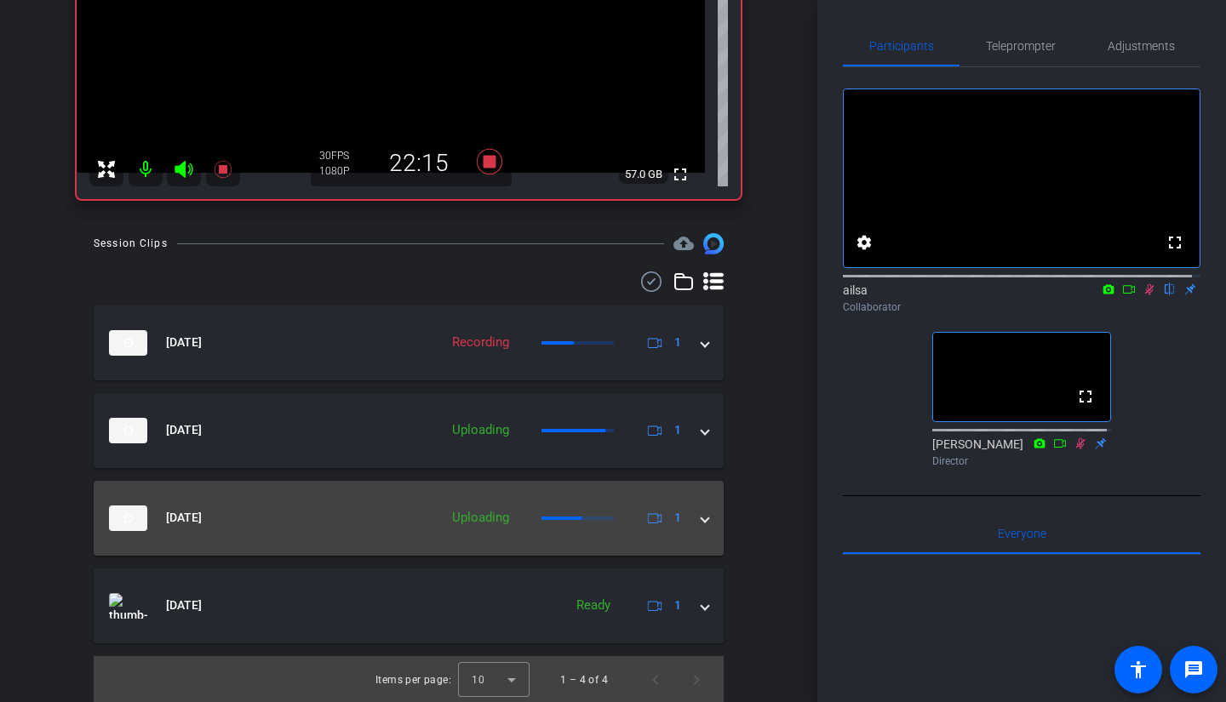
click at [701, 517] on span at bounding box center [704, 518] width 7 height 18
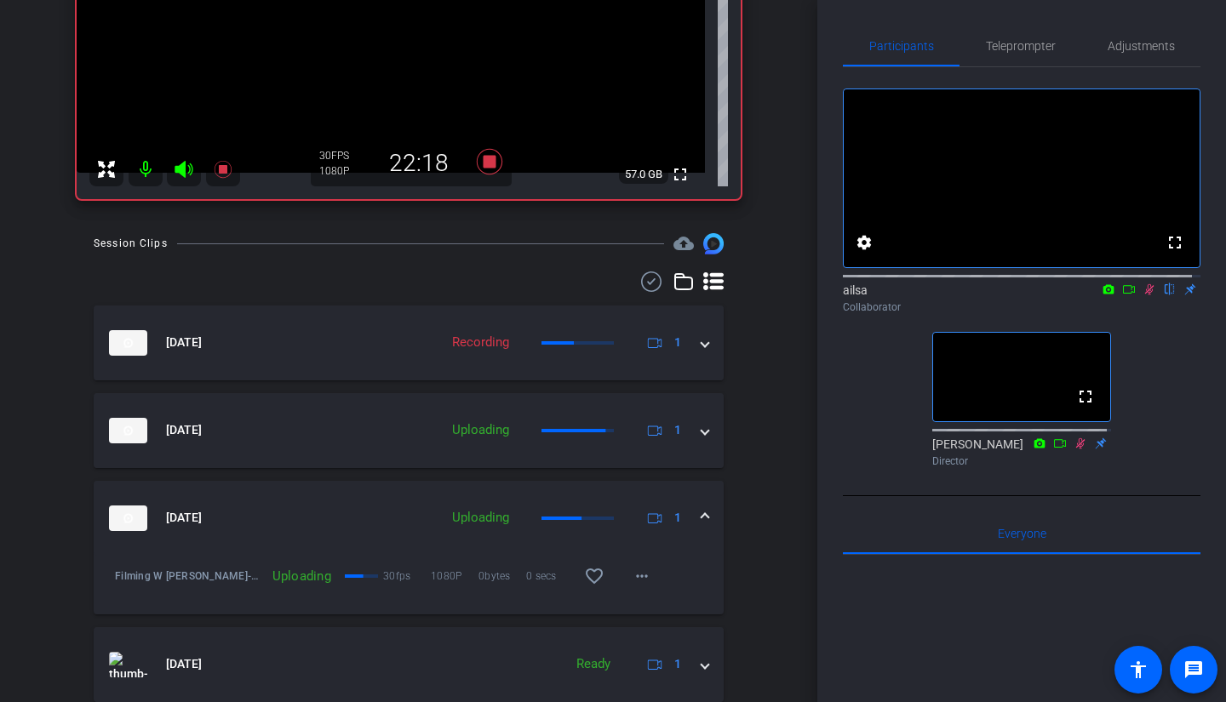
click at [701, 517] on span at bounding box center [704, 518] width 7 height 18
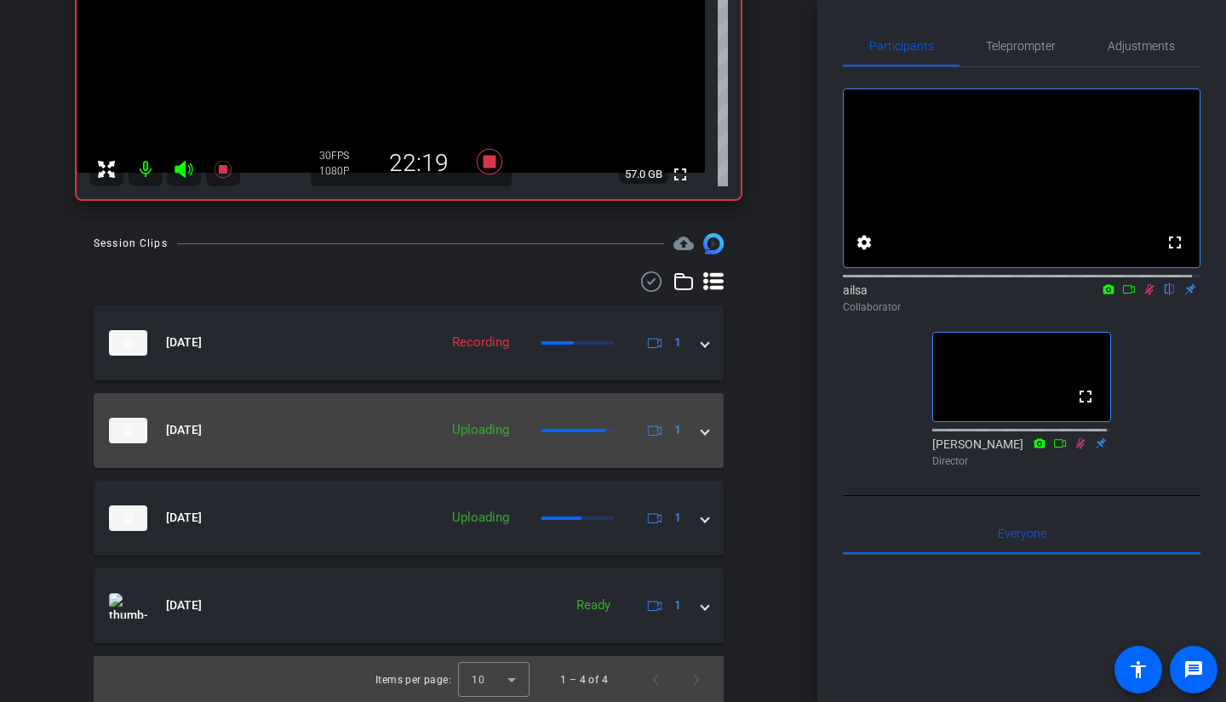
click at [702, 434] on mat-expansion-panel-header "Oct 1, 2025 Uploading 1" at bounding box center [409, 430] width 630 height 75
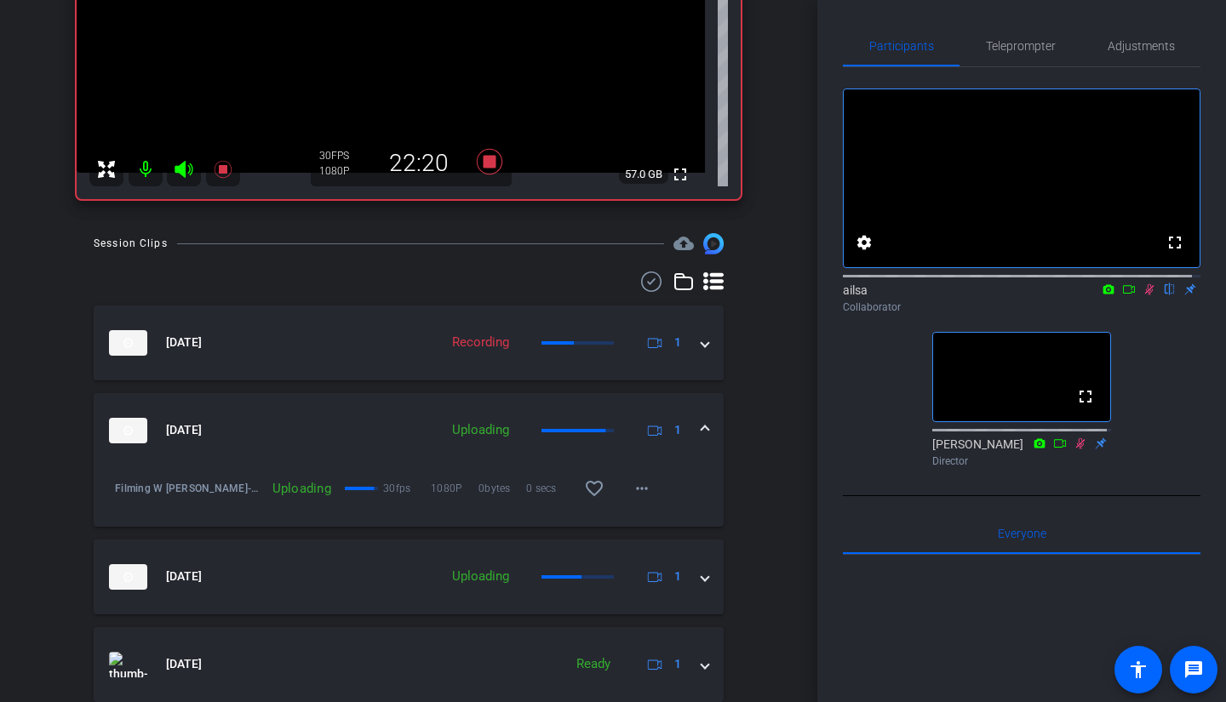
click at [702, 434] on mat-expansion-panel-header "Oct 1, 2025 Uploading 1" at bounding box center [409, 430] width 630 height 75
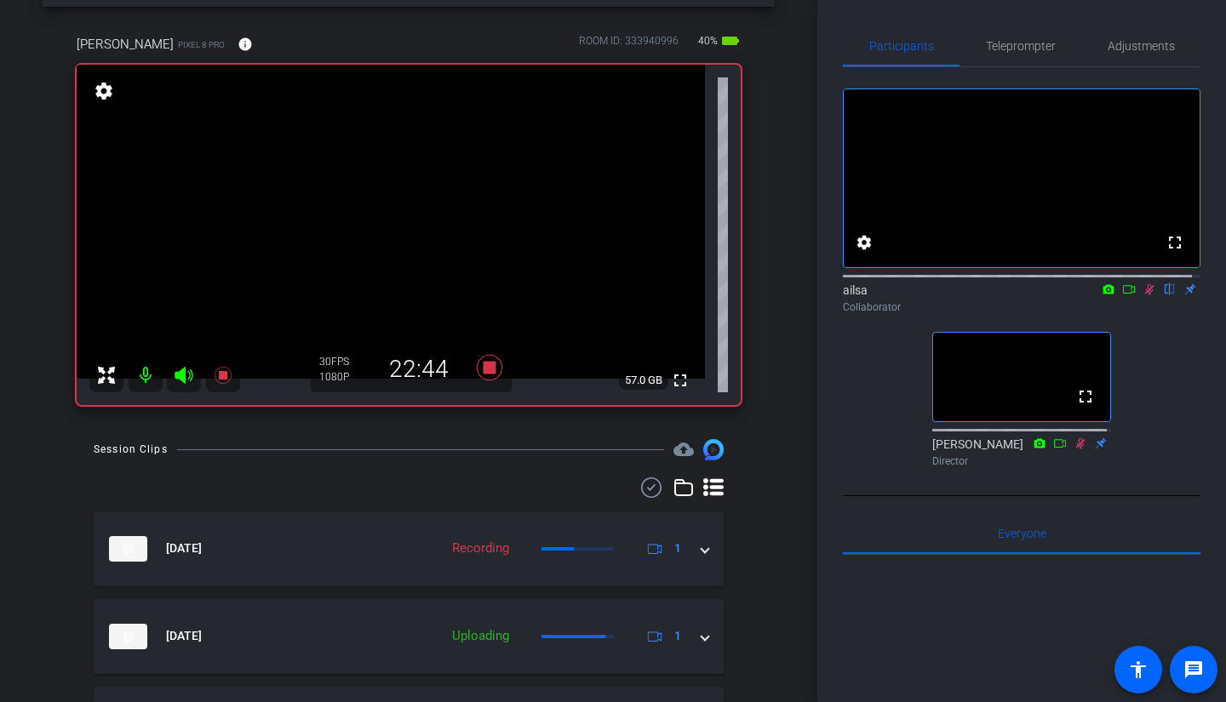
scroll to position [65, 0]
click at [773, 255] on div "Filming W Cindy & Anna account_box grid_on settings info logout Cindy Becker Pi…" at bounding box center [408, 286] width 817 height 702
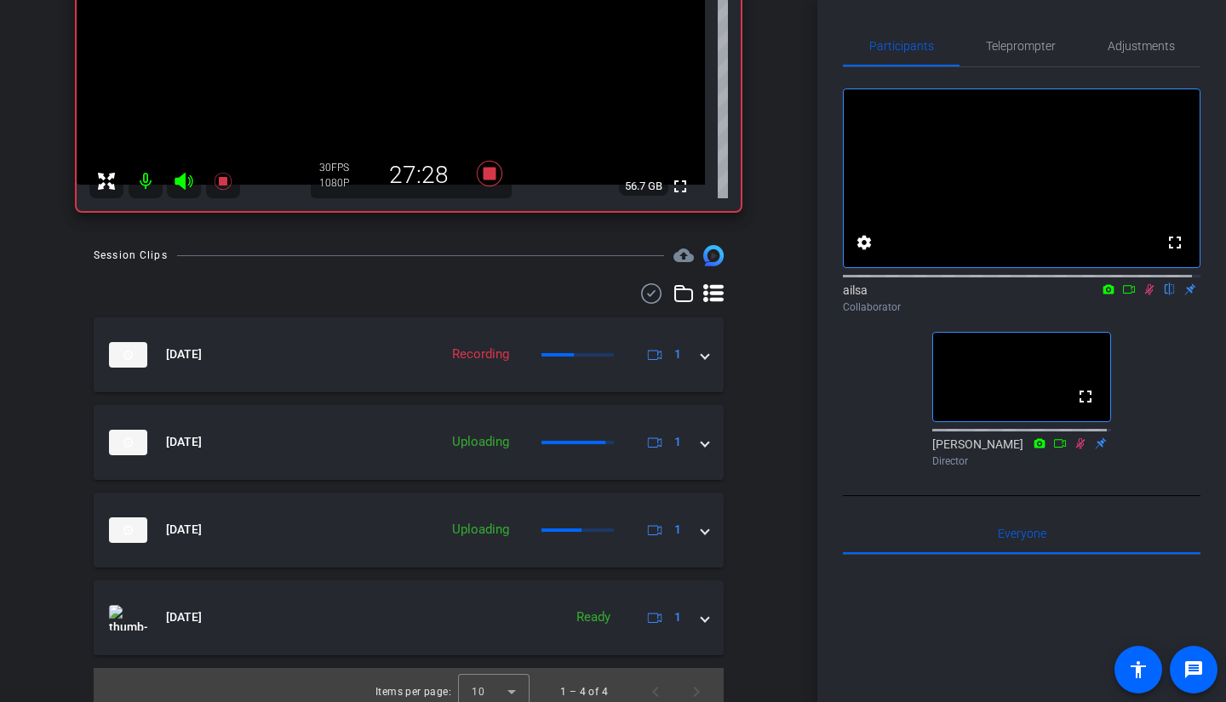
scroll to position [262, 0]
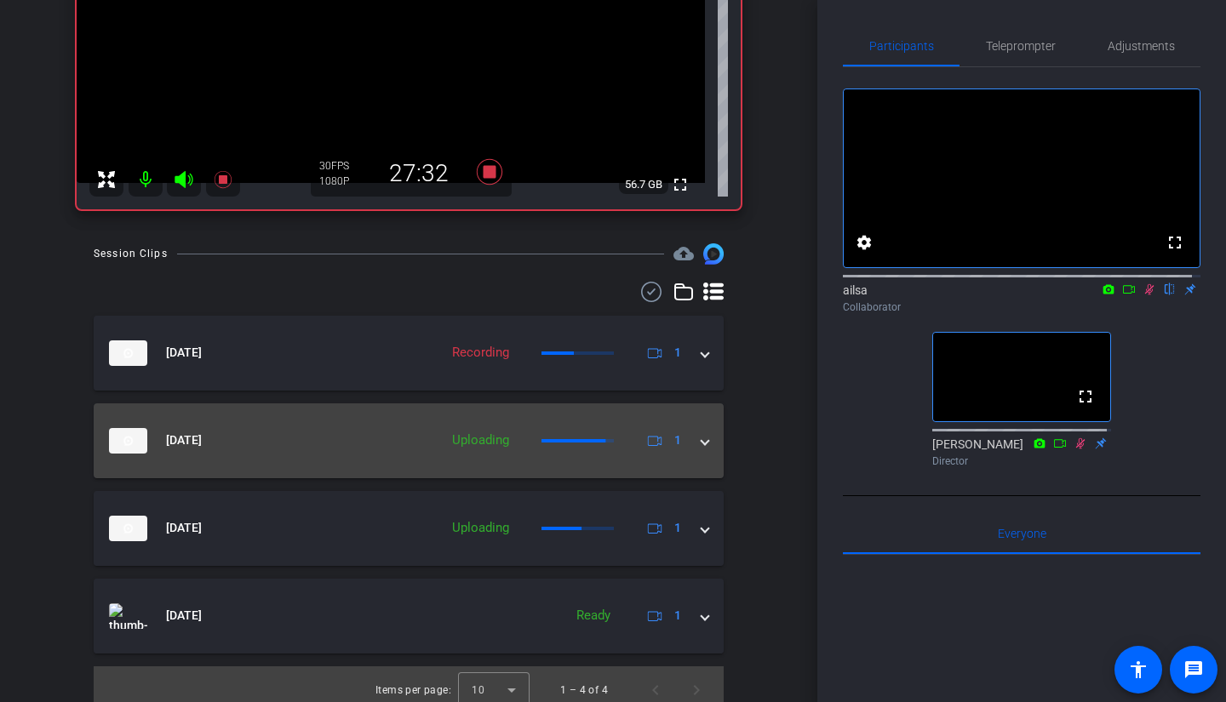
click at [700, 443] on mat-expansion-panel-header "Oct 1, 2025 Uploading 1" at bounding box center [409, 440] width 630 height 75
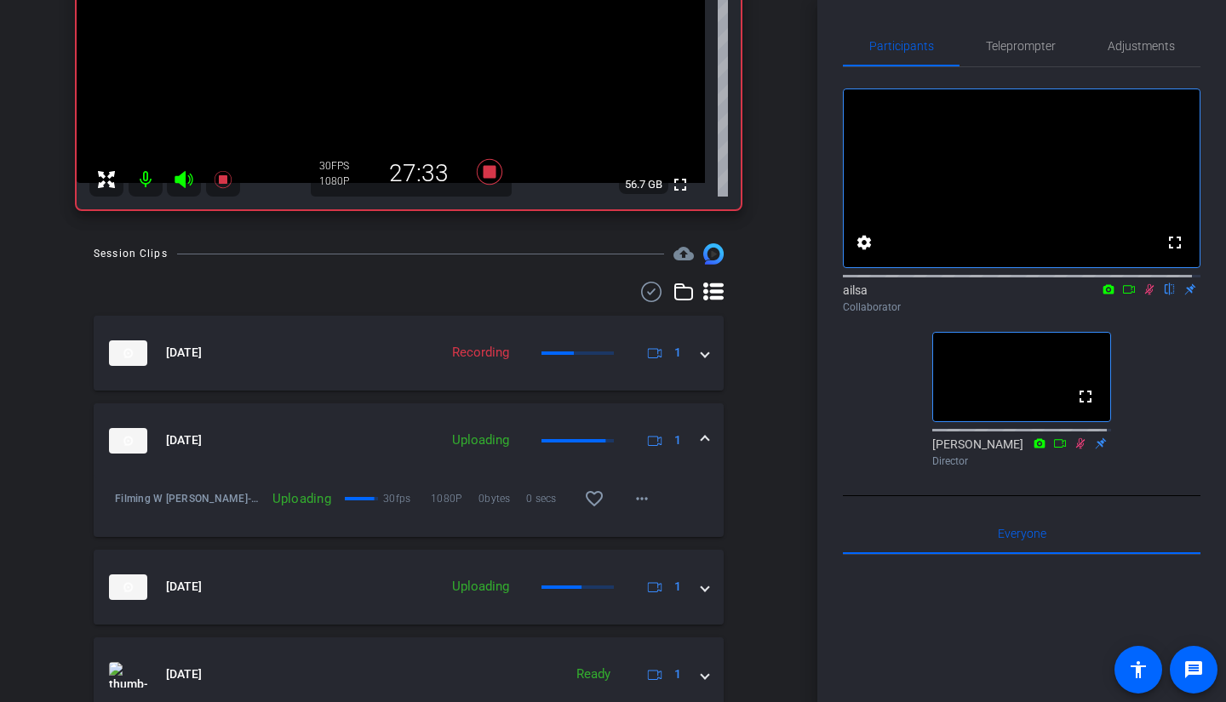
click at [700, 443] on mat-expansion-panel-header "Oct 1, 2025 Uploading 1" at bounding box center [409, 440] width 630 height 75
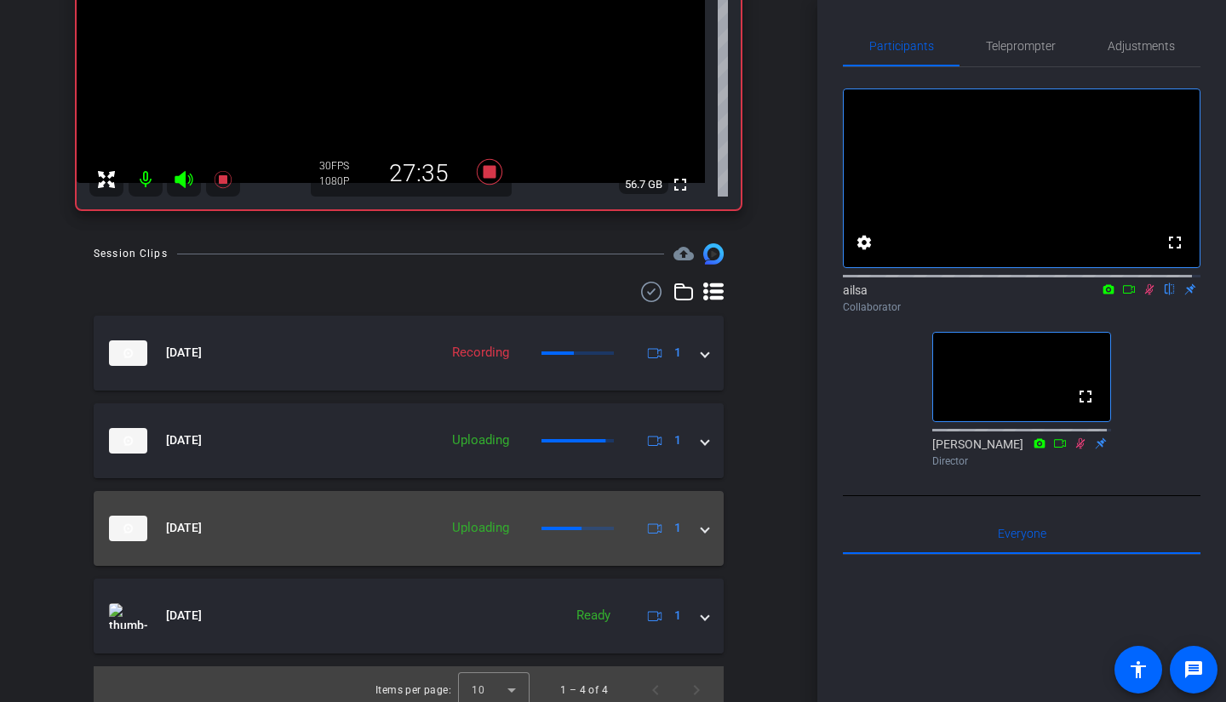
click at [701, 534] on span at bounding box center [704, 528] width 7 height 18
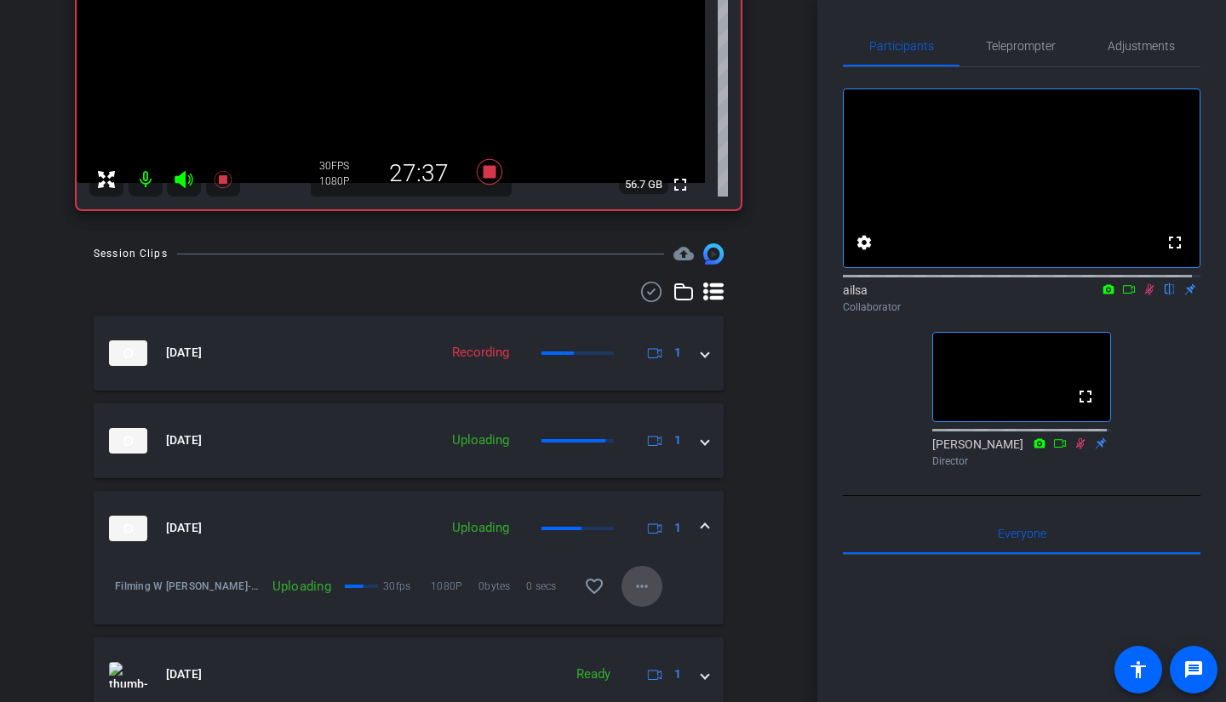
click at [632, 580] on mat-icon "more_horiz" at bounding box center [642, 586] width 20 height 20
click at [627, 580] on div at bounding box center [613, 351] width 1226 height 702
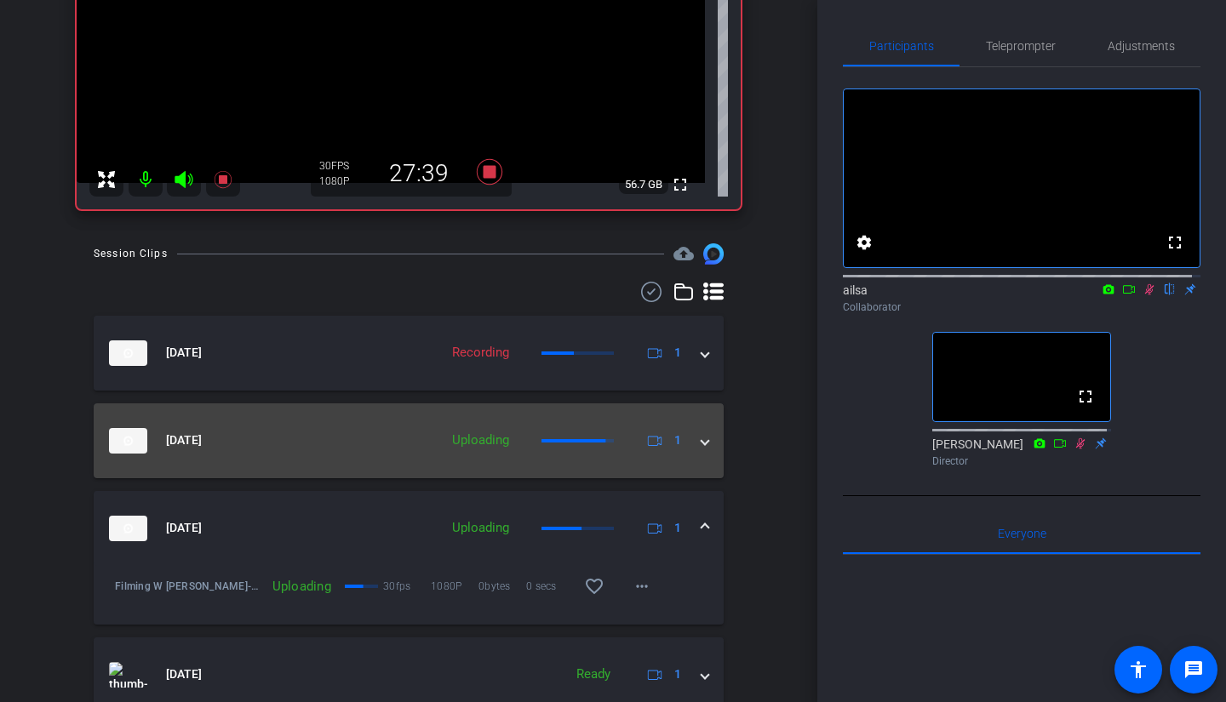
click at [702, 439] on mat-expansion-panel-header "Oct 1, 2025 Uploading 1" at bounding box center [409, 440] width 630 height 75
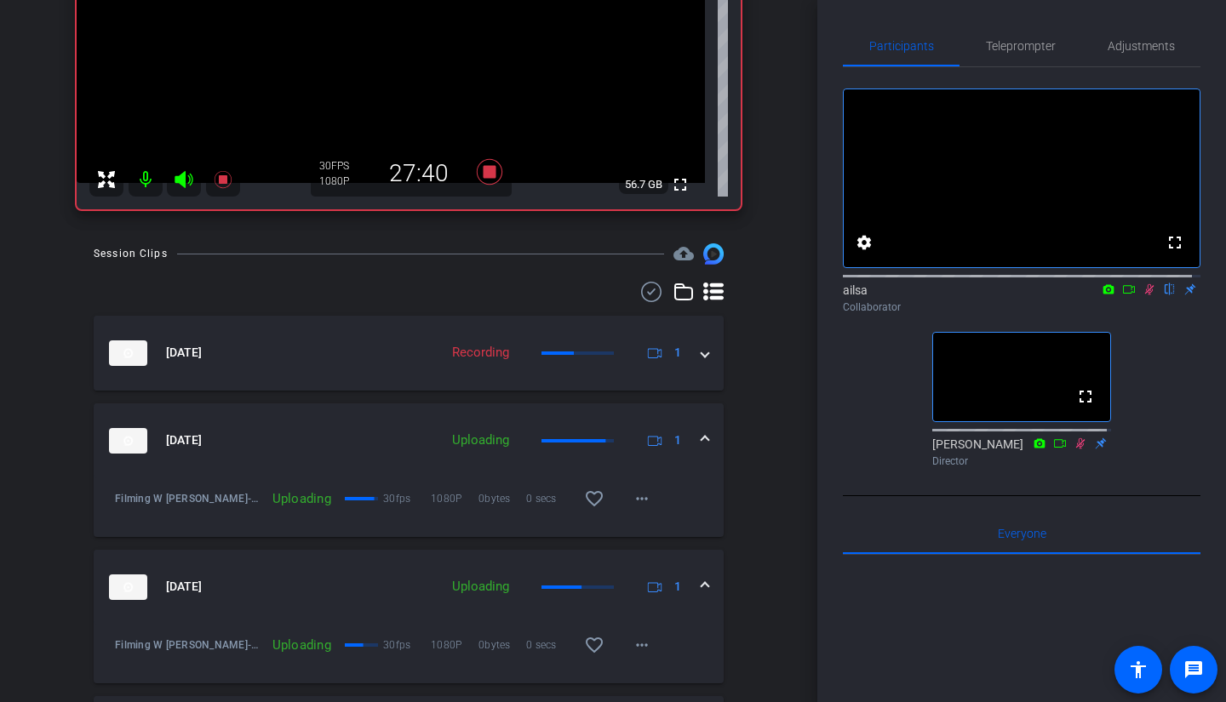
click at [746, 412] on div "Session Clips cloud_upload Oct 1, 2025 Recording 1 Oct 1, 2025 Uploading 1 Film…" at bounding box center [409, 536] width 732 height 587
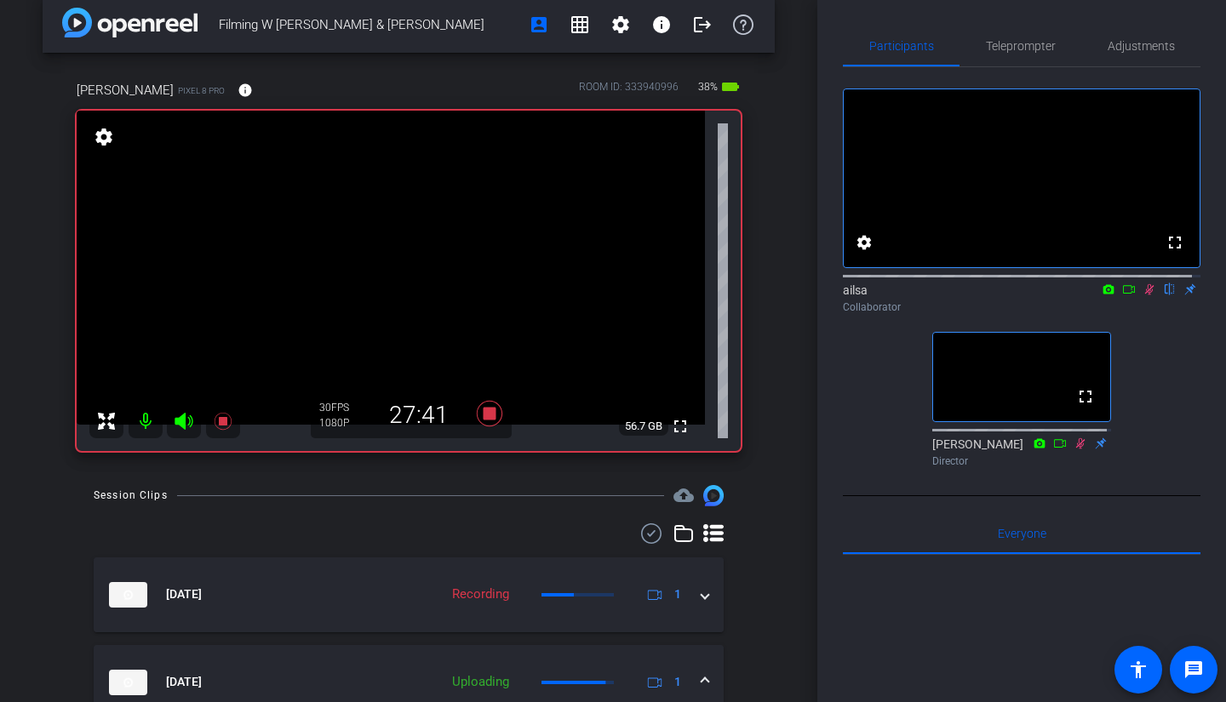
scroll to position [19, 0]
click at [1145, 295] on icon at bounding box center [1149, 289] width 14 height 12
click at [1143, 295] on icon at bounding box center [1149, 289] width 14 height 12
click at [1145, 295] on icon at bounding box center [1149, 289] width 9 height 11
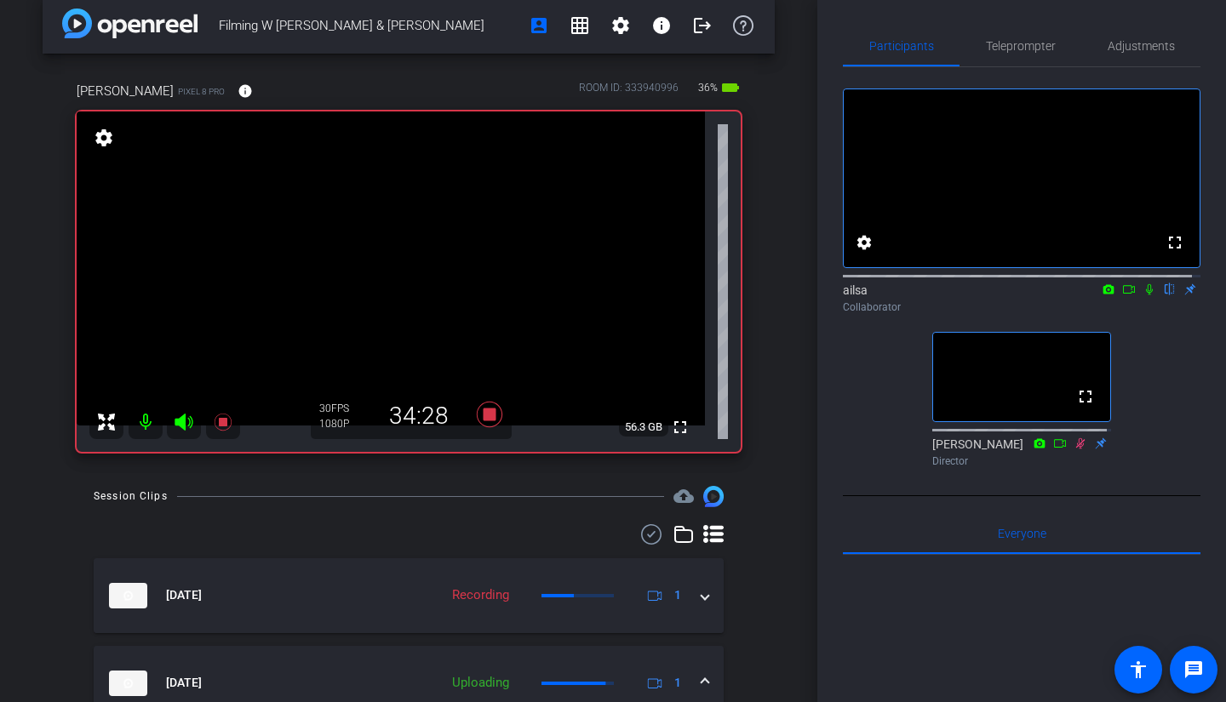
click at [1146, 295] on icon at bounding box center [1149, 289] width 7 height 11
click at [1145, 295] on icon at bounding box center [1149, 289] width 9 height 11
click at [1146, 295] on icon at bounding box center [1149, 289] width 7 height 11
click at [1145, 295] on icon at bounding box center [1149, 289] width 9 height 11
click at [1146, 295] on icon at bounding box center [1149, 289] width 7 height 11
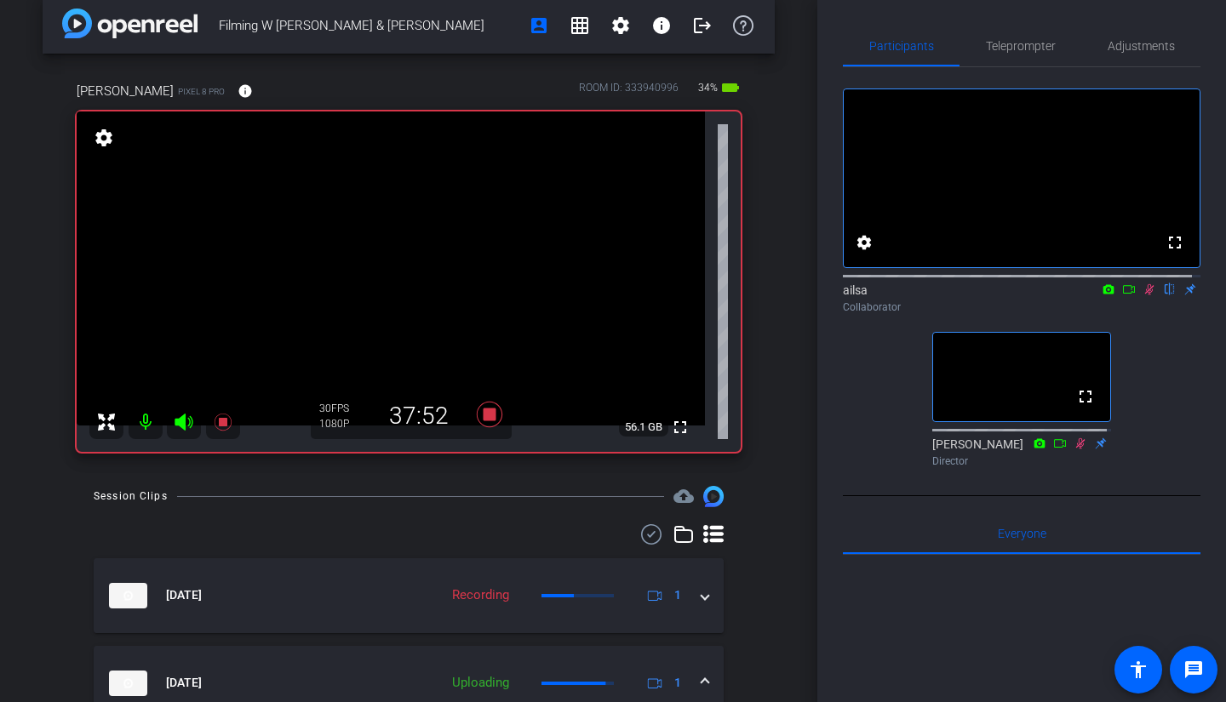
click at [1145, 295] on icon at bounding box center [1149, 289] width 9 height 11
click at [1143, 295] on icon at bounding box center [1149, 289] width 14 height 12
click at [1145, 295] on icon at bounding box center [1149, 289] width 9 height 11
click at [1146, 295] on icon at bounding box center [1149, 289] width 7 height 11
click at [1145, 295] on icon at bounding box center [1149, 289] width 9 height 11
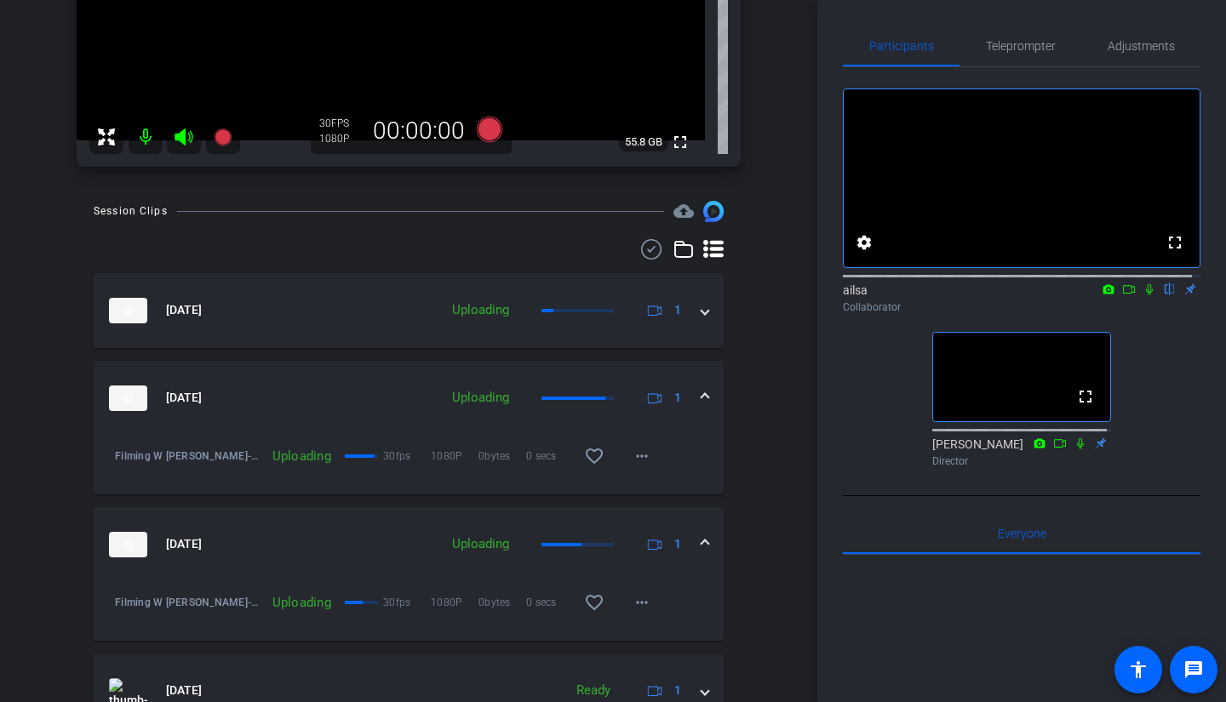
scroll to position [310, 0]
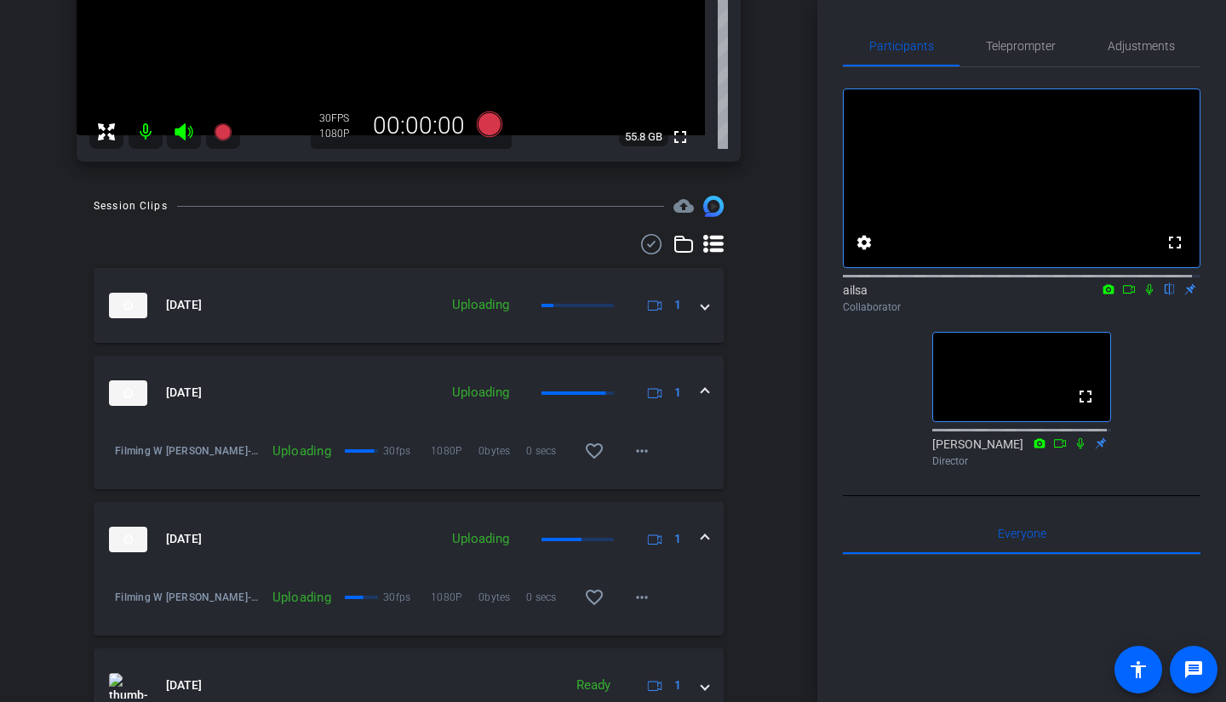
click at [1143, 295] on icon at bounding box center [1149, 289] width 14 height 12
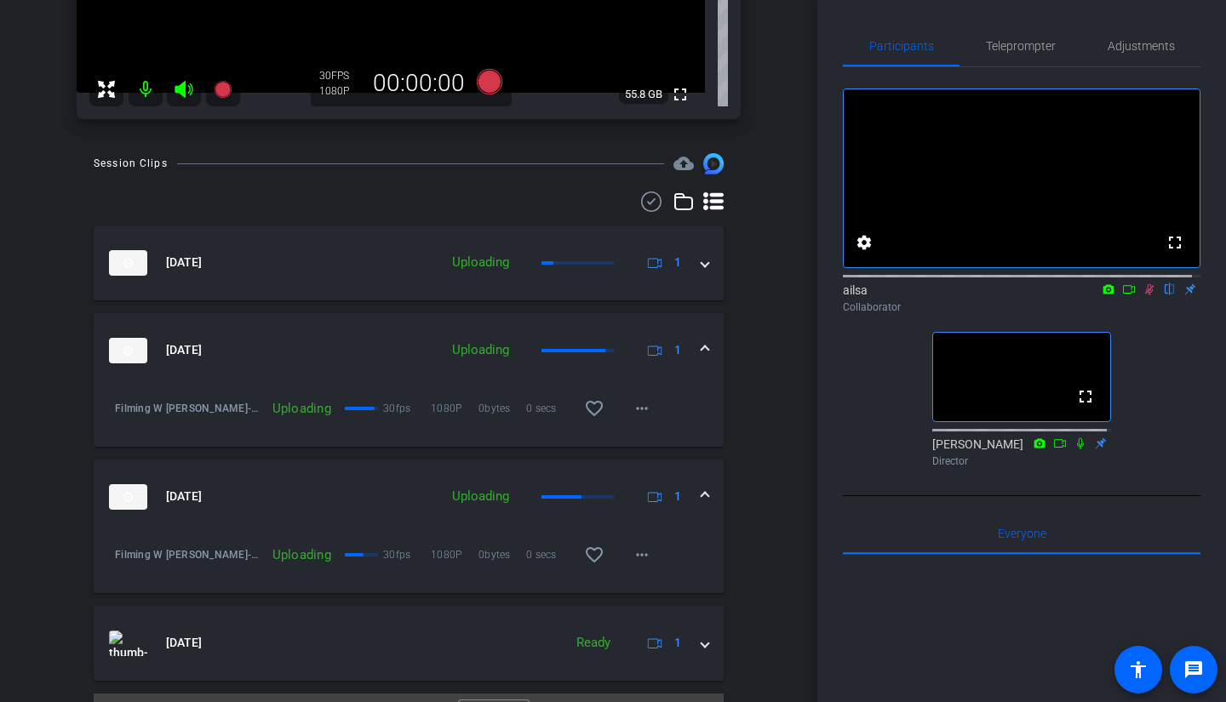
scroll to position [392, 0]
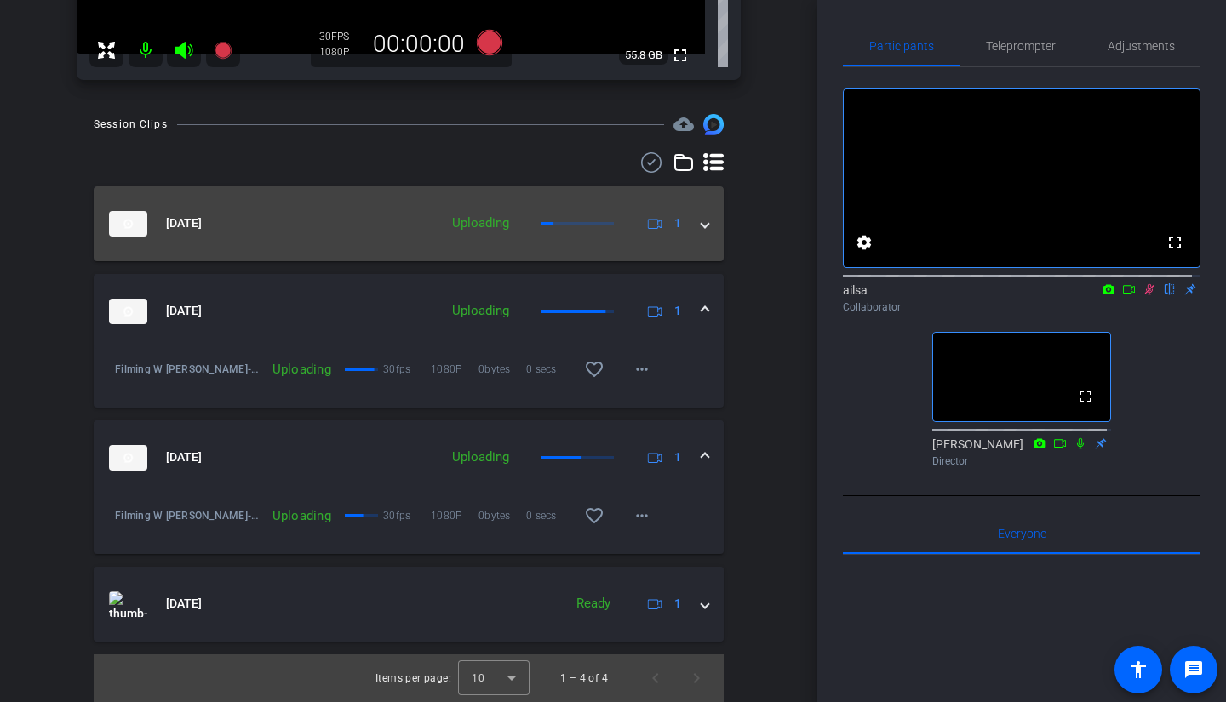
click at [692, 229] on div "Oct 1, 2025 Uploading 1" at bounding box center [405, 224] width 592 height 26
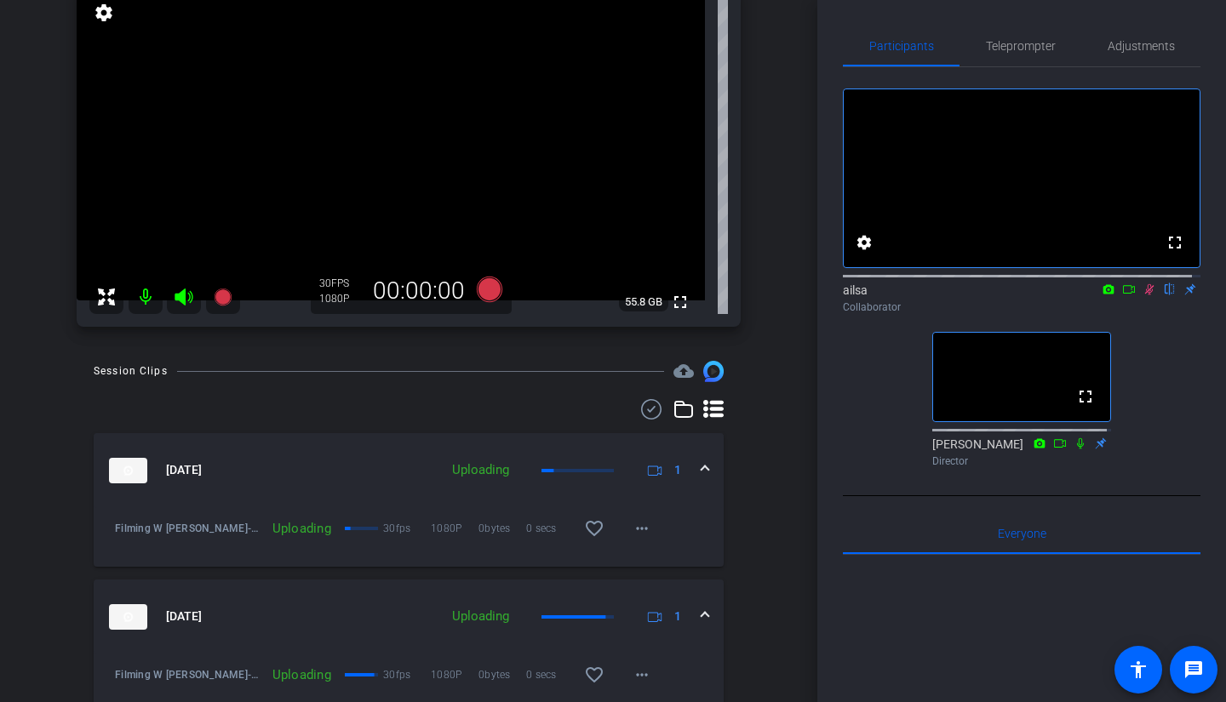
scroll to position [144, 0]
click at [1142, 295] on icon at bounding box center [1149, 289] width 14 height 12
